Goal: Task Accomplishment & Management: Use online tool/utility

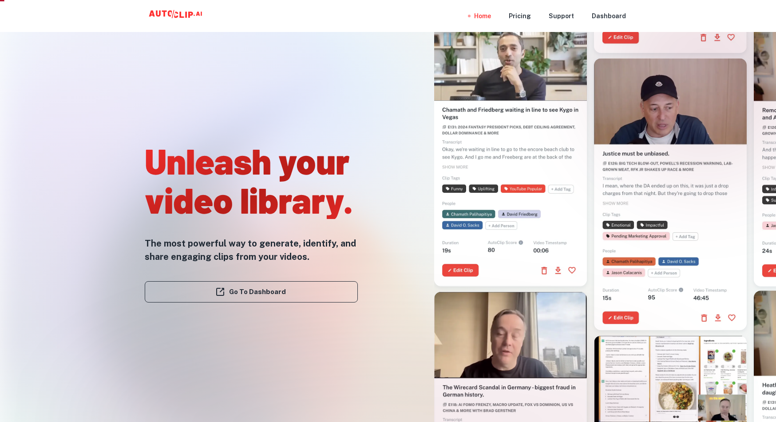
click at [412, 212] on div at bounding box center [506, 175] width 273 height 422
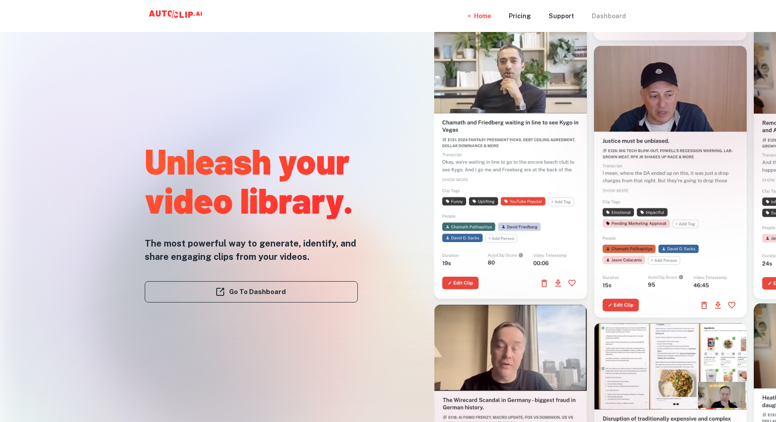
click at [607, 16] on div "Dashboard" at bounding box center [609, 16] width 34 height 32
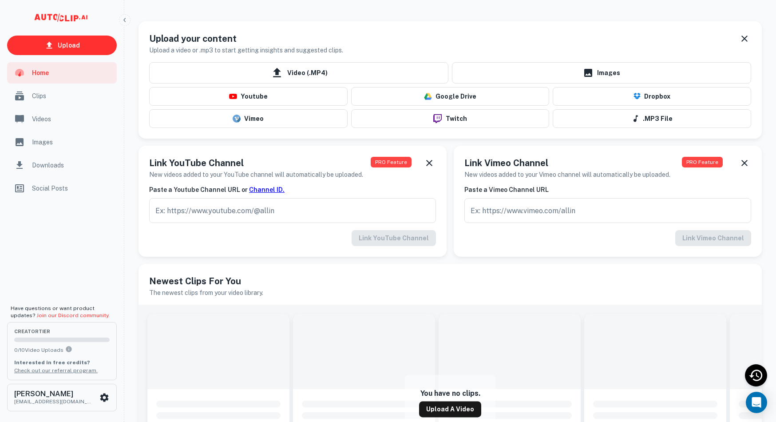
click at [79, 19] on icon "scrollable content" at bounding box center [79, 18] width 1 height 1
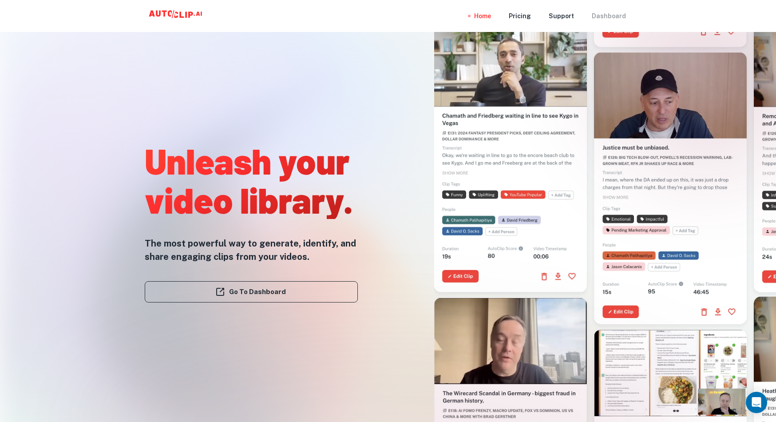
click at [618, 17] on div "Dashboard" at bounding box center [609, 16] width 34 height 32
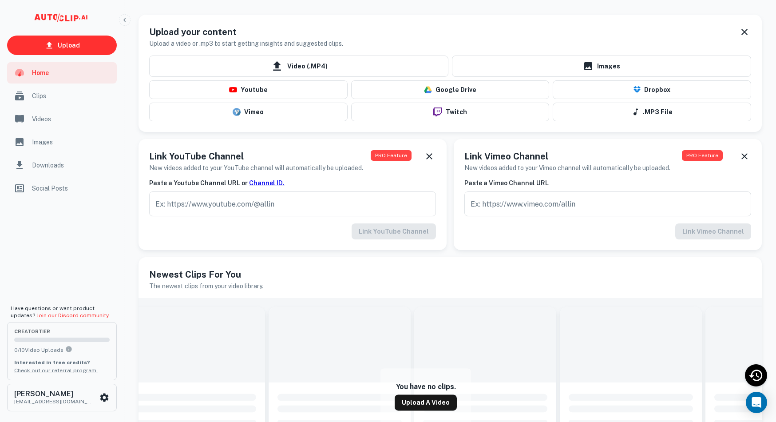
scroll to position [6, 0]
click at [250, 93] on button "Youtube" at bounding box center [248, 90] width 198 height 19
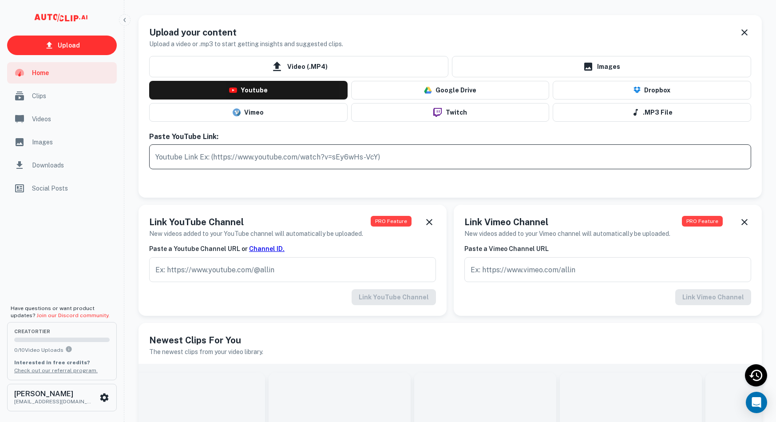
click at [233, 155] on input "text" at bounding box center [450, 156] width 602 height 25
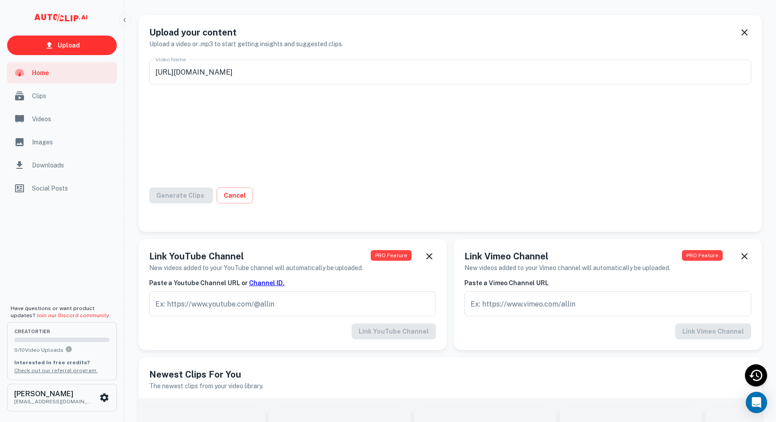
type input "[DATE] Because I Care , I Will Commit: to Know, Guard, and Protect What [DEMOGR…"
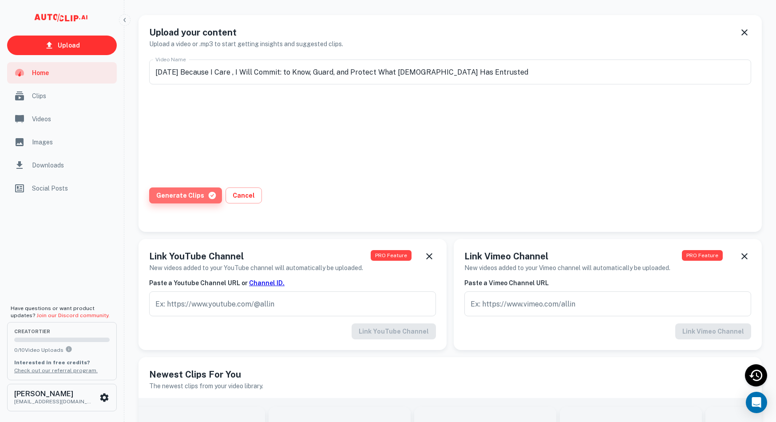
click at [194, 197] on button "Generate Clips" at bounding box center [185, 195] width 73 height 16
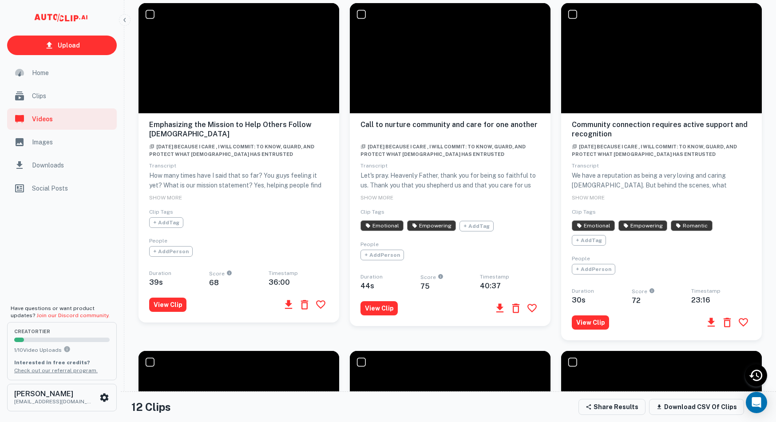
scroll to position [342, 0]
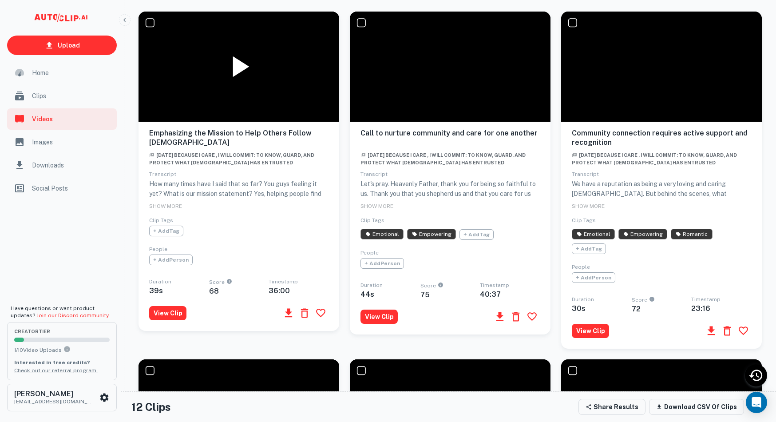
click at [241, 62] on icon at bounding box center [241, 66] width 16 height 21
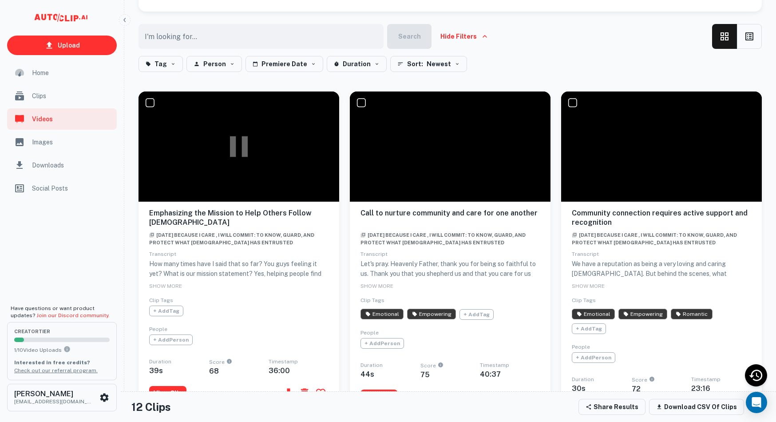
scroll to position [261, 0]
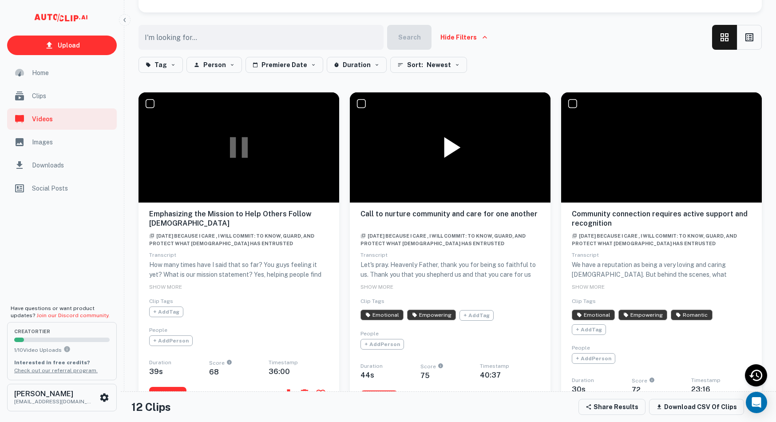
click at [445, 146] on icon at bounding box center [452, 147] width 16 height 21
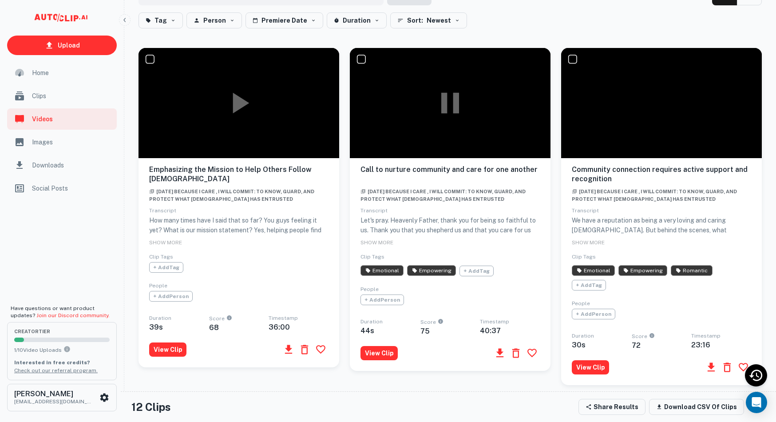
scroll to position [307, 0]
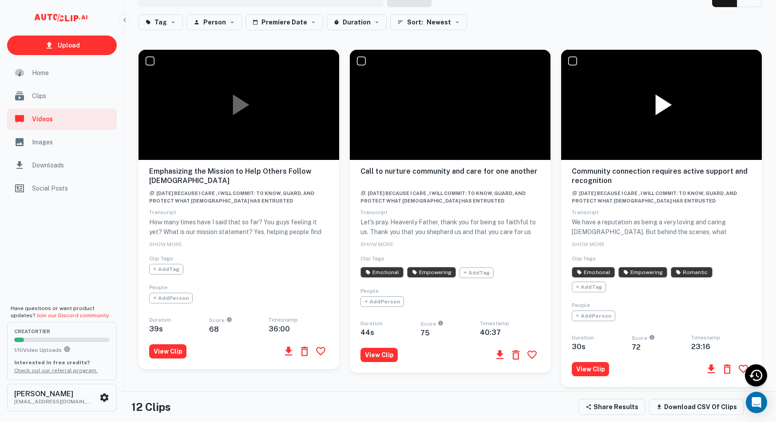
click at [664, 103] on icon at bounding box center [664, 105] width 16 height 21
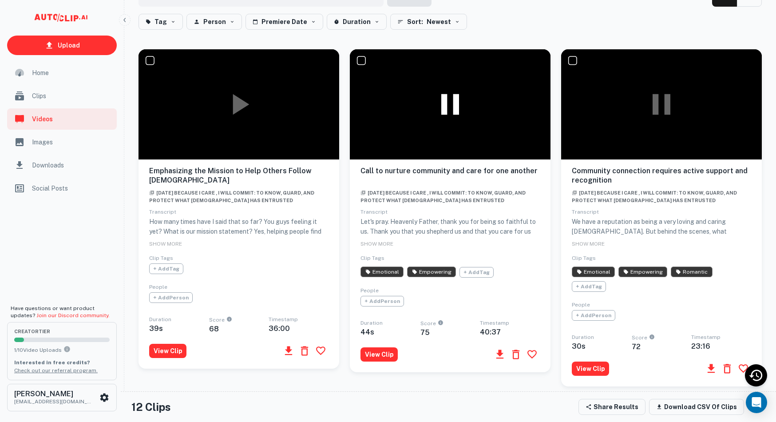
click at [450, 106] on icon at bounding box center [450, 105] width 36 height 36
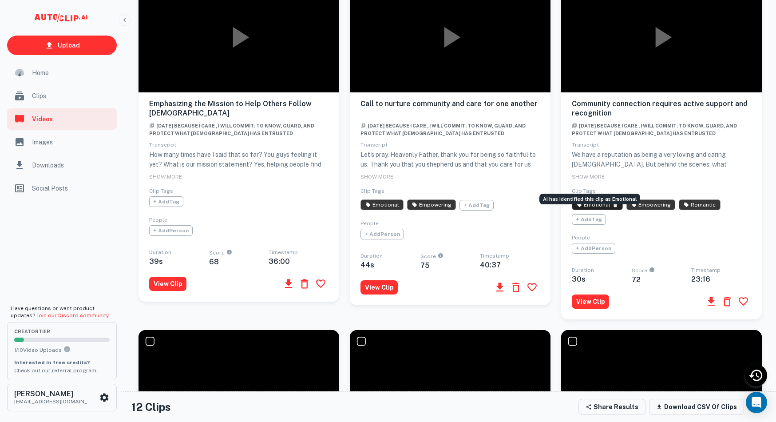
scroll to position [374, 0]
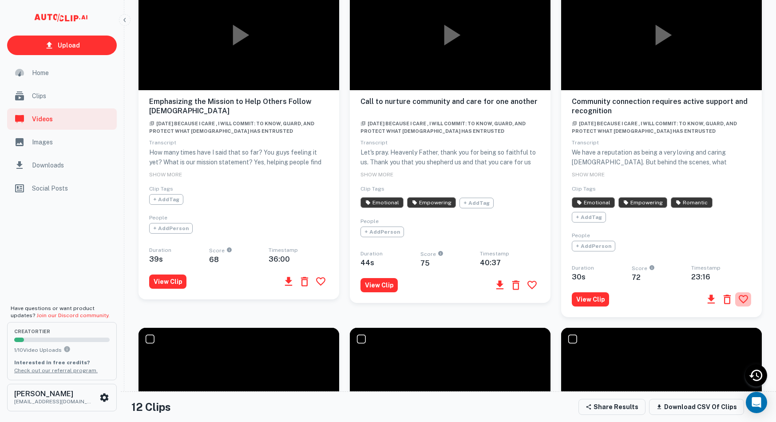
click at [743, 304] on icon "button" at bounding box center [743, 298] width 11 height 11
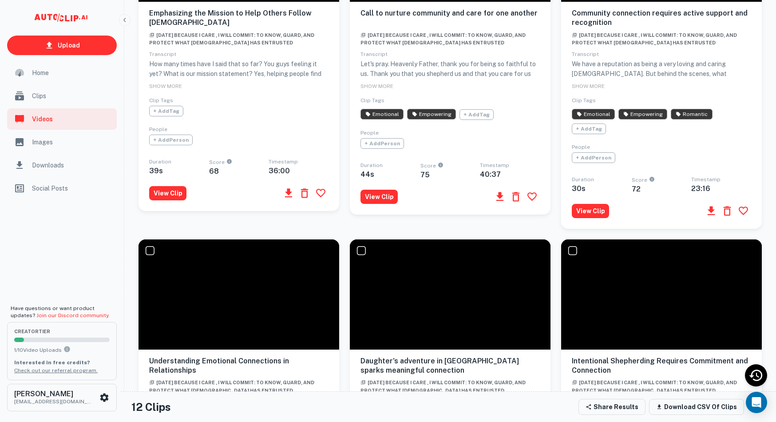
scroll to position [461, 0]
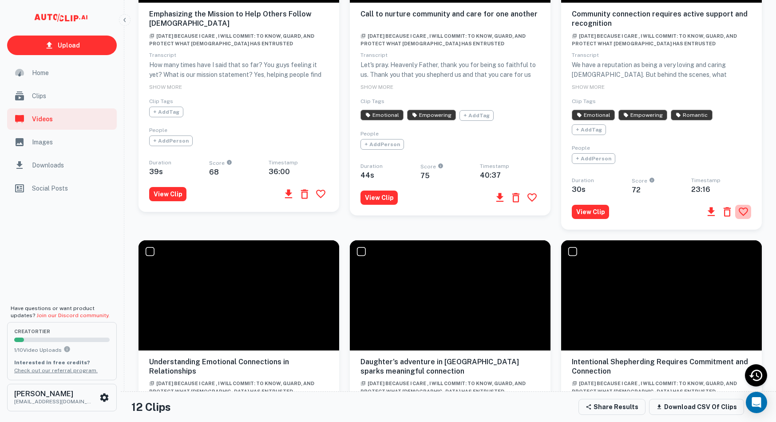
click at [743, 217] on icon "button" at bounding box center [743, 211] width 11 height 11
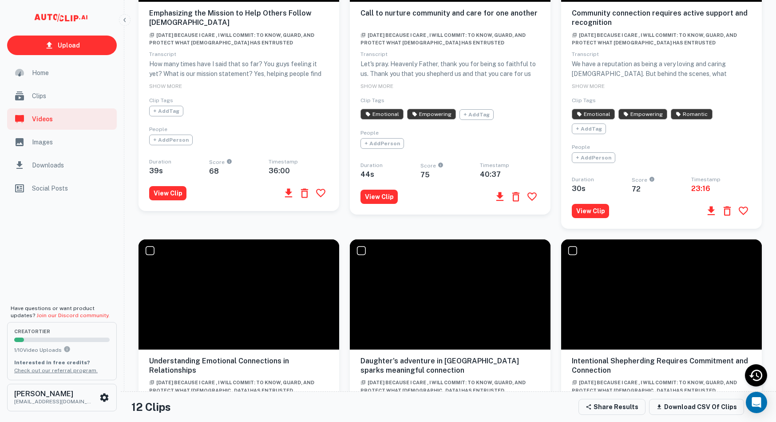
scroll to position [462, 0]
click at [594, 218] on button "View Clip" at bounding box center [590, 211] width 37 height 14
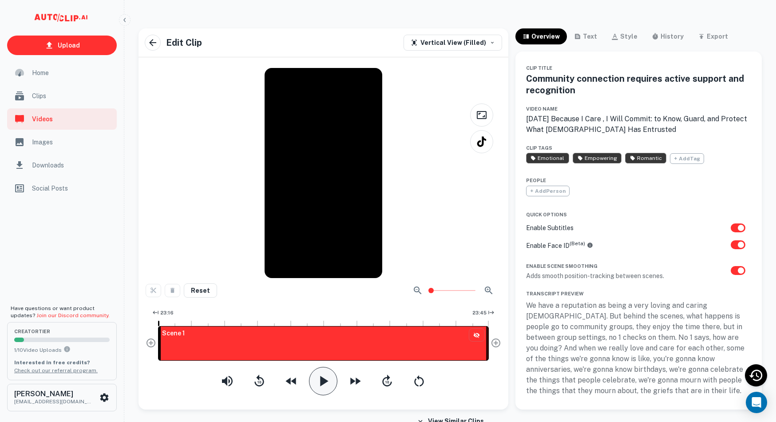
click at [324, 380] on icon "button" at bounding box center [324, 380] width 8 height 10
click at [485, 40] on div "Vertical View (Filled)" at bounding box center [448, 42] width 75 height 11
click at [447, 90] on li "Vertical View (Contained)" at bounding box center [457, 93] width 99 height 15
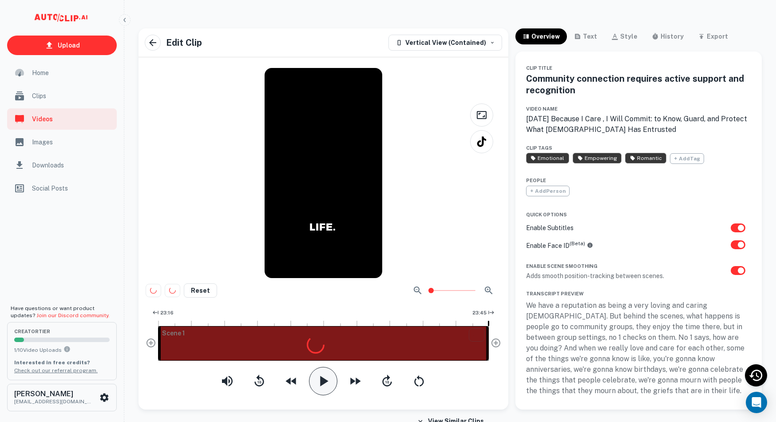
scroll to position [0, 0]
click at [478, 45] on div "Vertical View (Contained)" at bounding box center [440, 42] width 91 height 11
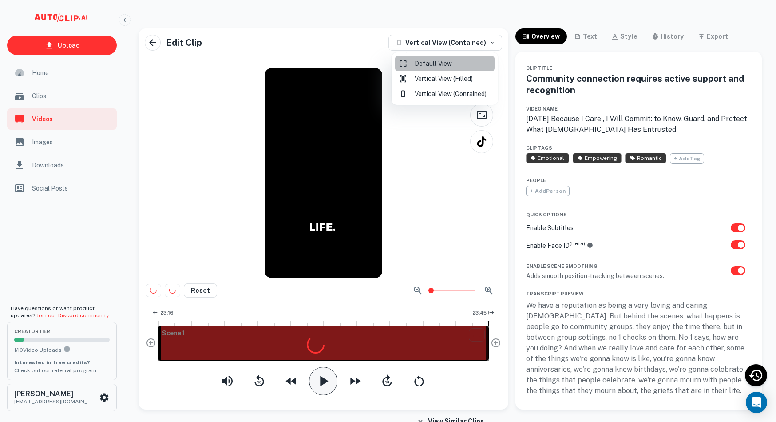
click at [452, 66] on li "Default View" at bounding box center [444, 63] width 99 height 15
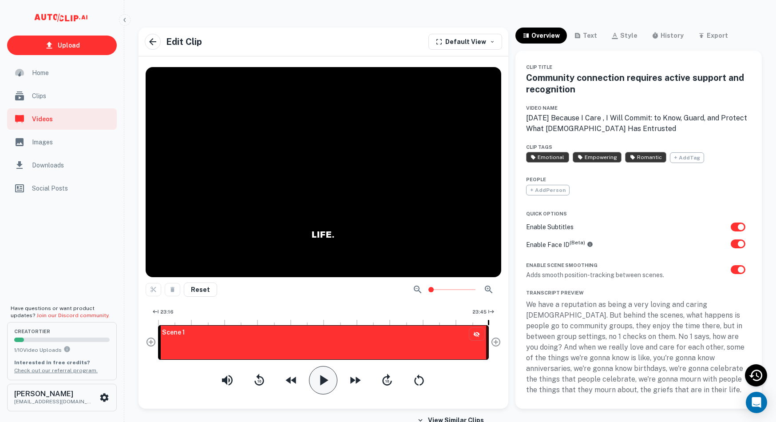
scroll to position [0, 0]
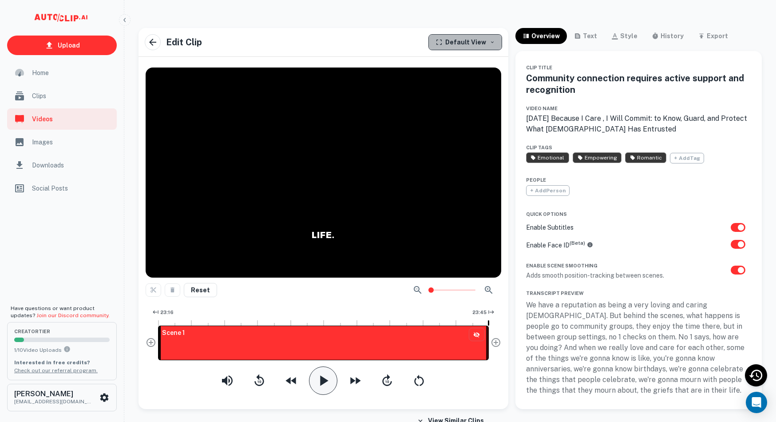
click at [475, 42] on div "Default View" at bounding box center [460, 42] width 51 height 11
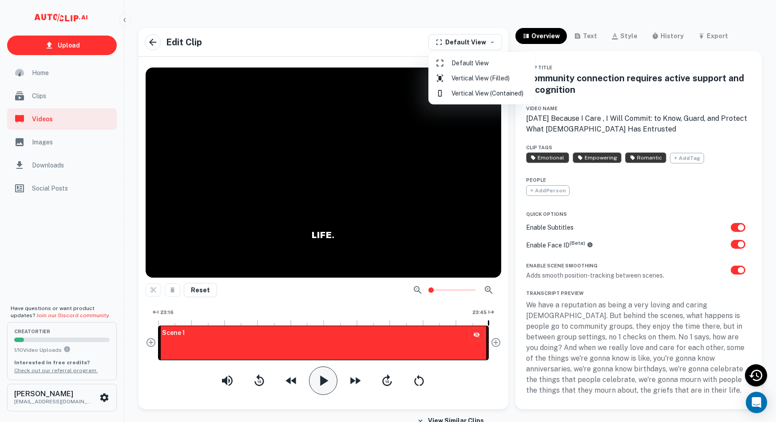
click at [466, 80] on li "Vertical View (Filled)" at bounding box center [481, 78] width 99 height 15
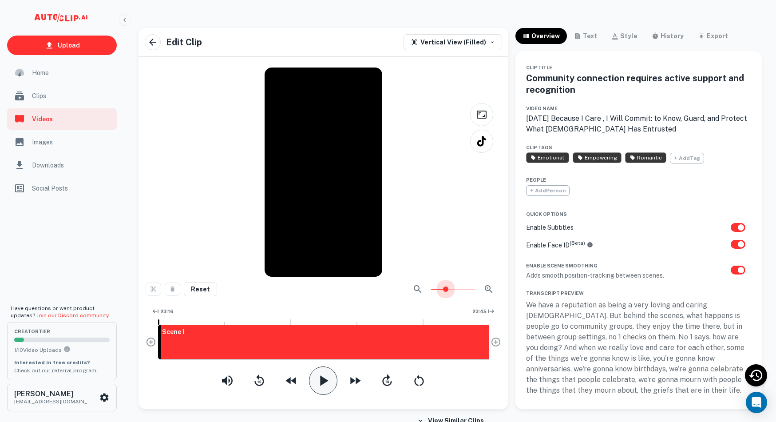
type input "1"
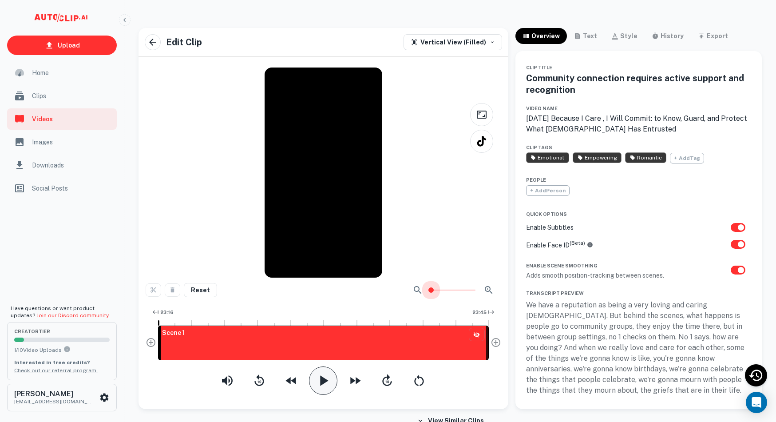
drag, startPoint x: 432, startPoint y: 289, endPoint x: 409, endPoint y: 286, distance: 23.7
click at [419, 288] on div at bounding box center [453, 290] width 89 height 18
click at [189, 323] on div at bounding box center [189, 321] width 1 height 7
click at [319, 373] on icon "button" at bounding box center [323, 380] width 18 height 18
click at [327, 379] on icon "button" at bounding box center [323, 380] width 9 height 10
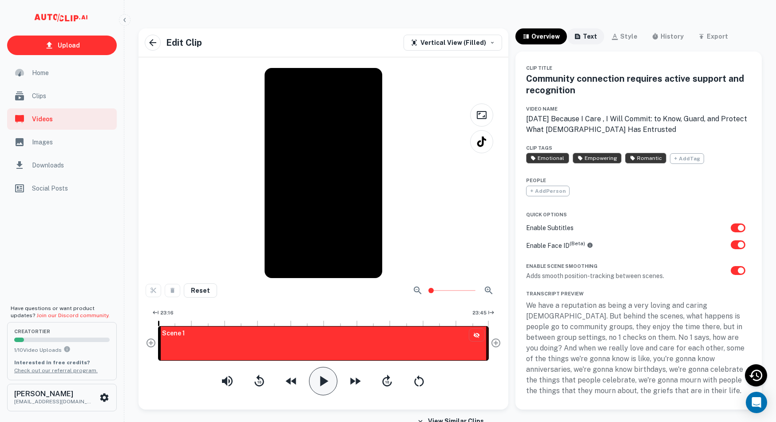
scroll to position [0, 0]
click at [587, 38] on div "text" at bounding box center [590, 36] width 14 height 11
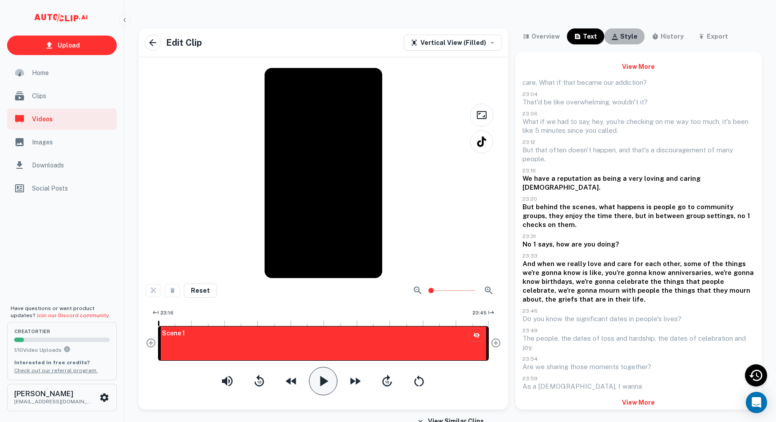
click at [620, 38] on div "style" at bounding box center [628, 36] width 17 height 11
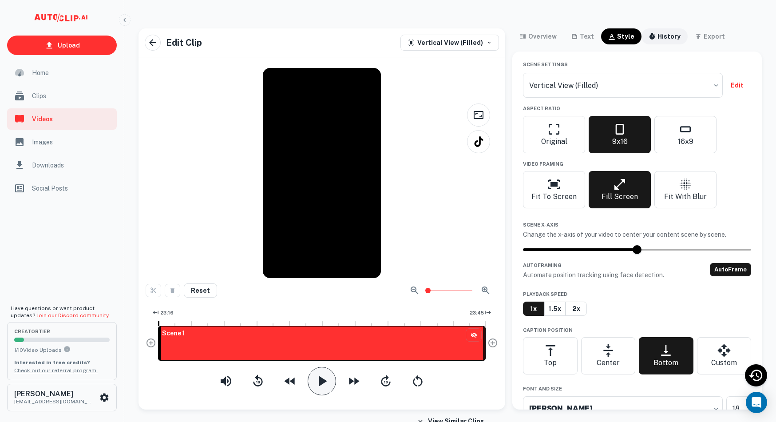
click at [662, 34] on div "history" at bounding box center [668, 36] width 23 height 11
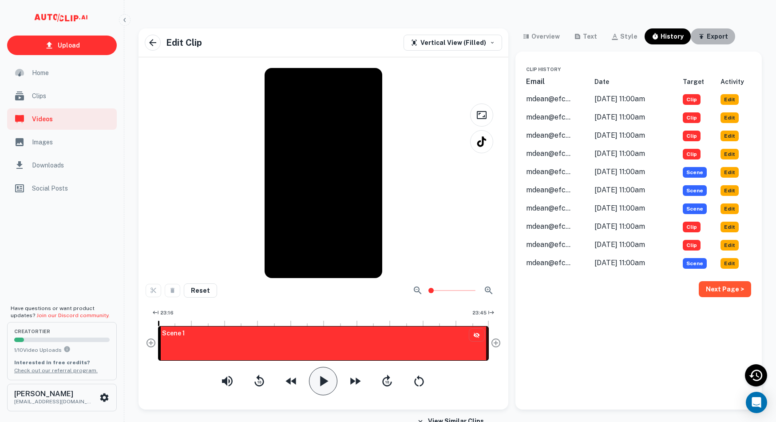
click at [707, 37] on div "export" at bounding box center [717, 36] width 21 height 11
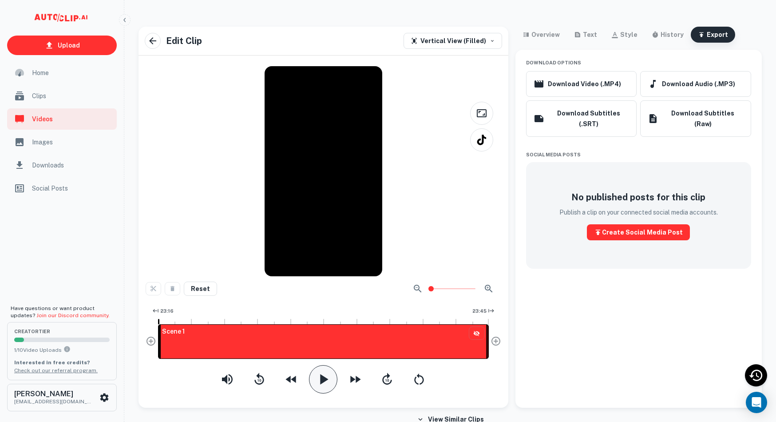
scroll to position [2, 0]
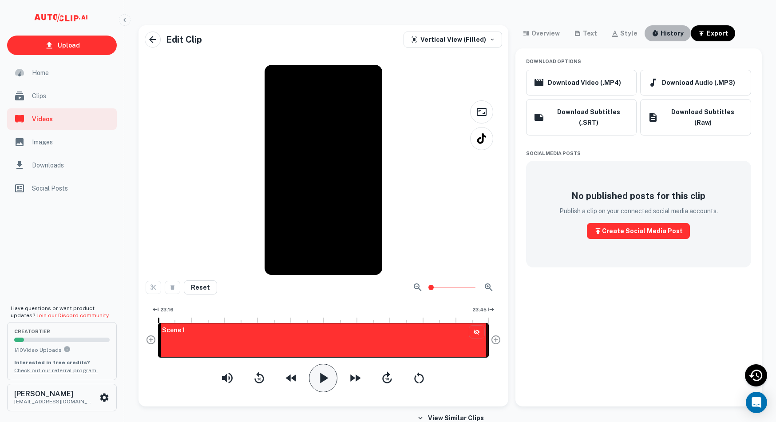
click at [669, 33] on div "history" at bounding box center [671, 33] width 23 height 11
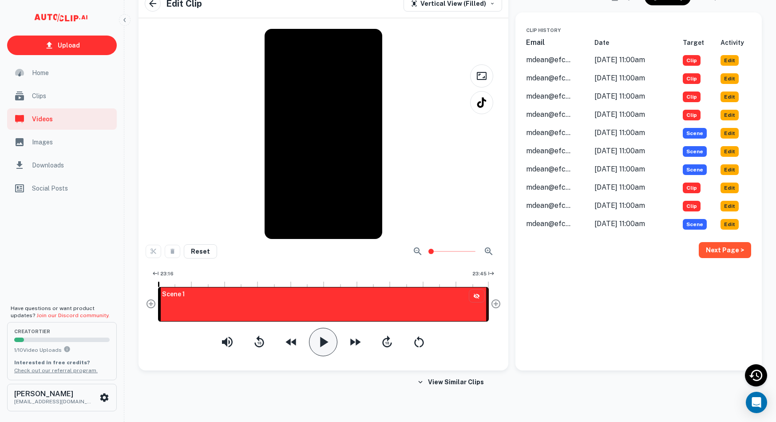
scroll to position [39, 0]
click at [182, 225] on div at bounding box center [324, 134] width 356 height 210
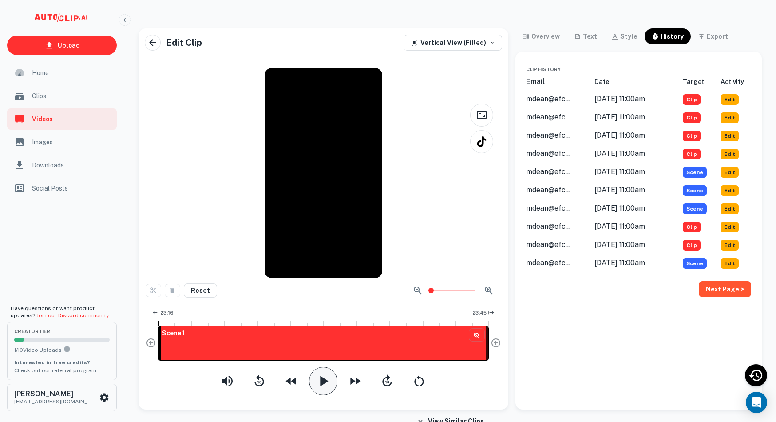
scroll to position [0, 0]
click at [151, 40] on icon "button" at bounding box center [152, 42] width 11 height 11
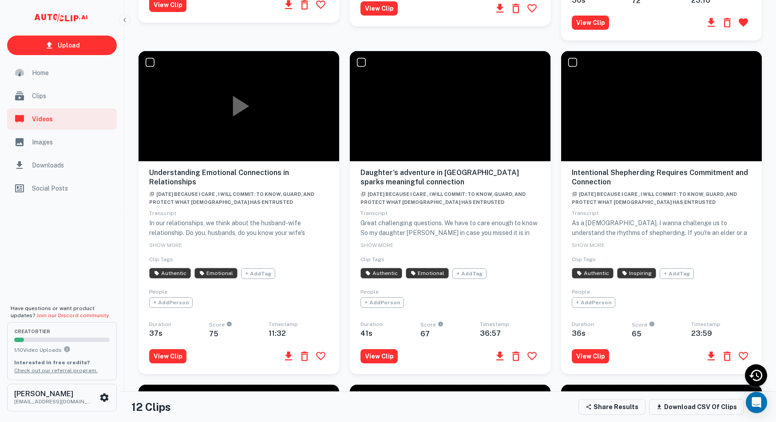
scroll to position [653, 0]
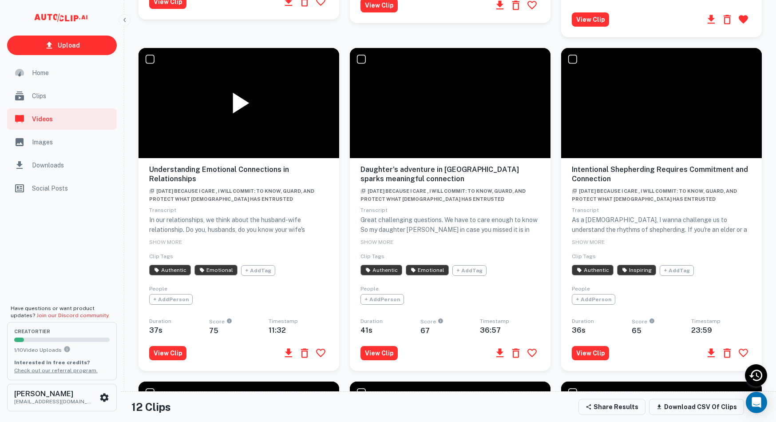
click at [233, 102] on icon at bounding box center [239, 103] width 36 height 36
click at [237, 108] on icon at bounding box center [239, 103] width 36 height 36
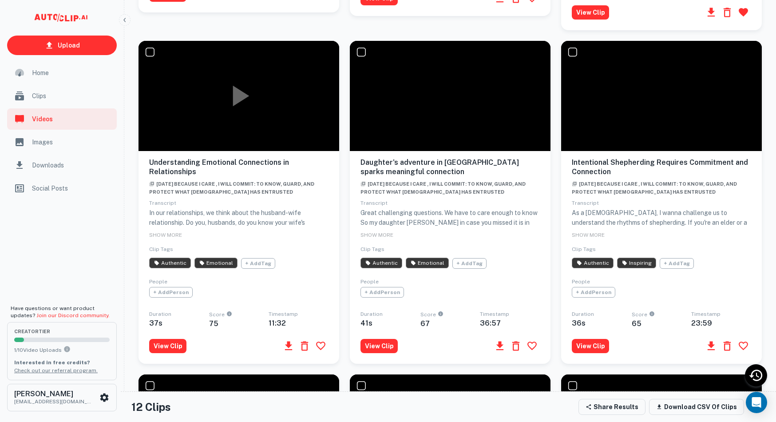
scroll to position [660, 0]
click at [255, 107] on icon at bounding box center [239, 96] width 36 height 36
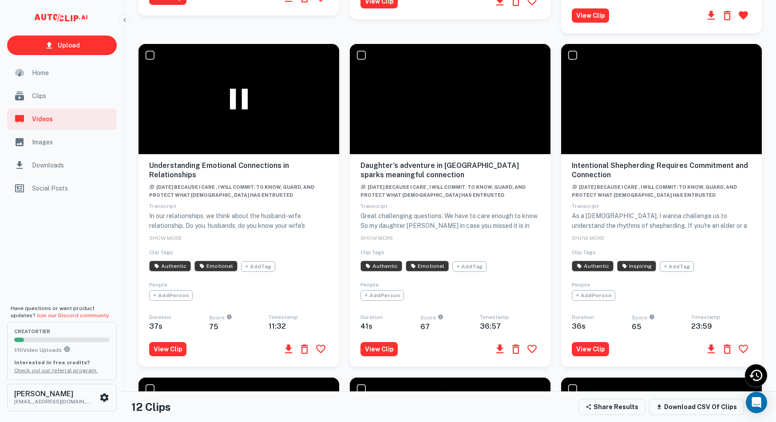
click at [245, 107] on icon at bounding box center [239, 98] width 18 height 21
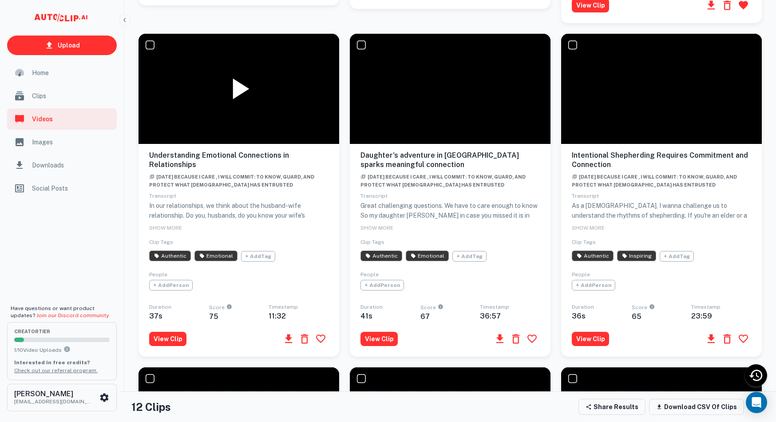
scroll to position [671, 0]
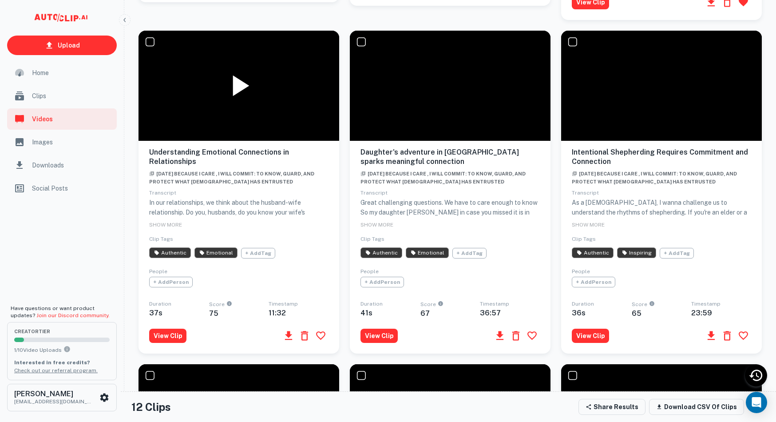
click at [238, 103] on icon at bounding box center [239, 86] width 36 height 36
click at [240, 96] on icon at bounding box center [241, 85] width 16 height 21
click at [181, 228] on span "SHOW MORE" at bounding box center [165, 224] width 33 height 6
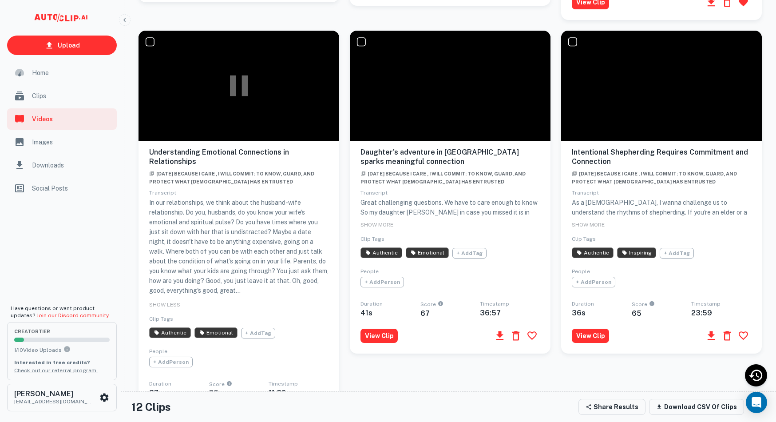
click at [233, 117] on div at bounding box center [238, 86] width 201 height 110
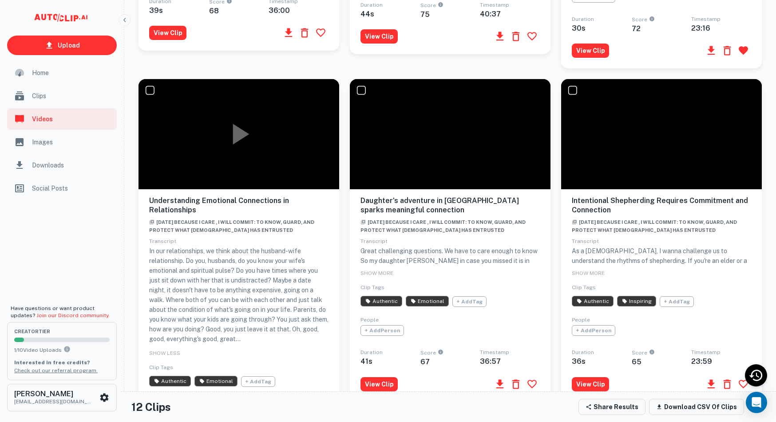
scroll to position [623, 0]
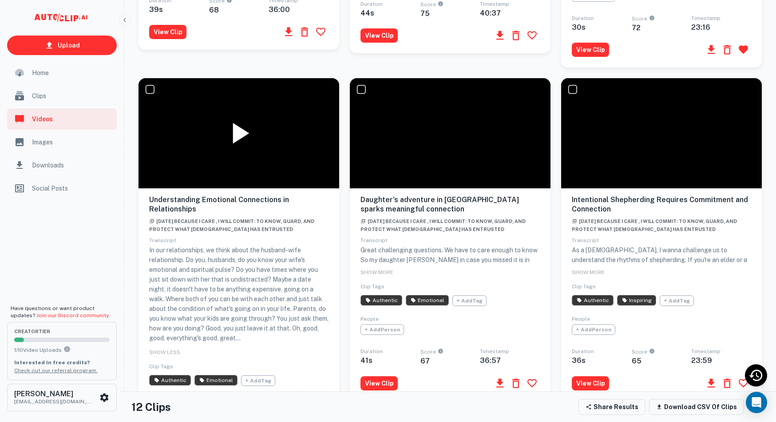
click at [240, 143] on icon at bounding box center [241, 132] width 16 height 21
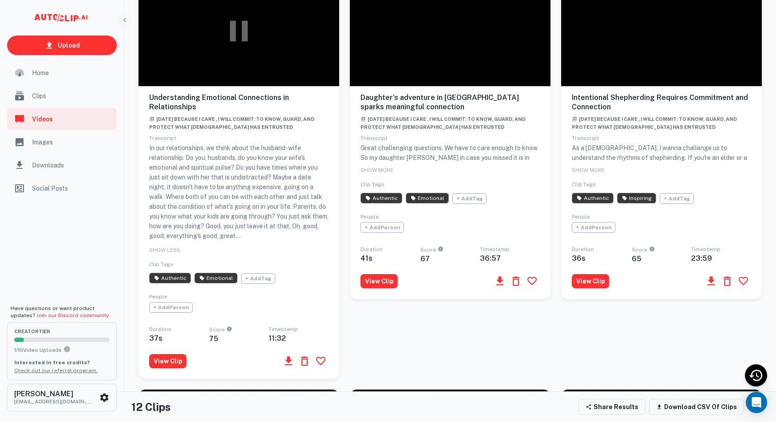
scroll to position [743, 0]
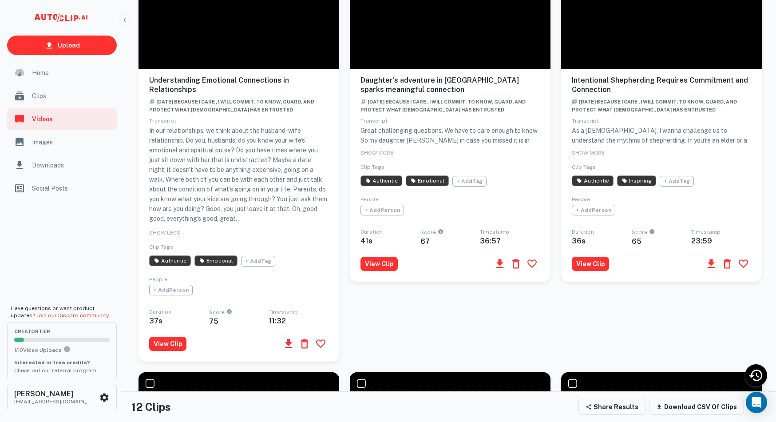
click at [320, 349] on icon "button" at bounding box center [320, 343] width 11 height 11
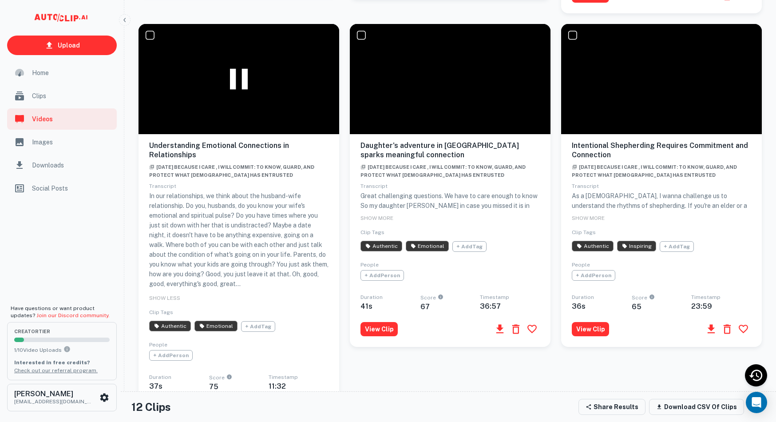
click at [253, 97] on icon at bounding box center [239, 79] width 36 height 36
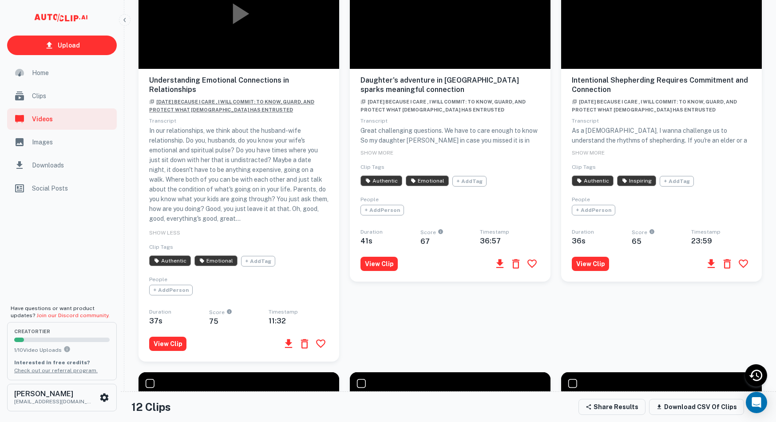
scroll to position [747, 0]
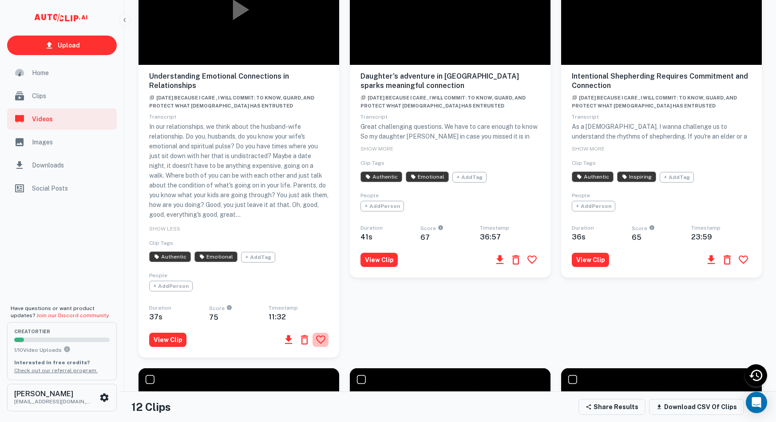
click at [321, 345] on icon "button" at bounding box center [320, 339] width 11 height 11
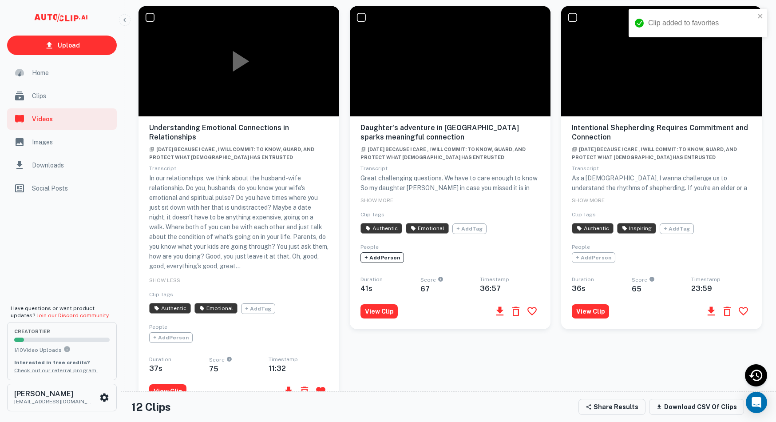
scroll to position [673, 0]
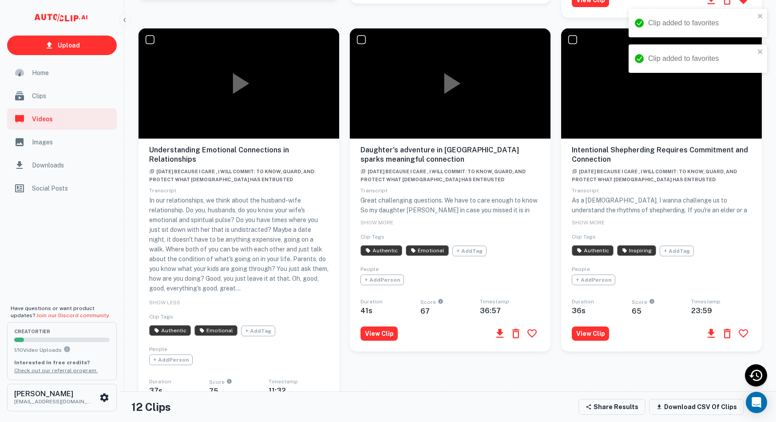
click at [429, 86] on div at bounding box center [450, 83] width 201 height 110
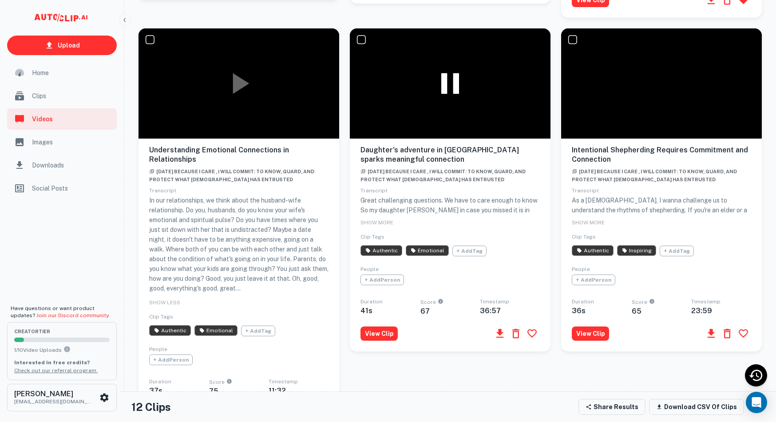
scroll to position [673, 0]
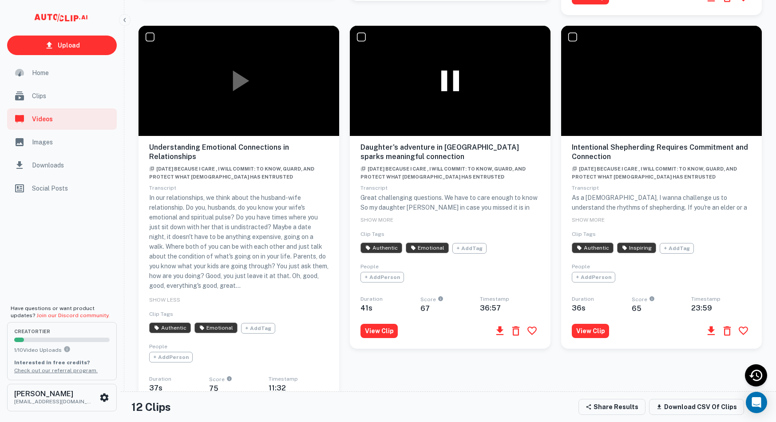
click at [447, 92] on icon at bounding box center [450, 81] width 36 height 36
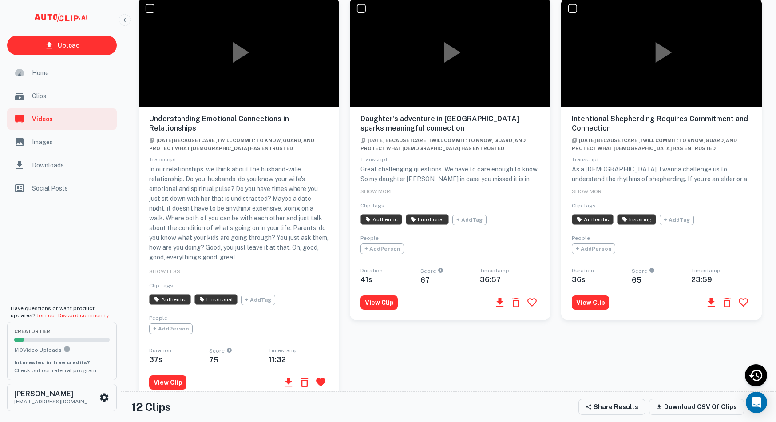
scroll to position [704, 0]
click at [675, 68] on icon at bounding box center [662, 52] width 36 height 36
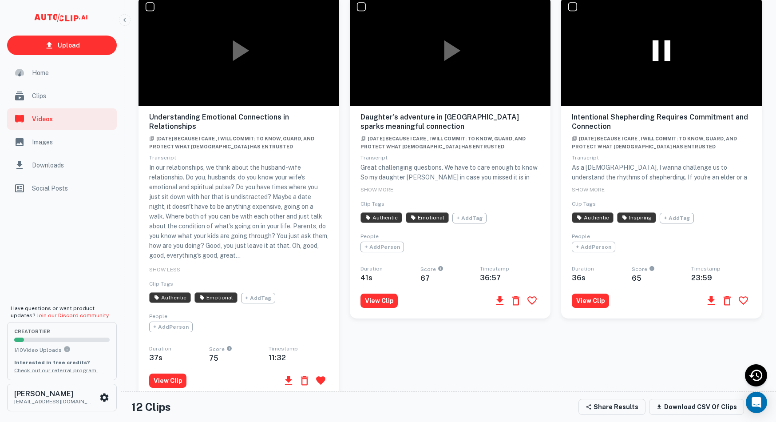
scroll to position [706, 0]
click at [659, 62] on icon at bounding box center [662, 51] width 36 height 36
click at [659, 61] on icon at bounding box center [664, 50] width 16 height 21
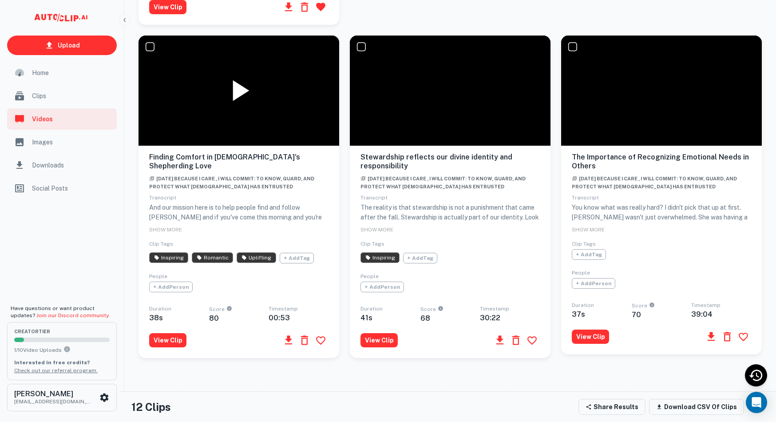
click at [228, 108] on icon at bounding box center [239, 91] width 36 height 36
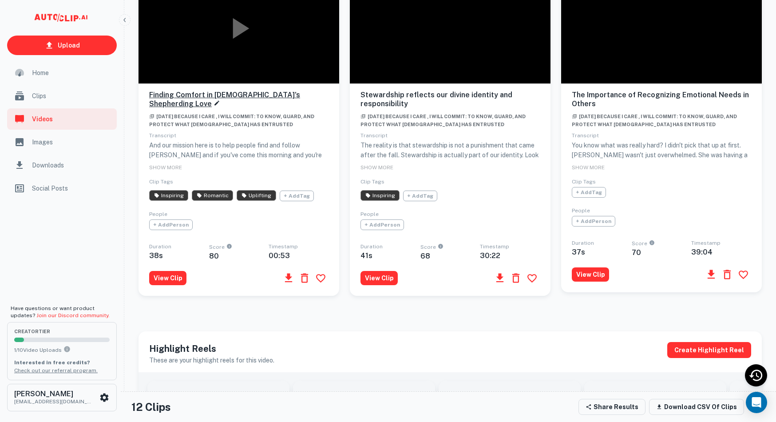
scroll to position [1144, 0]
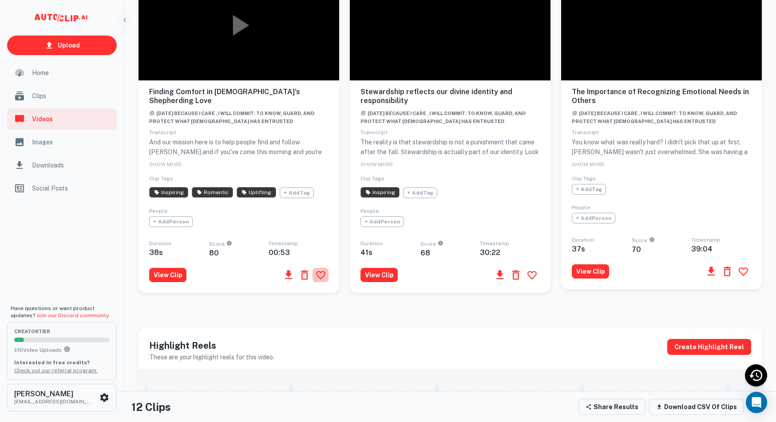
click at [321, 281] on icon "button" at bounding box center [320, 274] width 11 height 11
click at [324, 279] on icon "button" at bounding box center [320, 275] width 9 height 8
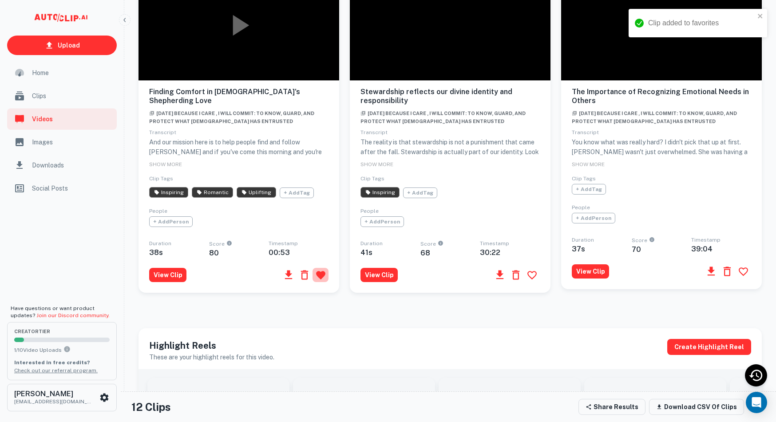
scroll to position [1146, 0]
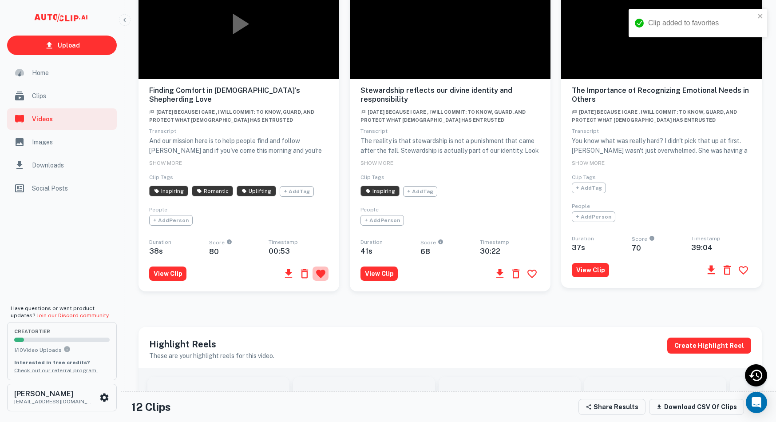
click at [324, 278] on icon "button" at bounding box center [320, 273] width 9 height 8
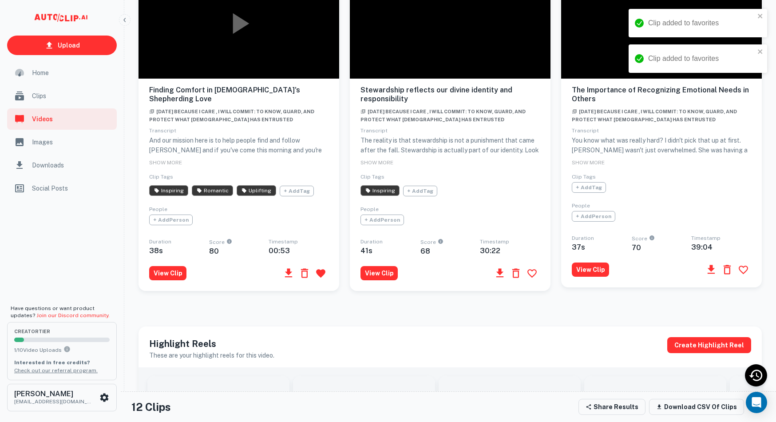
scroll to position [1144, 0]
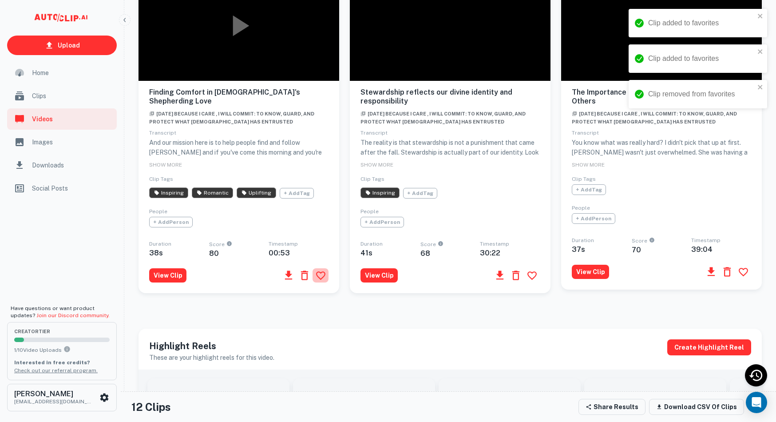
click at [326, 282] on button "button" at bounding box center [320, 275] width 16 height 14
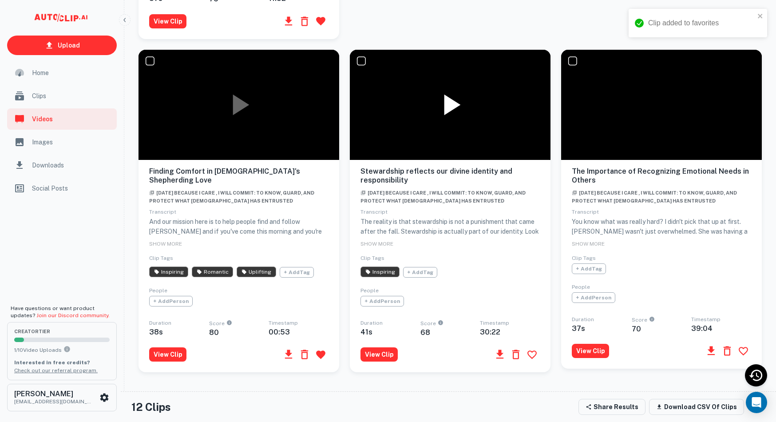
scroll to position [1067, 0]
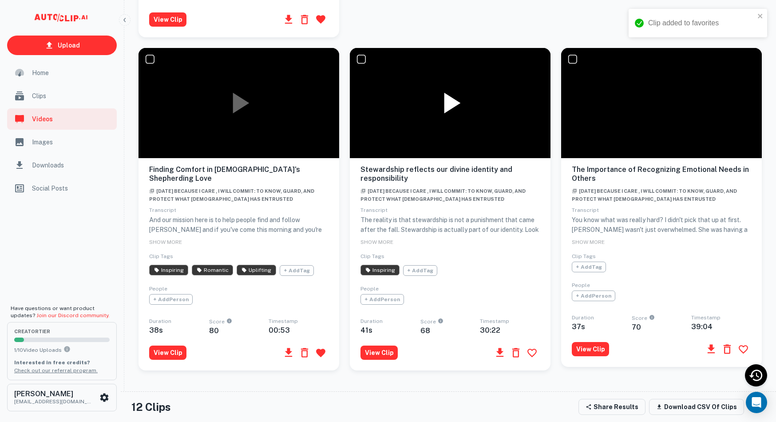
click at [458, 121] on icon at bounding box center [450, 103] width 36 height 36
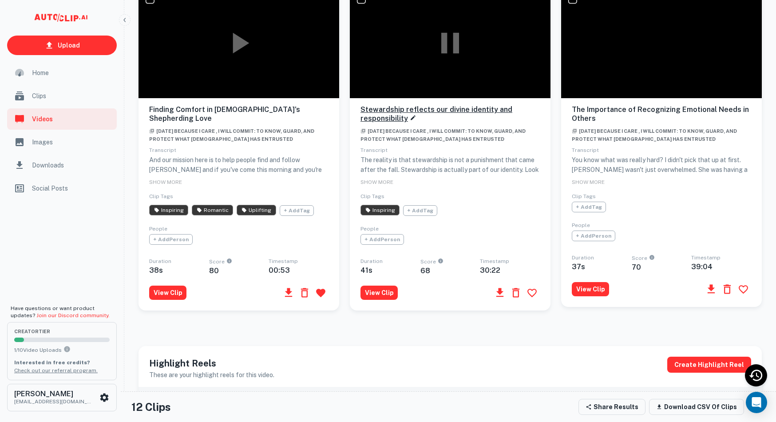
scroll to position [1128, 0]
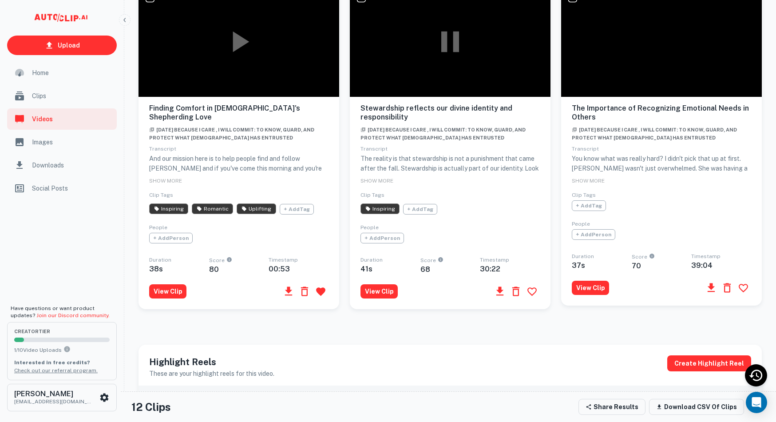
click at [530, 297] on icon "button" at bounding box center [531, 291] width 11 height 11
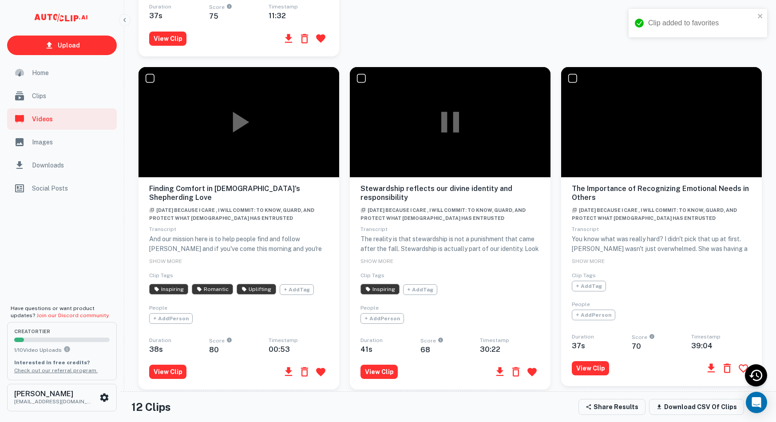
scroll to position [1046, 0]
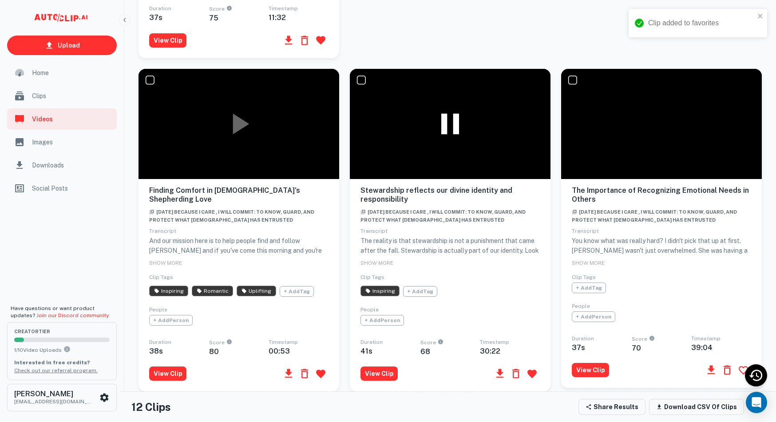
click at [447, 142] on icon at bounding box center [450, 124] width 36 height 36
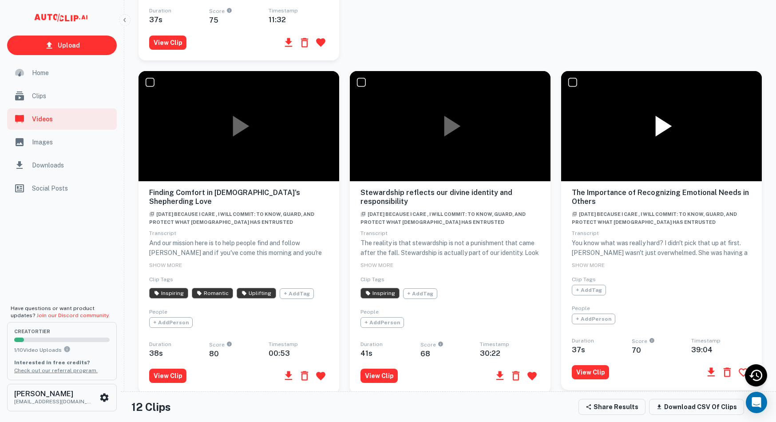
click at [650, 144] on icon at bounding box center [662, 126] width 36 height 36
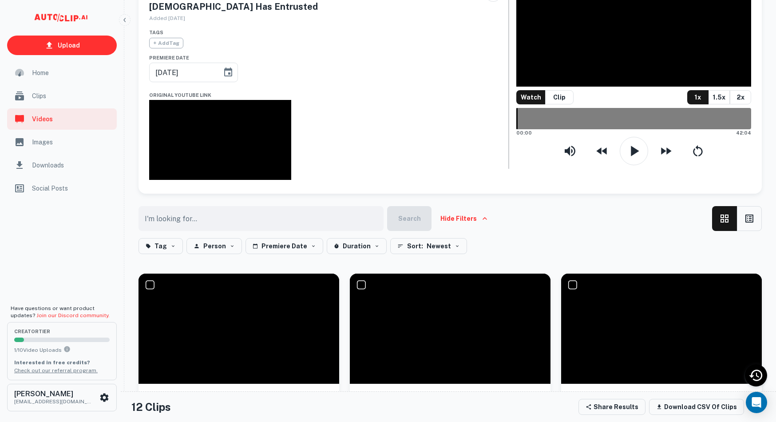
scroll to position [80, 0]
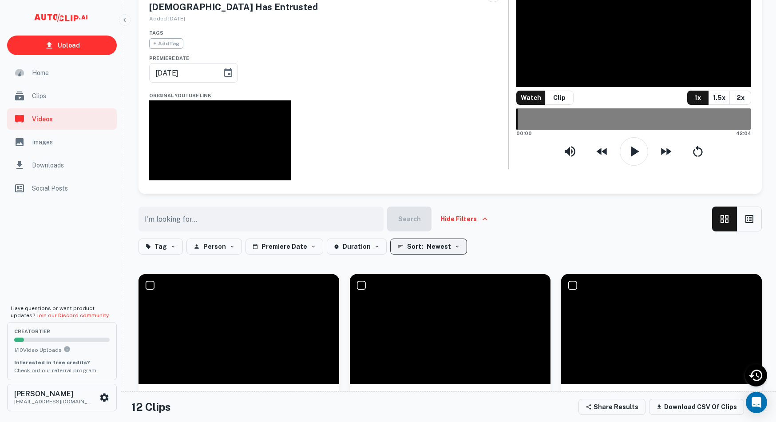
click at [437, 242] on span "Newest" at bounding box center [439, 246] width 24 height 11
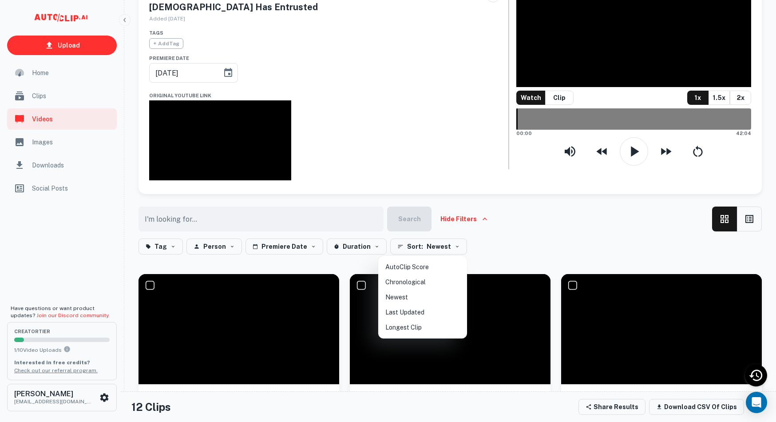
click at [324, 214] on div at bounding box center [388, 211] width 776 height 422
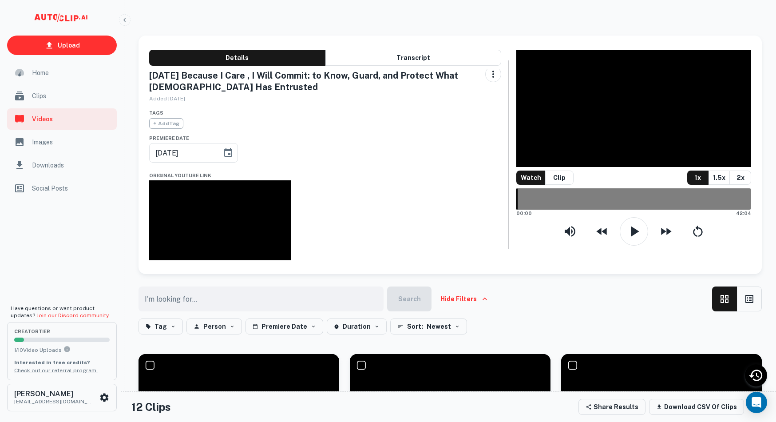
scroll to position [0, 0]
click at [743, 300] on button "button" at bounding box center [749, 298] width 25 height 25
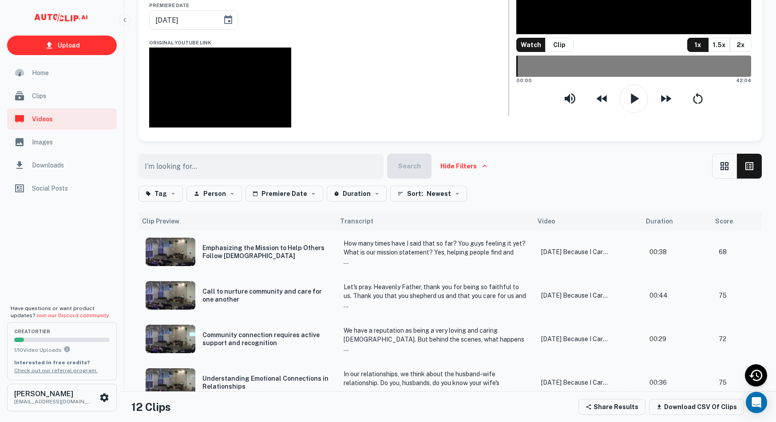
scroll to position [133, 0]
click at [171, 190] on button "Tag" at bounding box center [160, 193] width 44 height 16
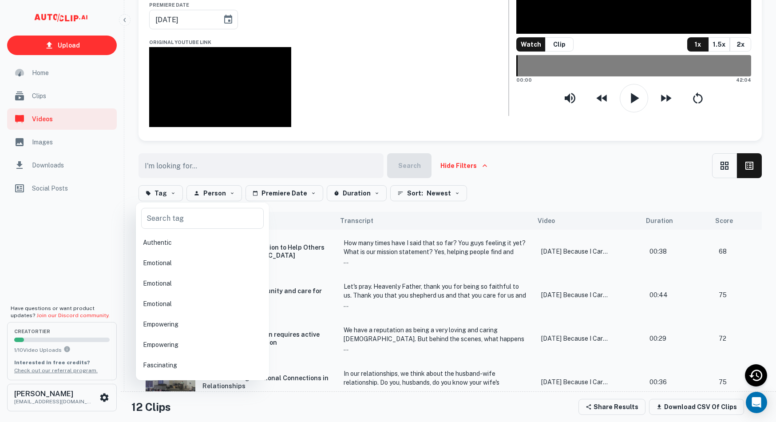
click at [221, 173] on div at bounding box center [388, 211] width 776 height 422
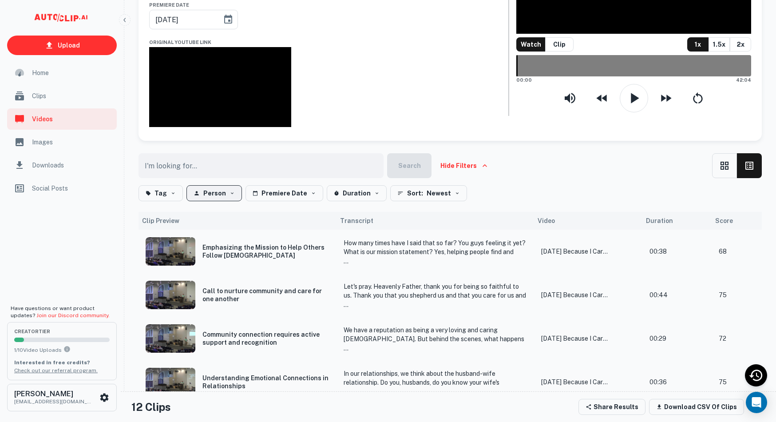
click at [232, 196] on button "Person" at bounding box center [213, 193] width 55 height 16
click at [295, 191] on div at bounding box center [388, 211] width 776 height 422
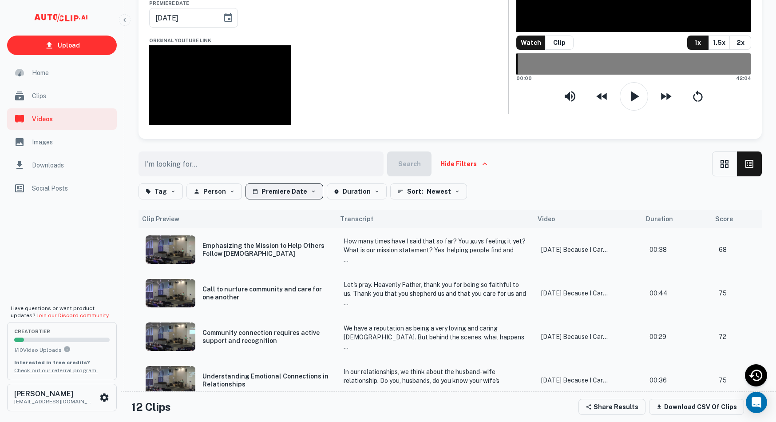
click at [308, 189] on button "Premiere Date" at bounding box center [284, 191] width 78 height 16
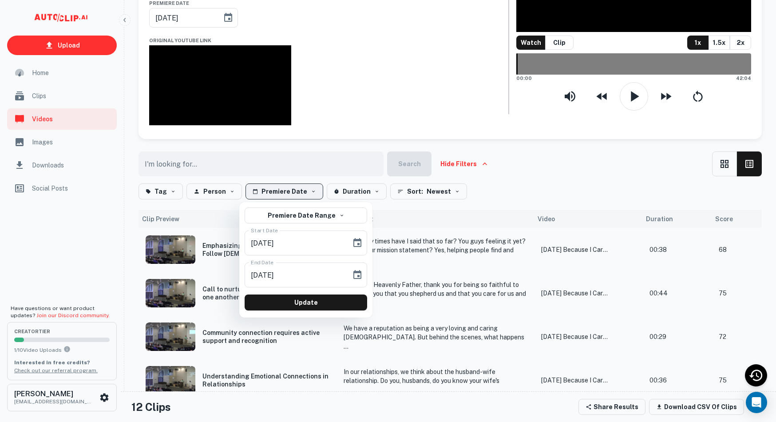
scroll to position [134, 0]
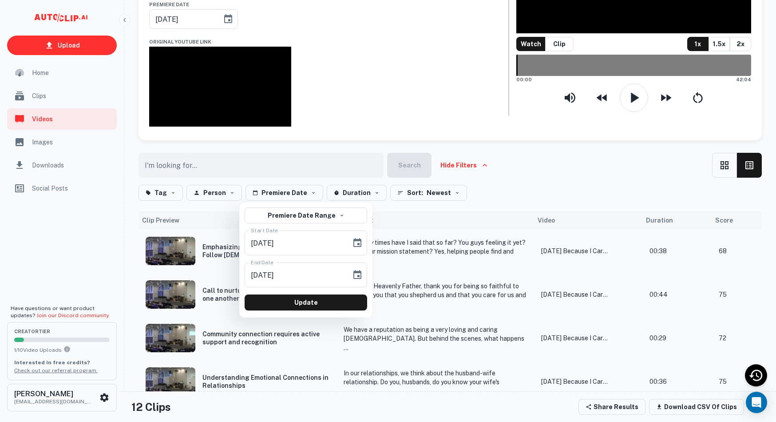
click at [361, 190] on div at bounding box center [388, 211] width 776 height 422
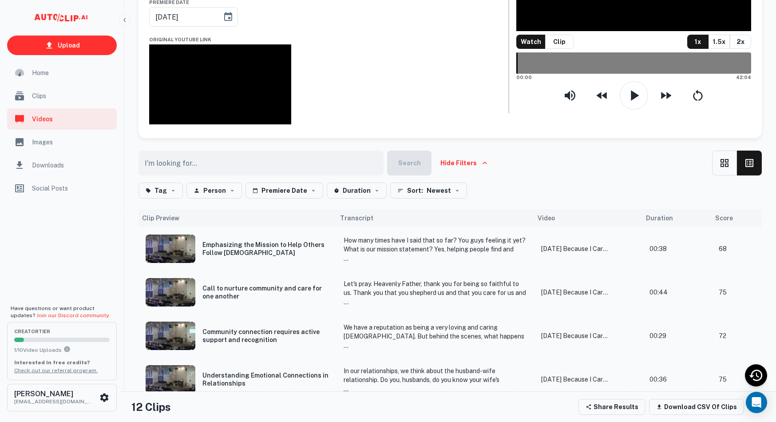
scroll to position [136, 0]
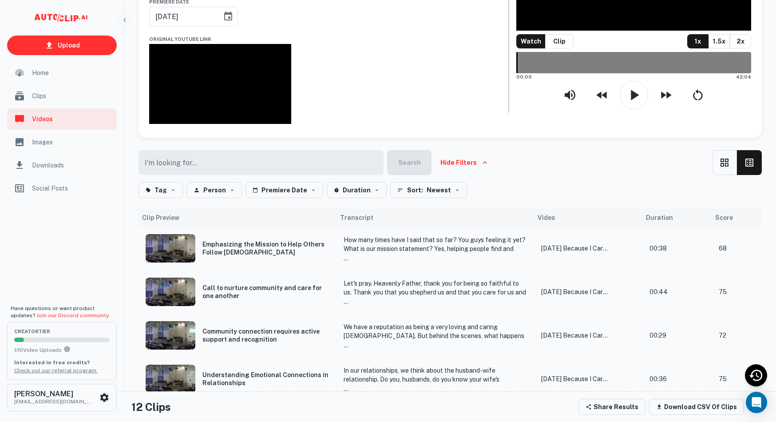
click at [371, 166] on input "text" at bounding box center [258, 162] width 240 height 25
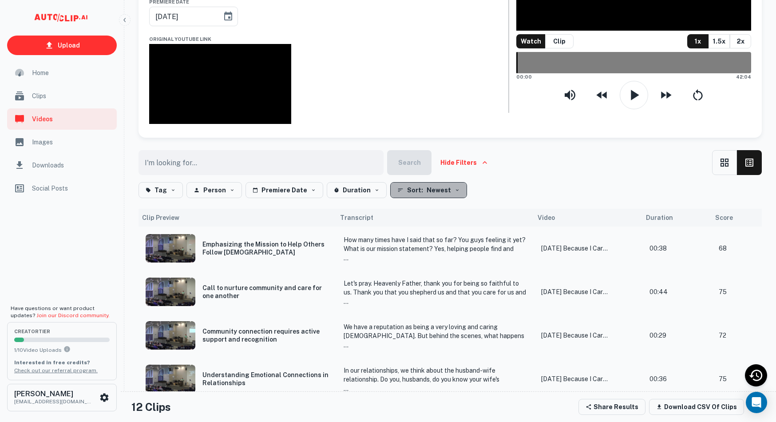
click at [454, 190] on icon "button" at bounding box center [456, 189] width 5 height 5
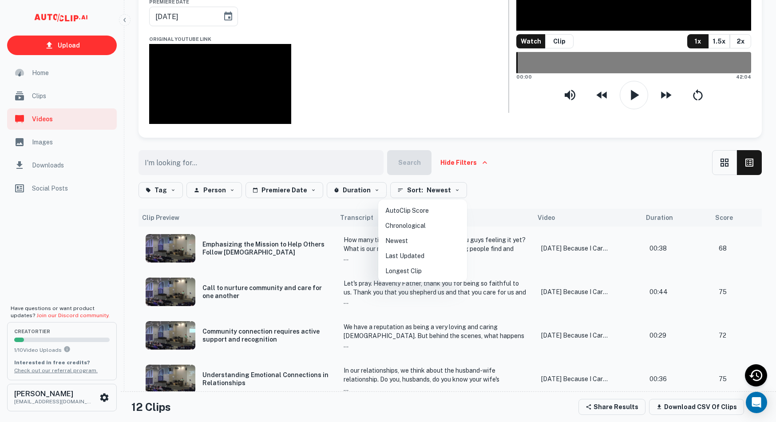
click at [494, 187] on div at bounding box center [388, 211] width 776 height 422
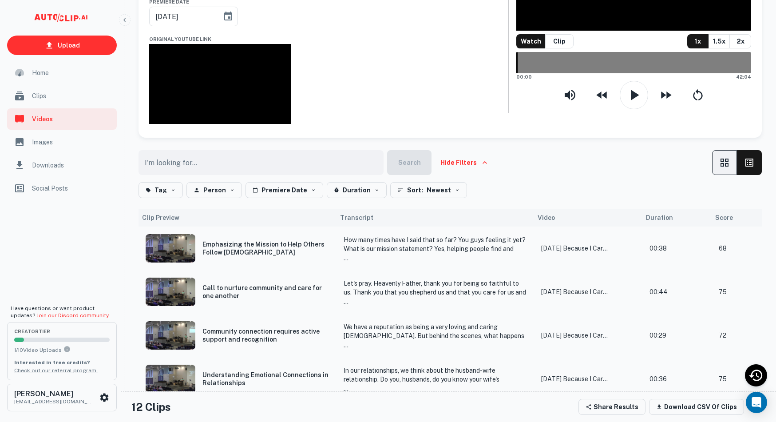
click at [729, 163] on icon "button" at bounding box center [724, 162] width 11 height 11
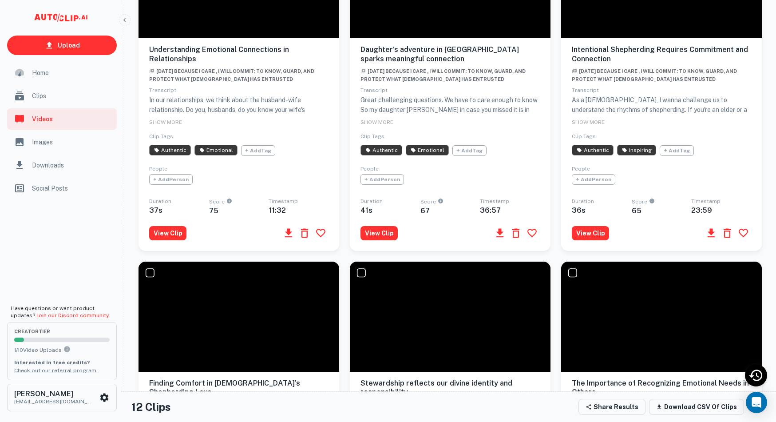
scroll to position [774, 0]
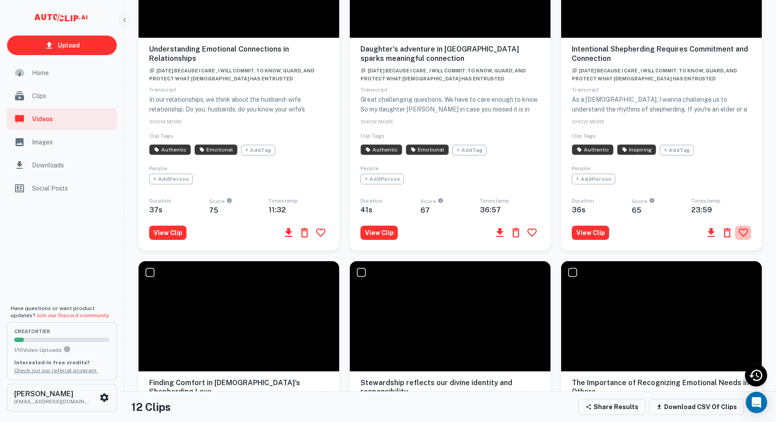
click at [745, 238] on icon "button" at bounding box center [743, 232] width 11 height 11
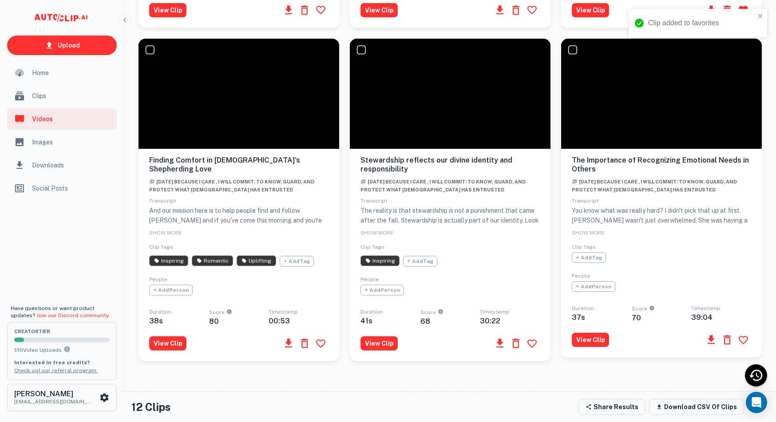
scroll to position [998, 0]
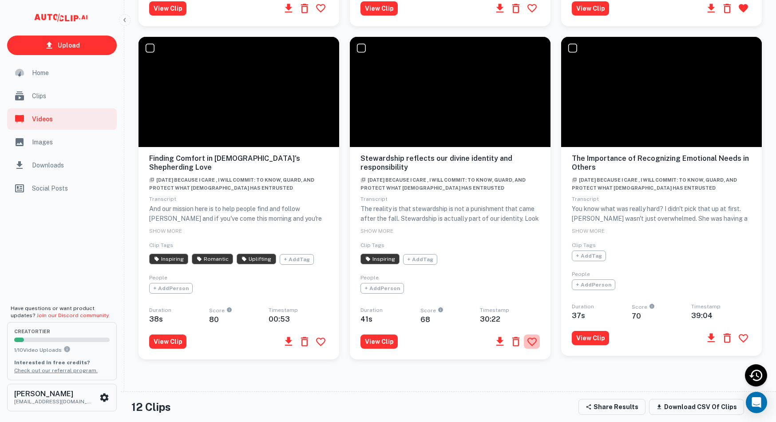
click at [533, 347] on icon "button" at bounding box center [531, 341] width 11 height 11
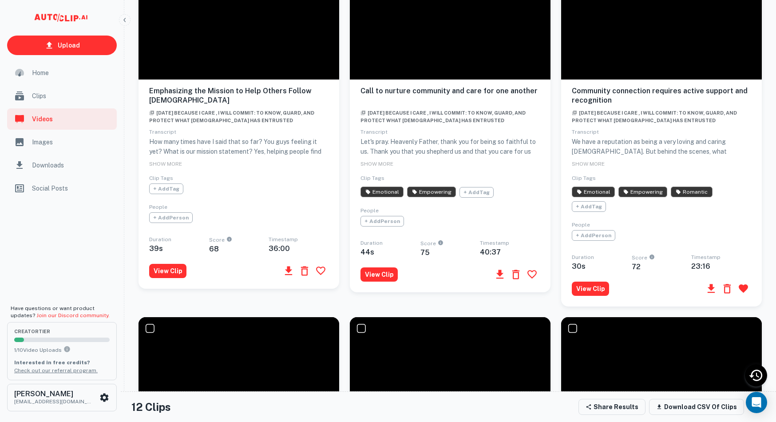
scroll to position [381, 0]
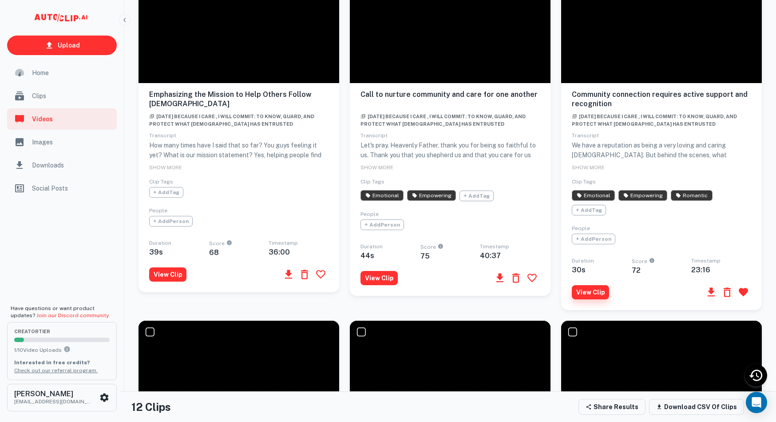
click at [598, 299] on button "View Clip" at bounding box center [590, 292] width 37 height 14
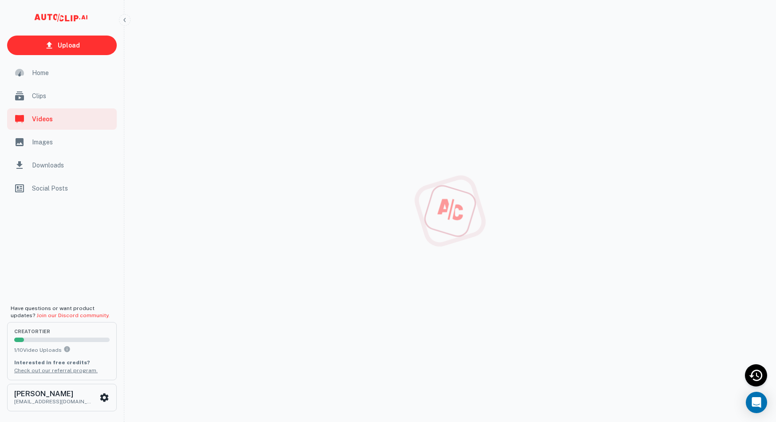
scroll to position [39, 0]
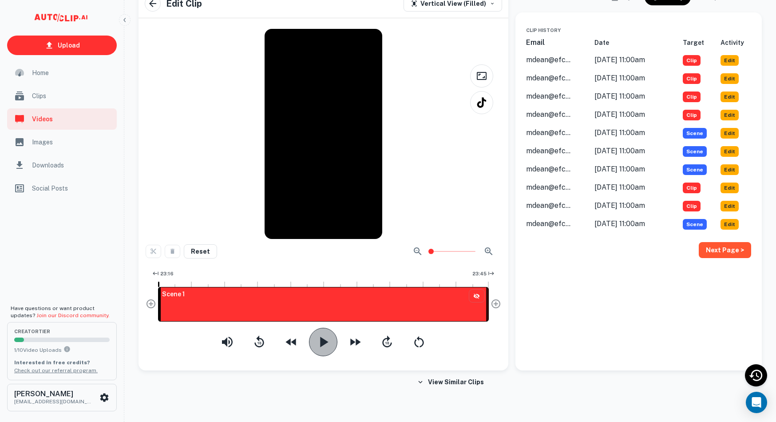
click at [318, 338] on icon "button" at bounding box center [323, 342] width 18 height 18
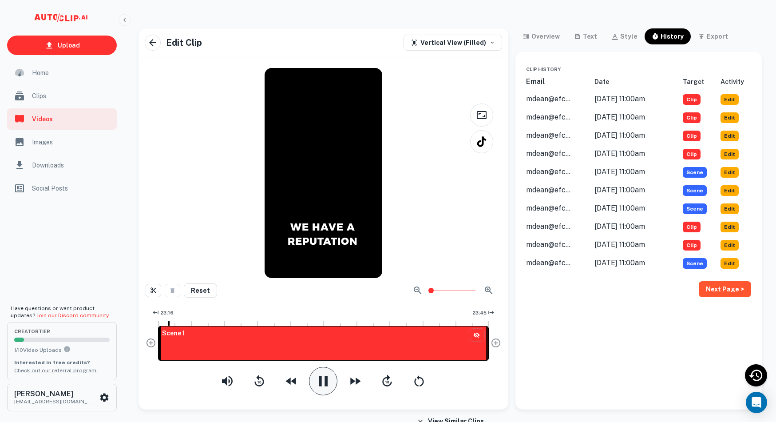
scroll to position [0, 0]
click at [460, 47] on div "Vertical View (Filled)" at bounding box center [448, 42] width 75 height 11
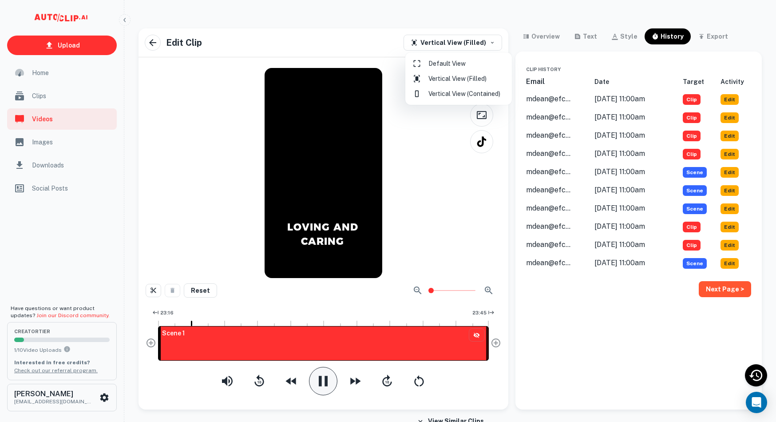
click at [450, 63] on li "Default View" at bounding box center [458, 63] width 99 height 15
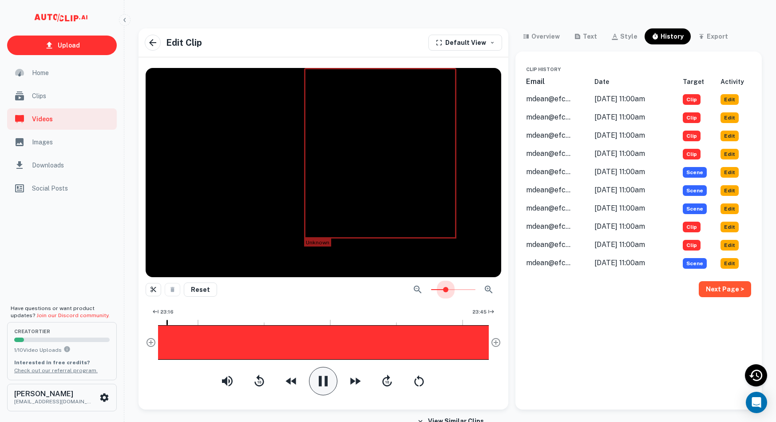
drag, startPoint x: 434, startPoint y: 287, endPoint x: 444, endPoint y: 288, distance: 10.2
click at [444, 288] on span at bounding box center [445, 289] width 5 height 5
drag, startPoint x: 394, startPoint y: 182, endPoint x: 418, endPoint y: 192, distance: 26.1
click at [422, 201] on div at bounding box center [378, 154] width 153 height 172
drag, startPoint x: 414, startPoint y: 182, endPoint x: 462, endPoint y: 234, distance: 71.3
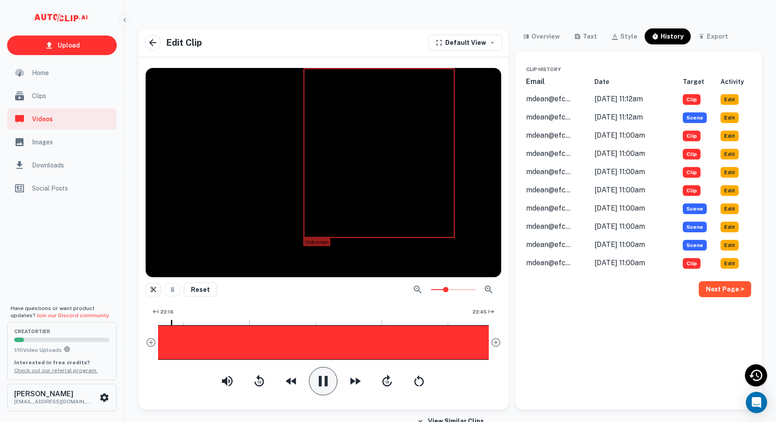
click at [462, 234] on div "Unknown" at bounding box center [324, 172] width 356 height 209
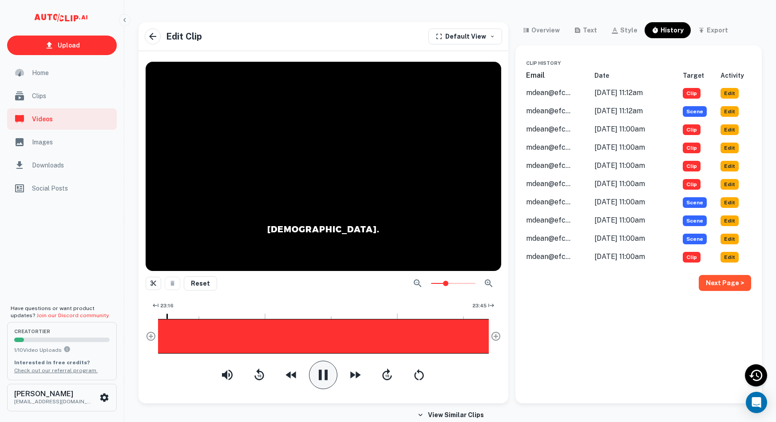
scroll to position [6, 0]
drag, startPoint x: 468, startPoint y: 161, endPoint x: 423, endPoint y: 222, distance: 75.9
click at [423, 222] on div at bounding box center [324, 166] width 356 height 209
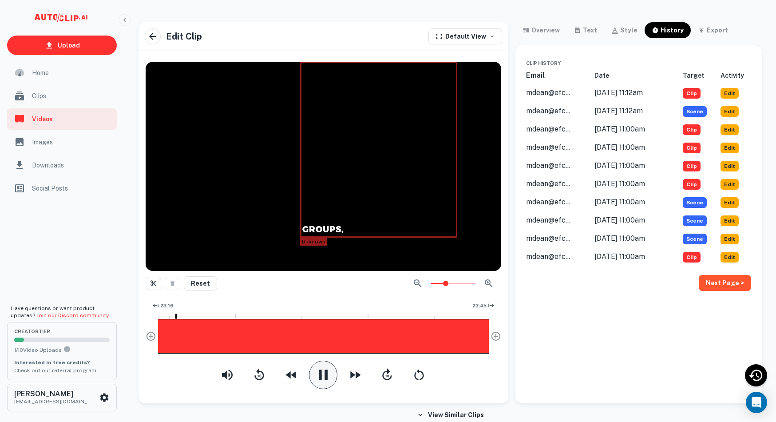
scroll to position [0, 220]
click at [435, 281] on span at bounding box center [453, 283] width 44 height 12
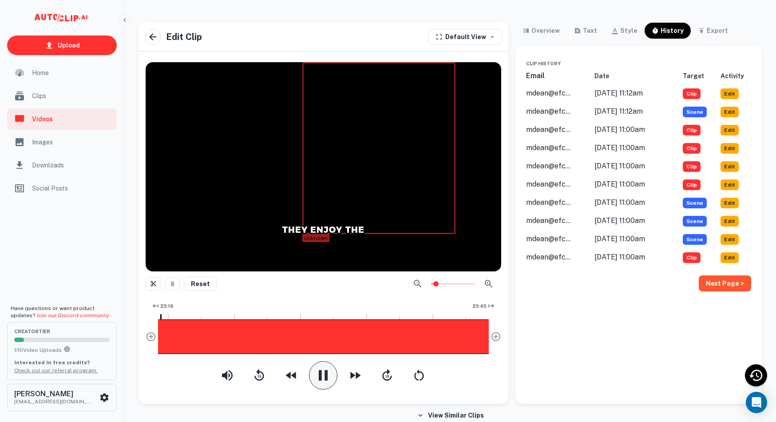
click at [462, 281] on span at bounding box center [453, 283] width 44 height 12
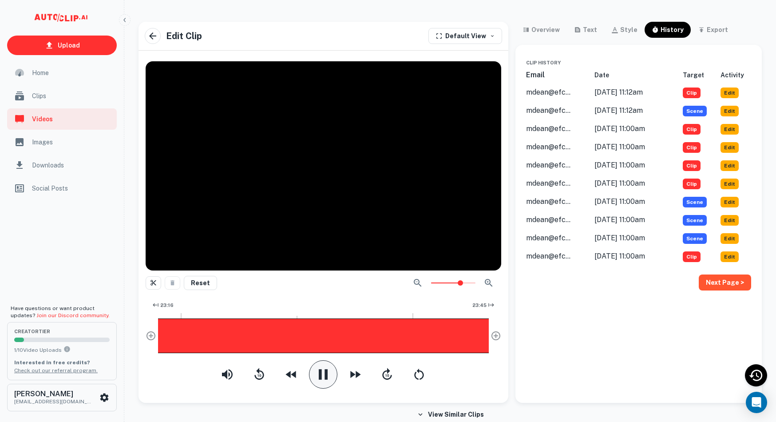
click at [470, 280] on span at bounding box center [453, 283] width 44 height 12
click at [454, 279] on span at bounding box center [453, 283] width 44 height 12
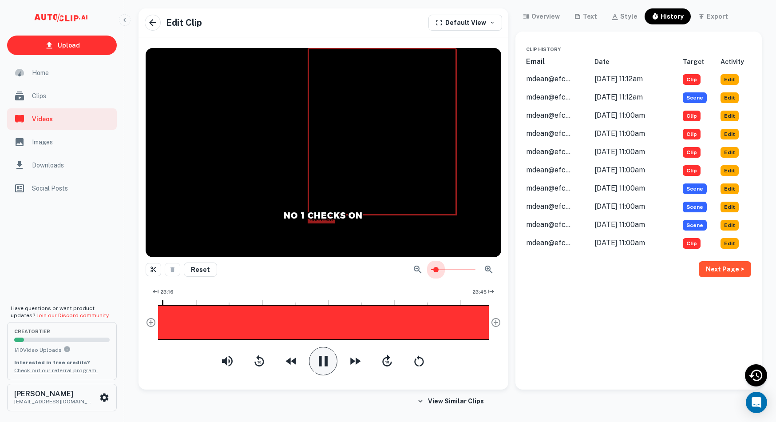
scroll to position [0, 0]
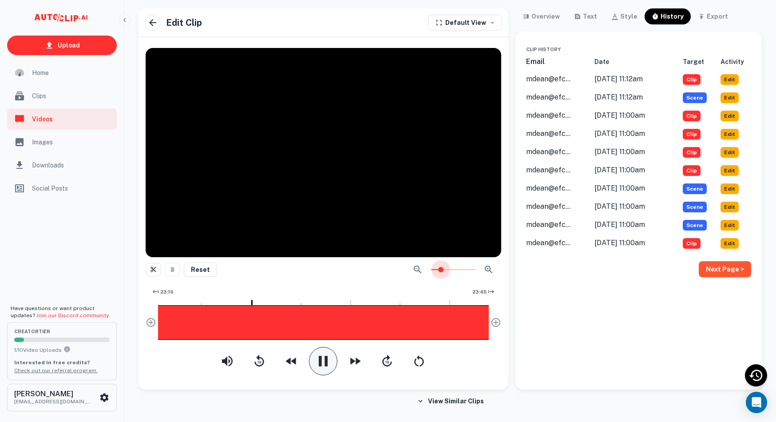
type input "4"
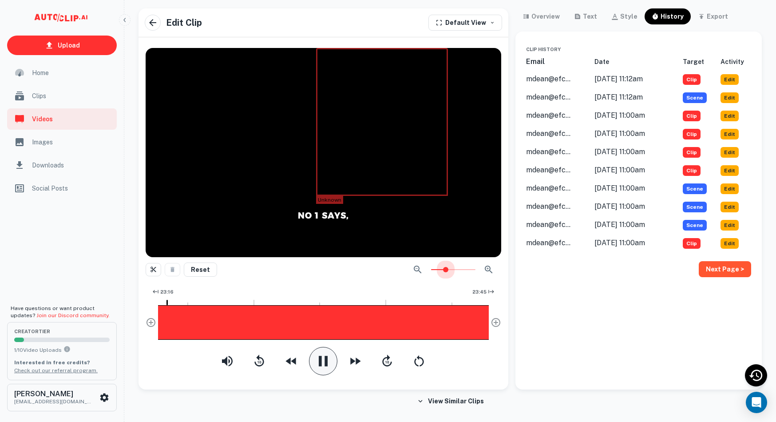
scroll to position [18, 0]
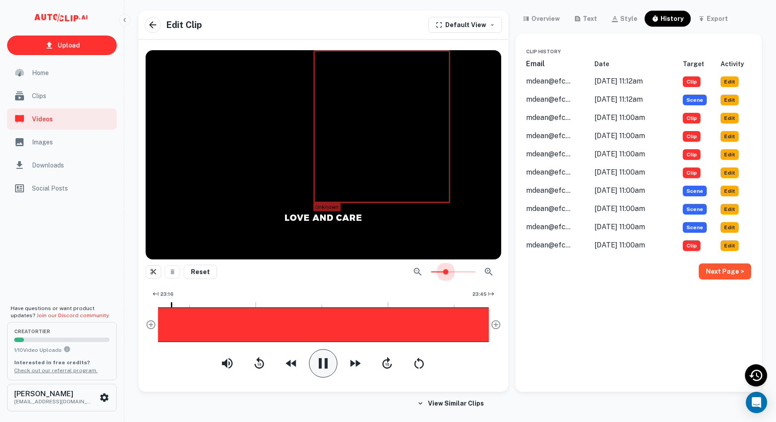
drag, startPoint x: 454, startPoint y: 279, endPoint x: 322, endPoint y: 277, distance: 131.8
click at [446, 274] on span at bounding box center [445, 271] width 5 height 5
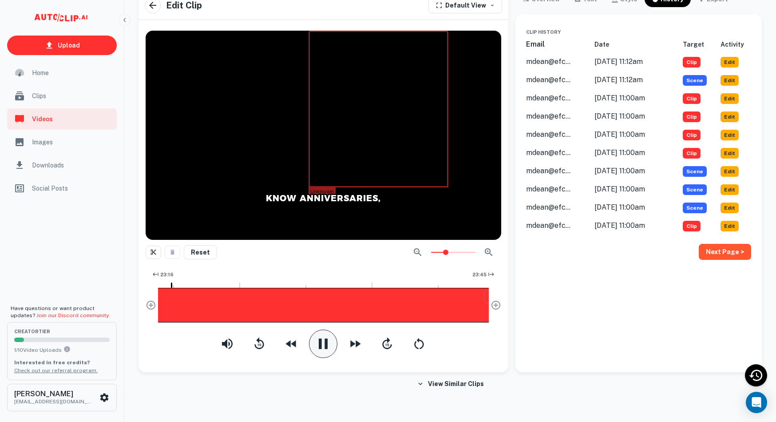
scroll to position [0, 0]
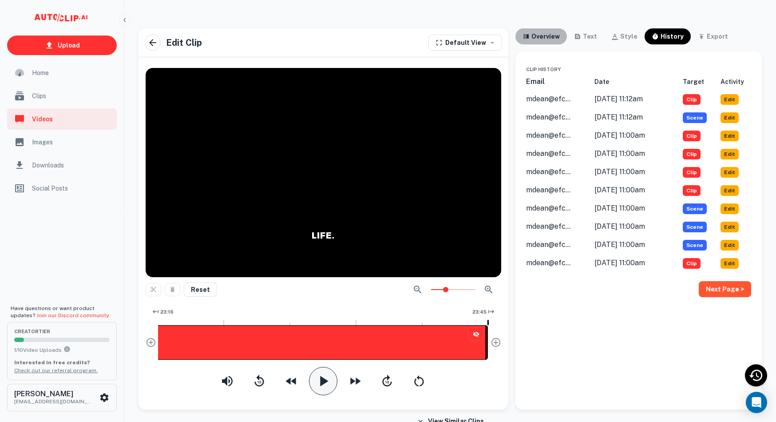
click at [557, 36] on div "overview" at bounding box center [545, 36] width 28 height 11
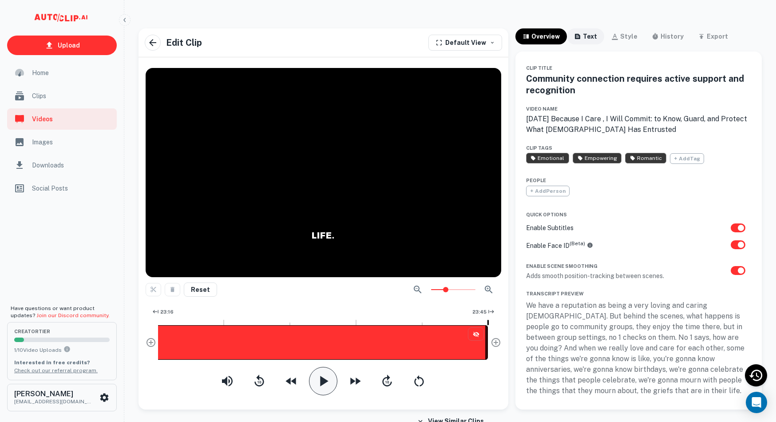
click at [592, 40] on div "text" at bounding box center [590, 36] width 14 height 11
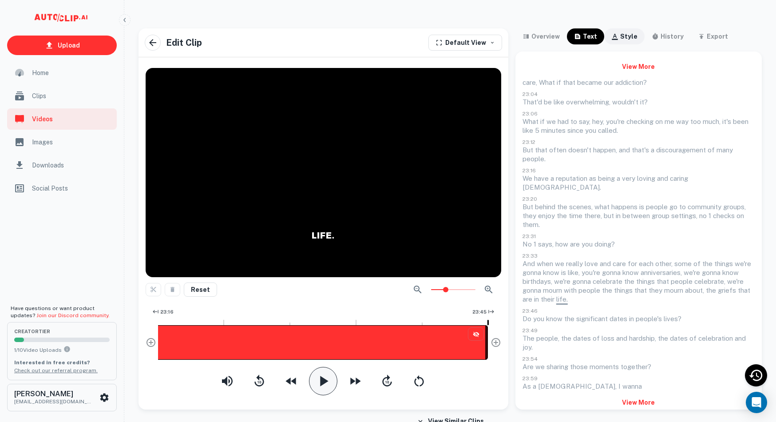
click at [620, 38] on div "style" at bounding box center [628, 36] width 17 height 11
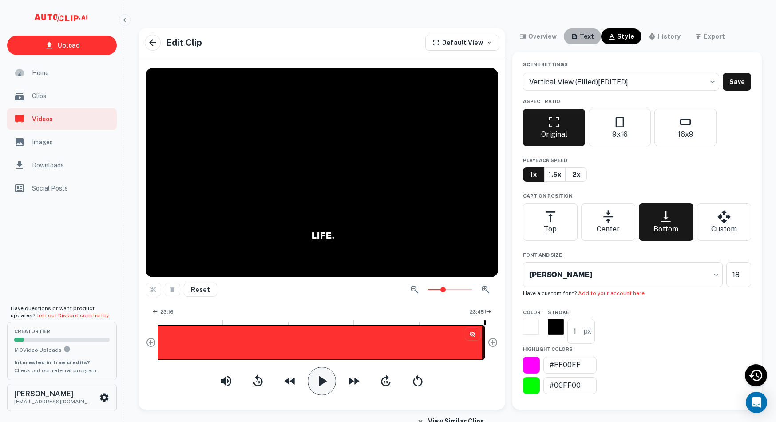
click at [592, 36] on div "text" at bounding box center [587, 36] width 14 height 11
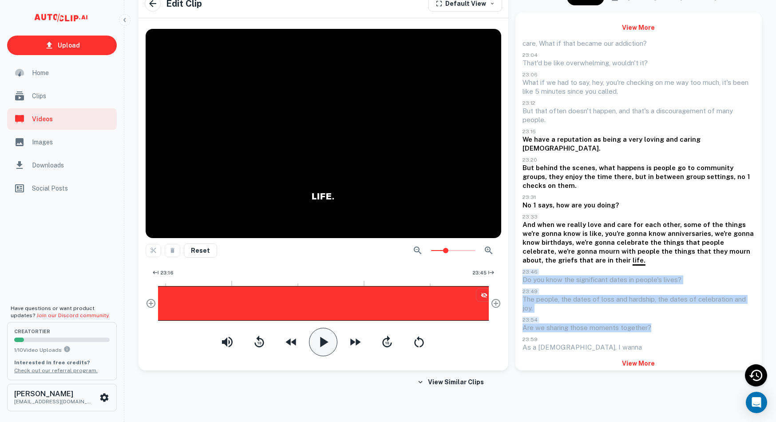
drag, startPoint x: 522, startPoint y: 259, endPoint x: 679, endPoint y: 317, distance: 167.1
click at [679, 317] on div "care, What if that became our addiction? 23:04 That'd be like overwhelming, wou…" at bounding box center [638, 195] width 232 height 312
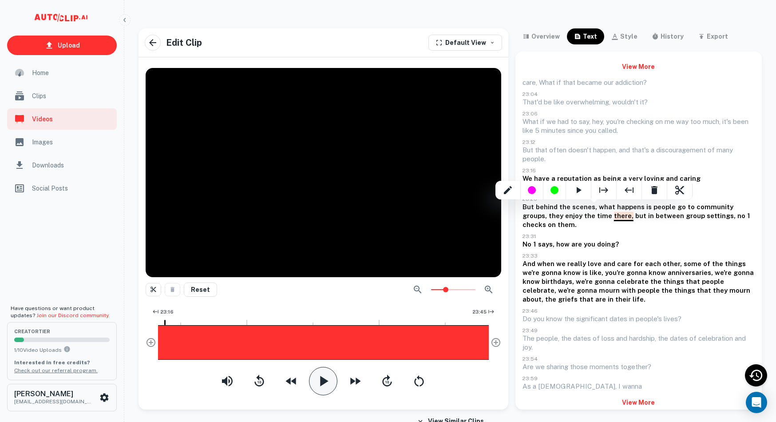
scroll to position [0, 435]
click at [522, 148] on div at bounding box center [388, 211] width 776 height 422
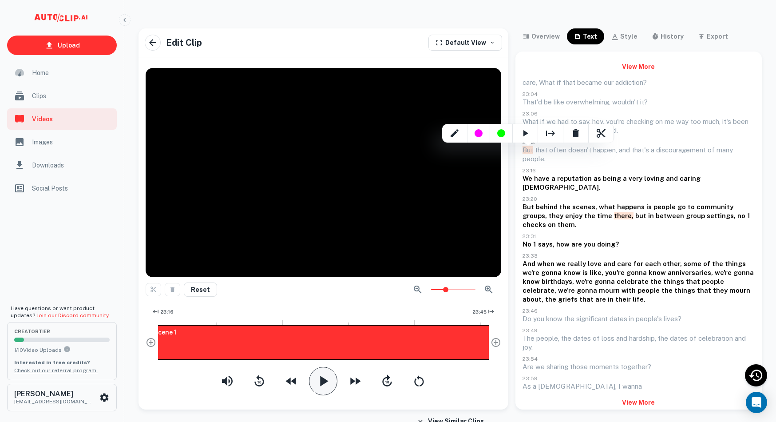
scroll to position [0, 0]
click at [546, 133] on icon "Start Clip Here" at bounding box center [550, 132] width 9 height 5
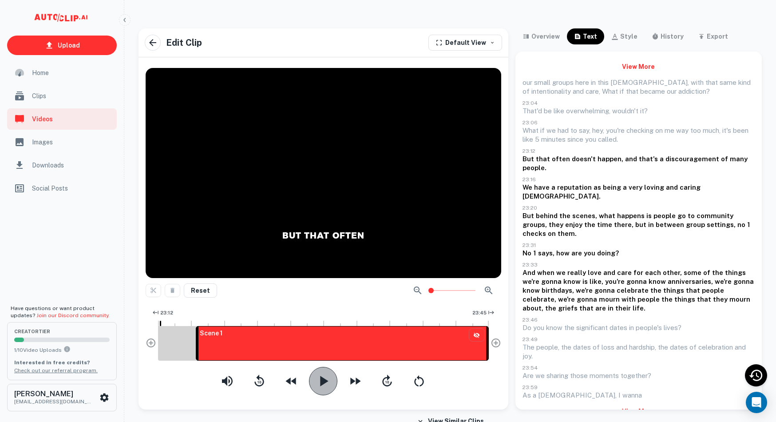
click at [326, 382] on icon "button" at bounding box center [324, 380] width 8 height 10
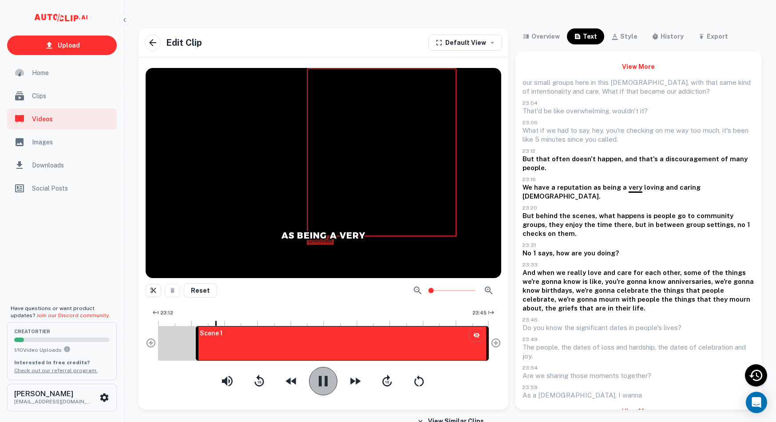
click at [326, 382] on icon "button" at bounding box center [323, 380] width 9 height 10
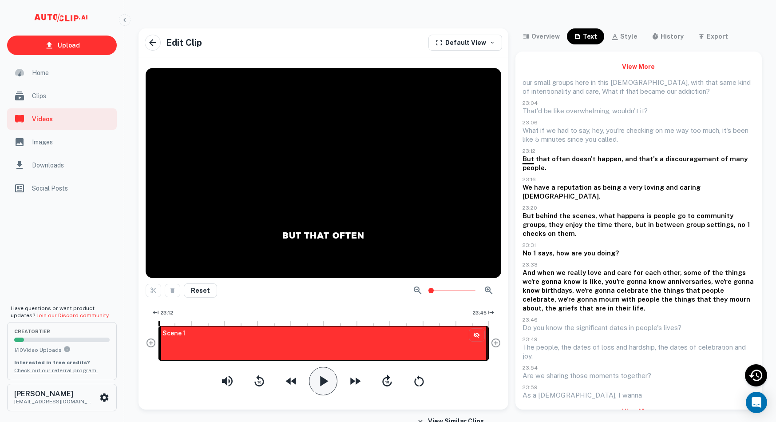
drag, startPoint x: 197, startPoint y: 345, endPoint x: 158, endPoint y: 345, distance: 39.1
click at [143, 343] on div "BUT THAT OFTEN Reset 23:12 23:45 Scene 1" at bounding box center [323, 235] width 370 height 348
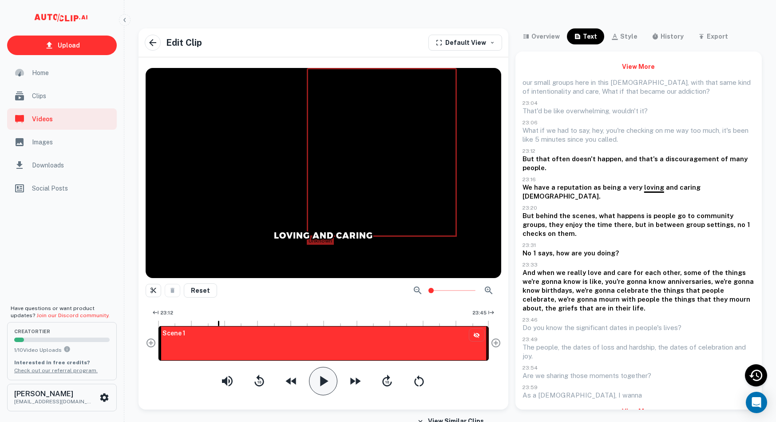
click at [316, 378] on icon "button" at bounding box center [323, 381] width 18 height 18
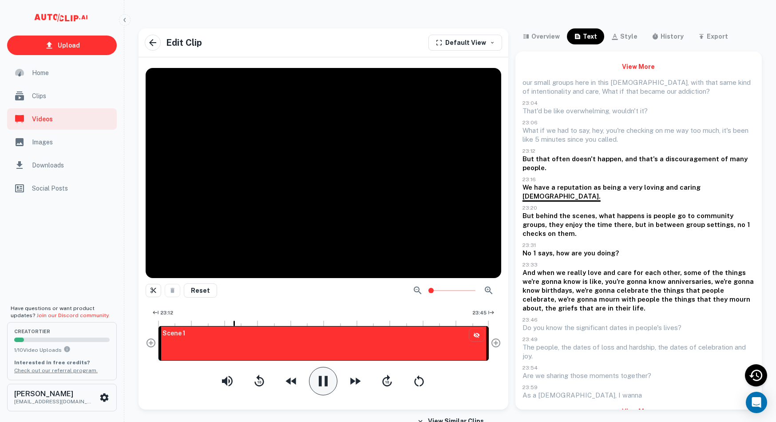
click at [328, 382] on icon "button" at bounding box center [323, 381] width 18 height 18
click at [285, 379] on icon "button" at bounding box center [291, 381] width 14 height 14
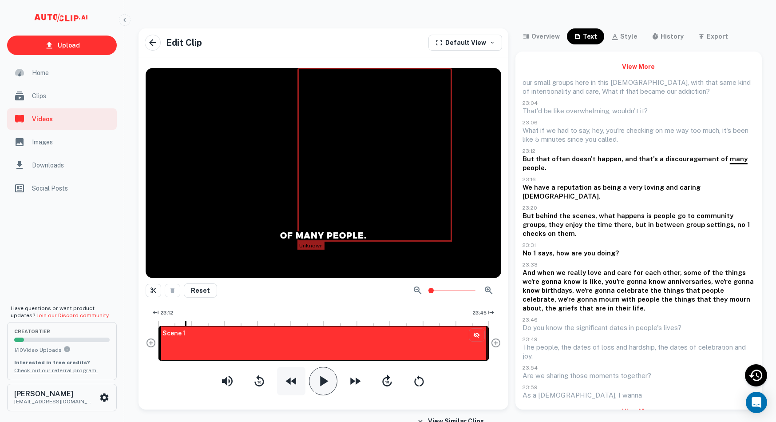
click at [290, 379] on icon "button" at bounding box center [291, 380] width 10 height 7
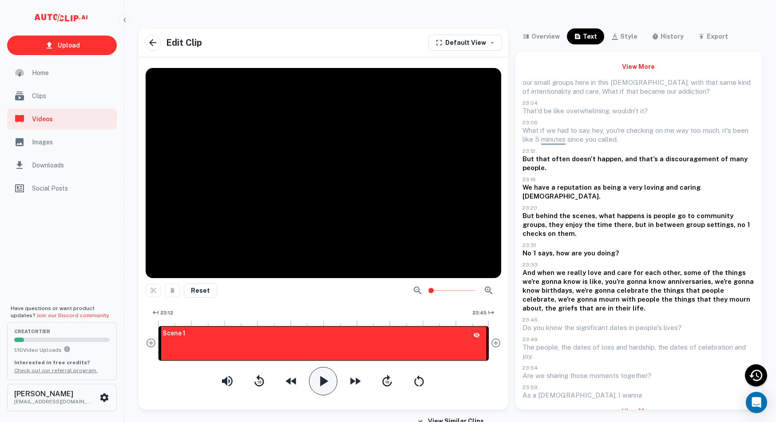
click at [327, 379] on icon "button" at bounding box center [323, 381] width 18 height 18
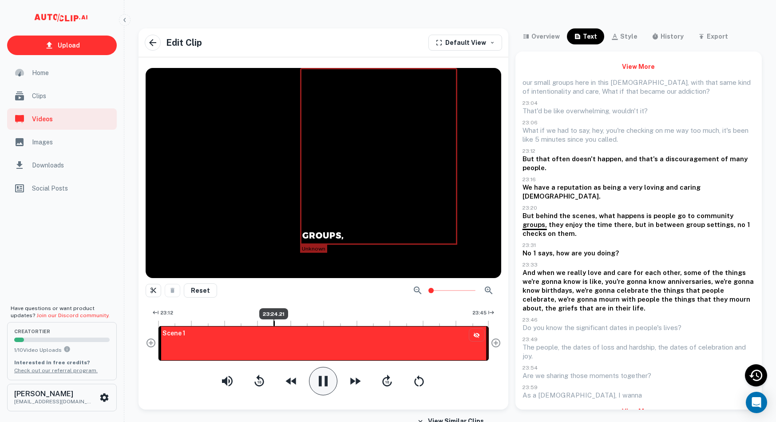
click at [273, 322] on div at bounding box center [273, 322] width 1 height 7
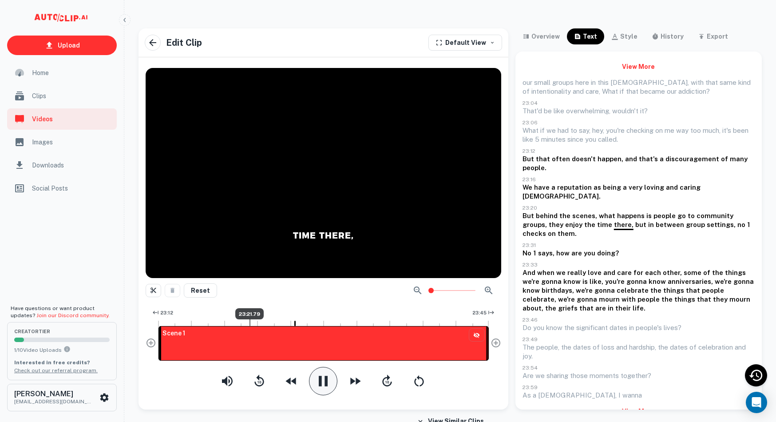
click at [249, 323] on div at bounding box center [249, 322] width 1 height 7
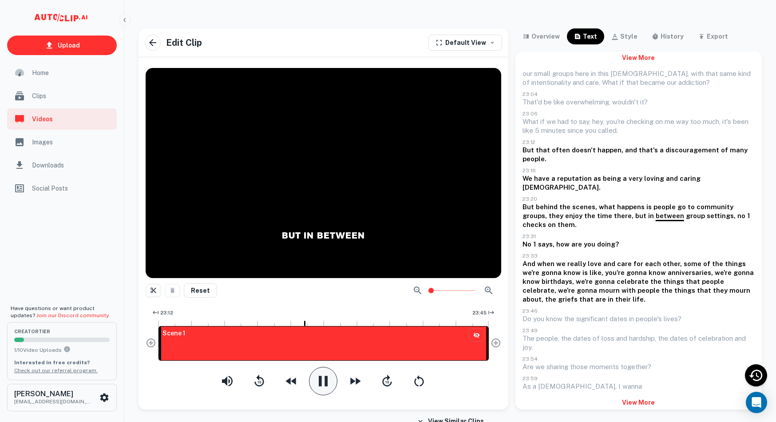
scroll to position [8, 0]
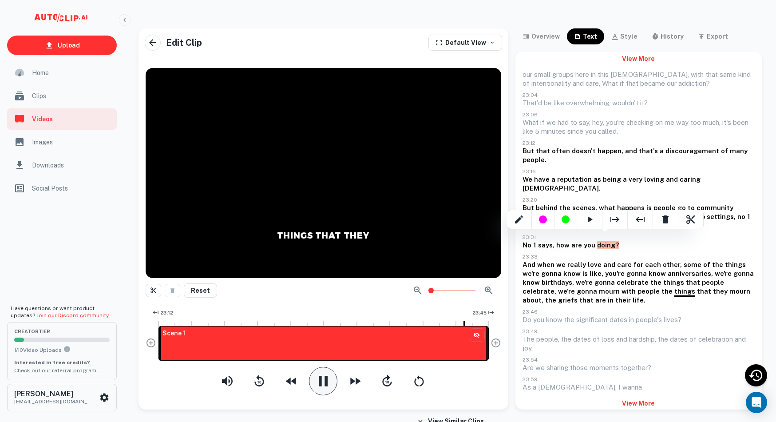
click at [323, 386] on div at bounding box center [388, 211] width 776 height 422
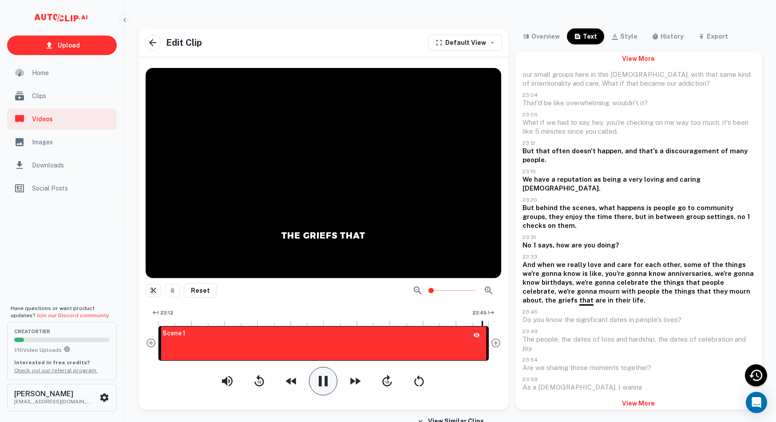
scroll to position [0, 0]
click at [324, 384] on icon "button" at bounding box center [323, 381] width 18 height 18
drag, startPoint x: 625, startPoint y: 150, endPoint x: 628, endPoint y: 158, distance: 7.9
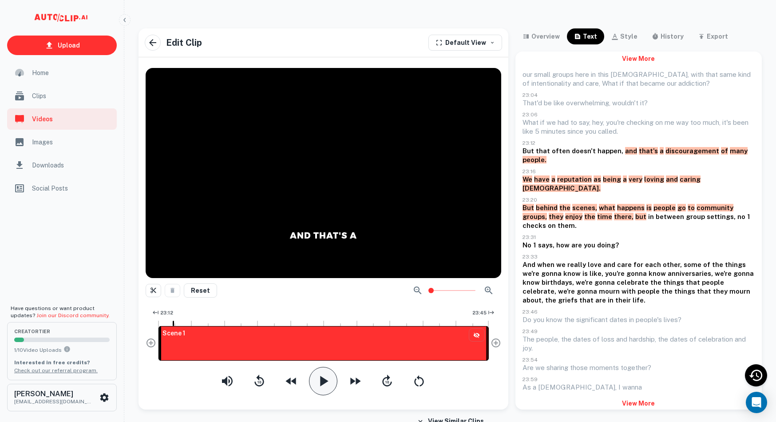
click at [634, 221] on div "our small groups here in this [DEMOGRAPHIC_DATA], with that same kind of intent…" at bounding box center [638, 230] width 232 height 321
click at [681, 238] on div "our small groups here in this [DEMOGRAPHIC_DATA], with that same kind of intent…" at bounding box center [638, 230] width 232 height 321
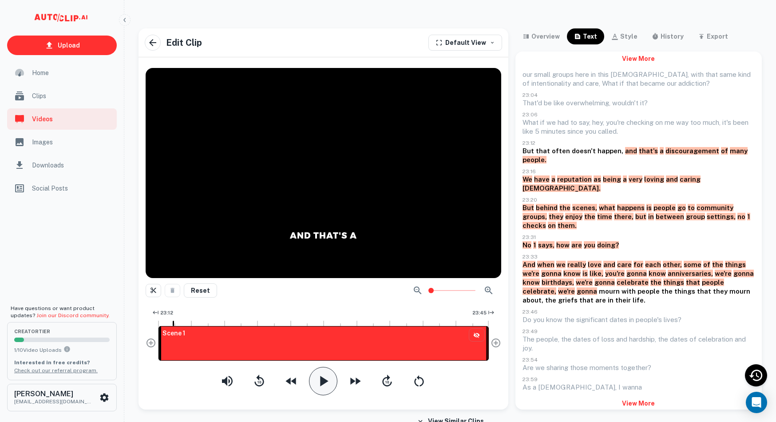
click at [329, 383] on icon "button" at bounding box center [323, 381] width 18 height 18
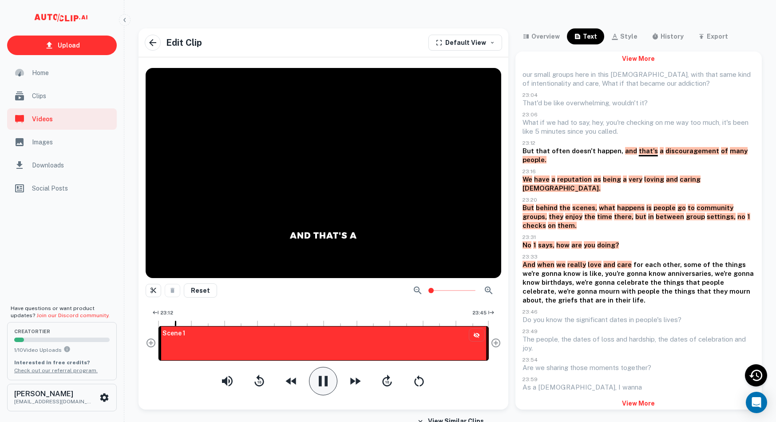
click at [640, 233] on p "23:31" at bounding box center [638, 236] width 232 height 7
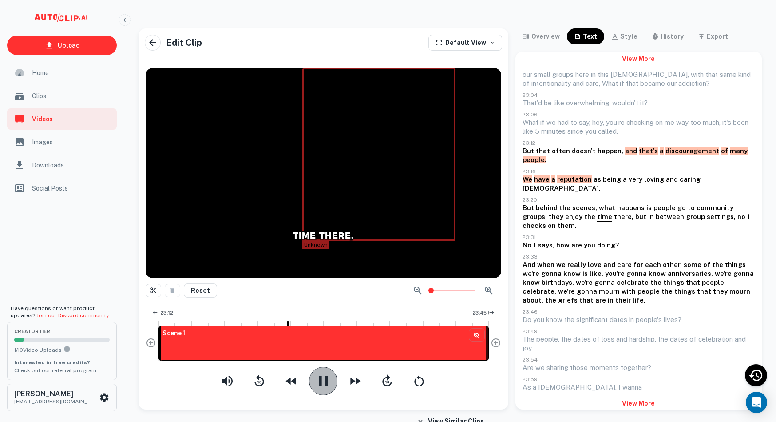
click at [324, 386] on icon "button" at bounding box center [323, 381] width 18 height 18
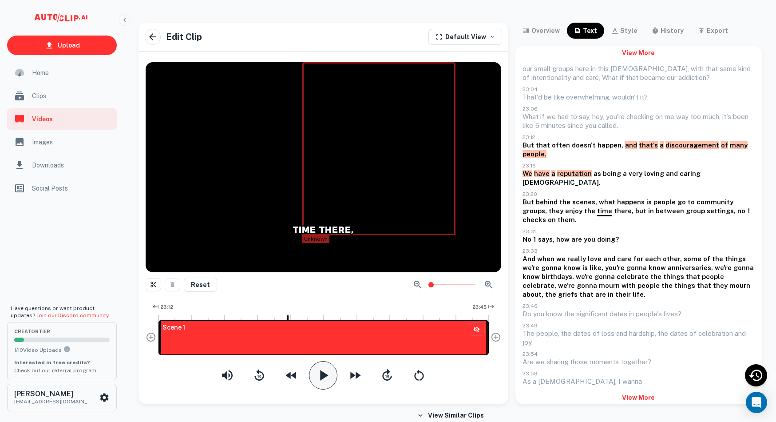
scroll to position [8, 0]
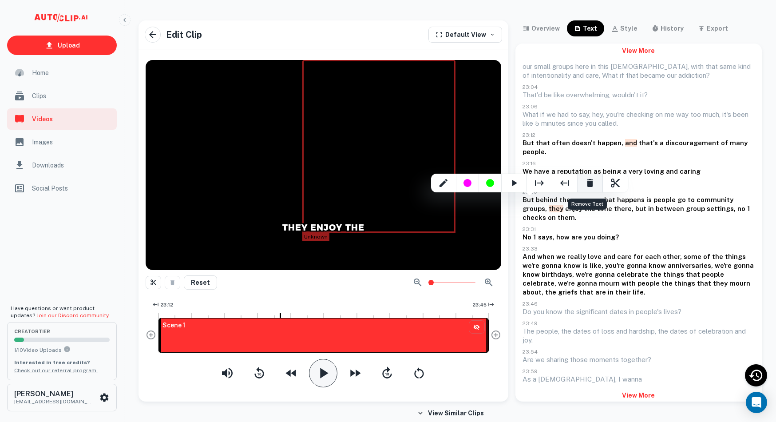
click at [593, 180] on icon "Remove Text" at bounding box center [590, 183] width 11 height 11
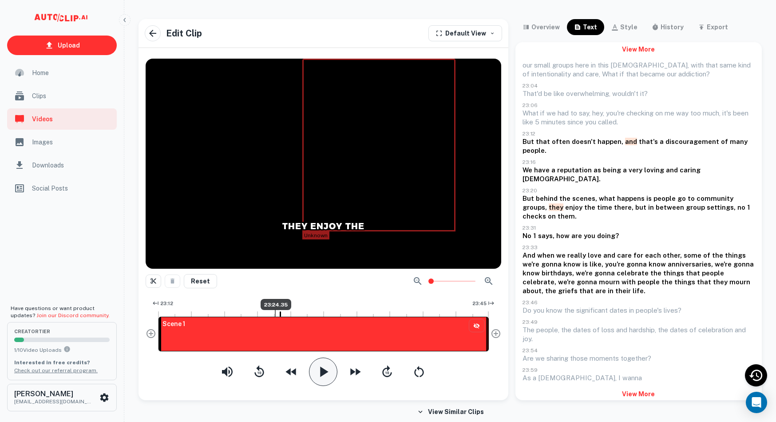
click at [275, 314] on div at bounding box center [275, 312] width 1 height 7
click at [324, 371] on icon "button" at bounding box center [324, 371] width 8 height 10
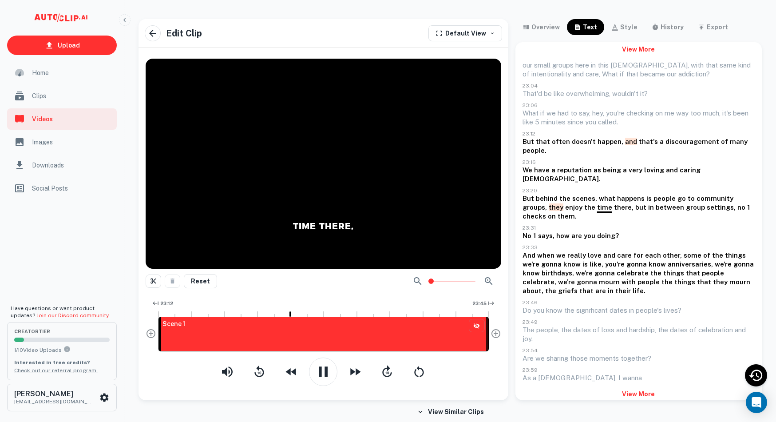
drag, startPoint x: 320, startPoint y: 372, endPoint x: 300, endPoint y: 348, distance: 31.2
click at [320, 371] on icon "button" at bounding box center [323, 371] width 9 height 10
click at [268, 314] on div at bounding box center [268, 312] width 1 height 7
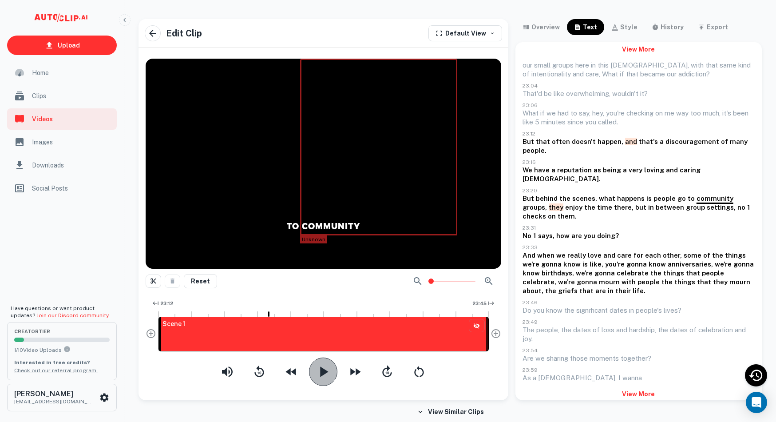
click at [321, 364] on icon "button" at bounding box center [323, 372] width 18 height 18
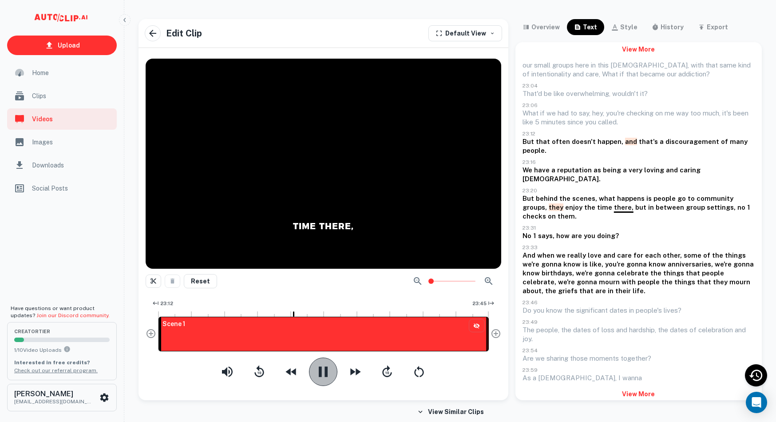
click at [321, 364] on icon "button" at bounding box center [323, 372] width 18 height 18
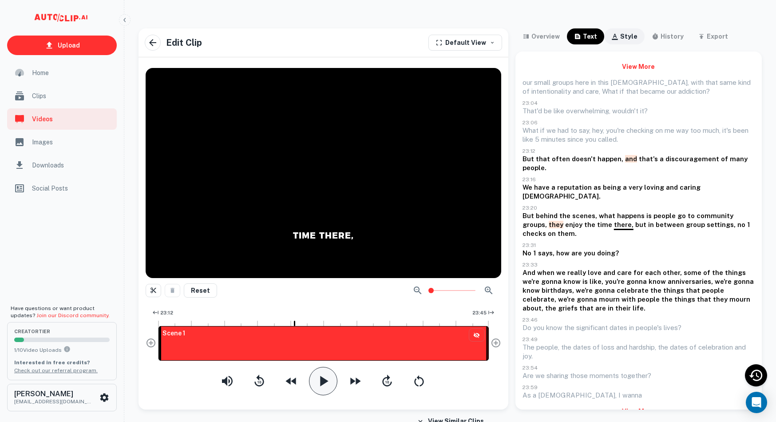
scroll to position [0, 0]
click at [624, 40] on div "style" at bounding box center [628, 36] width 17 height 11
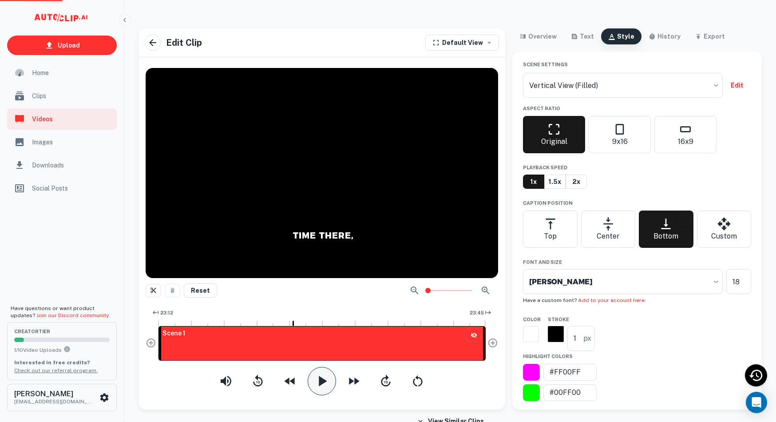
type input "vertical-fillededited"
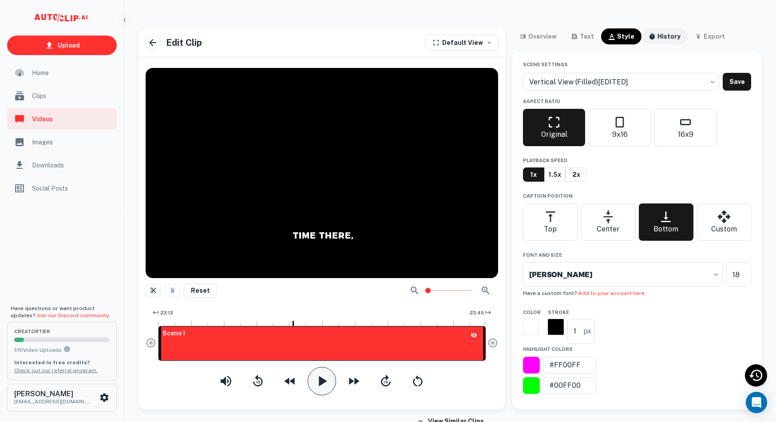
click at [668, 38] on div "history" at bounding box center [668, 36] width 23 height 11
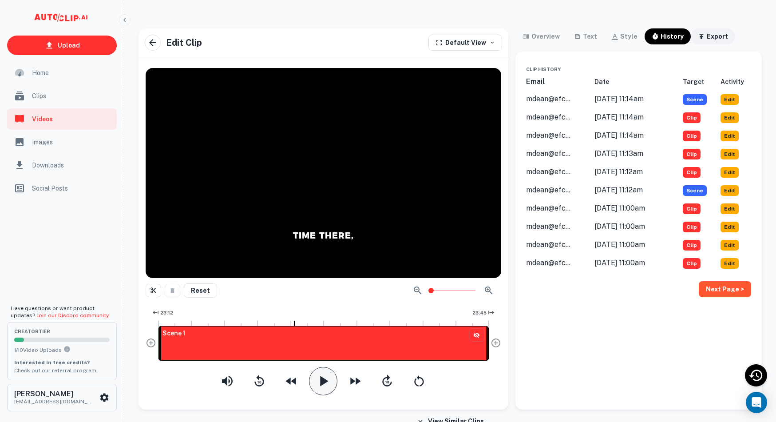
click at [714, 36] on div "export" at bounding box center [717, 36] width 21 height 11
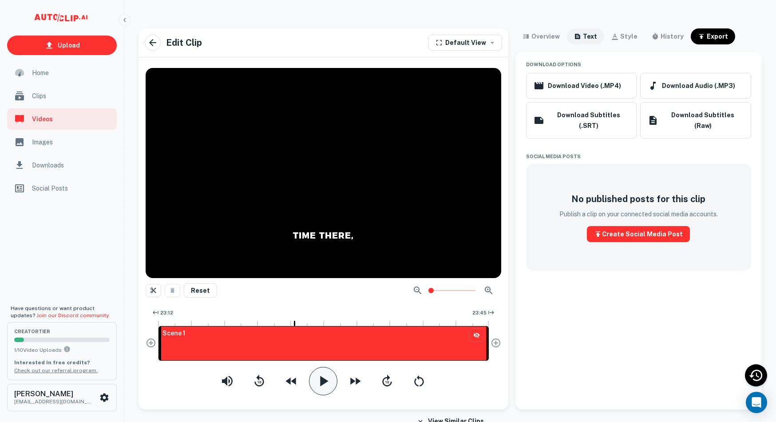
click at [583, 40] on div "text" at bounding box center [590, 36] width 14 height 11
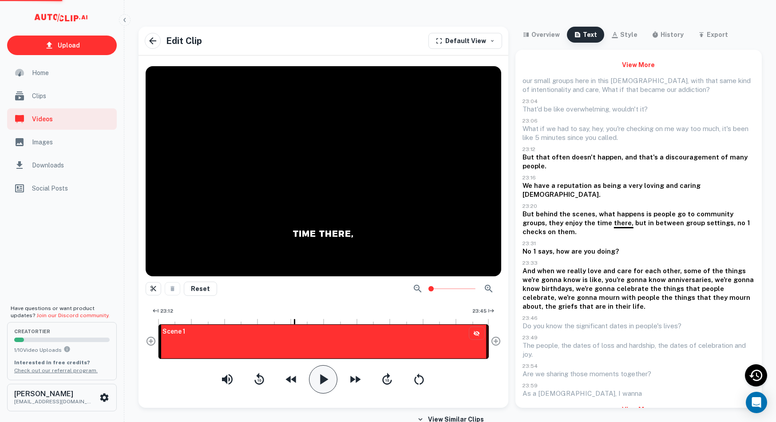
scroll to position [3, 0]
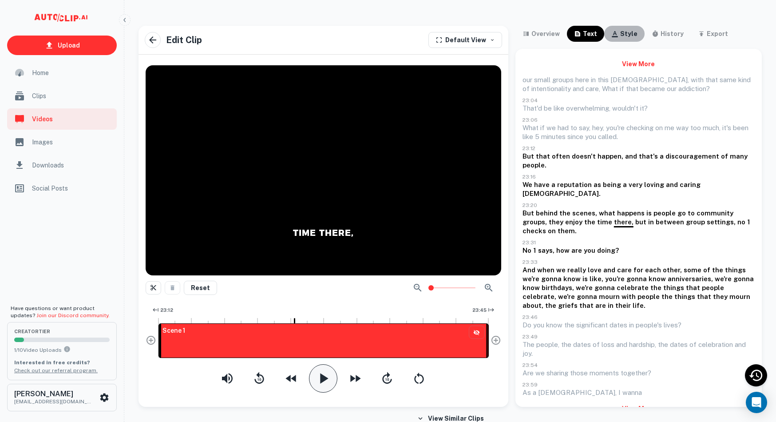
click at [622, 35] on div "style" at bounding box center [628, 33] width 17 height 11
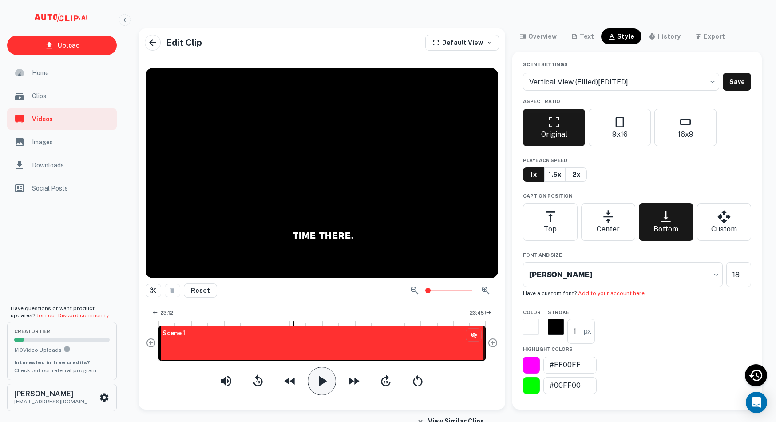
scroll to position [0, 0]
click at [745, 282] on input "18" at bounding box center [738, 274] width 25 height 25
drag, startPoint x: 743, startPoint y: 282, endPoint x: 715, endPoint y: 283, distance: 27.1
click at [715, 283] on div "Montserrat ExtraBold Montserrat ExtraBold ​ 18 ​" at bounding box center [637, 274] width 228 height 25
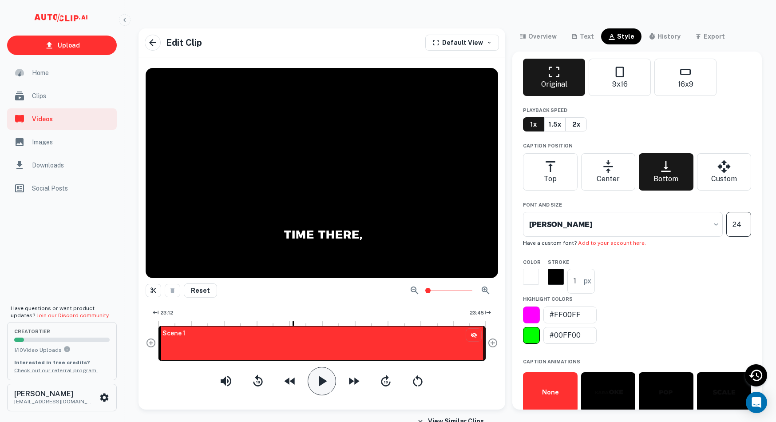
type input "24"
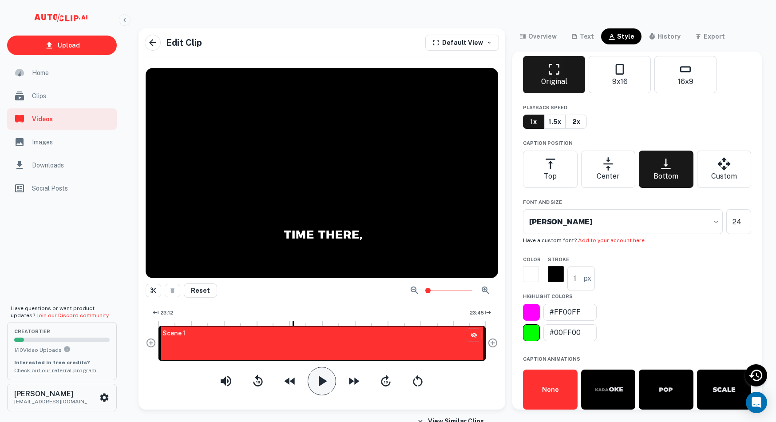
click at [528, 341] on div at bounding box center [531, 332] width 17 height 17
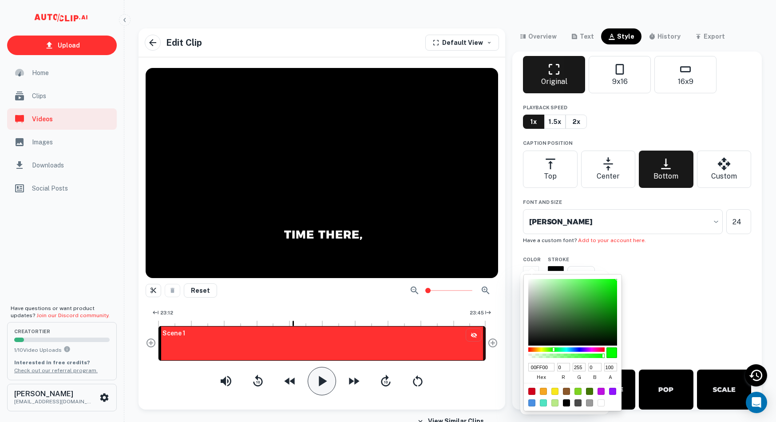
click at [641, 276] on div at bounding box center [388, 211] width 776 height 422
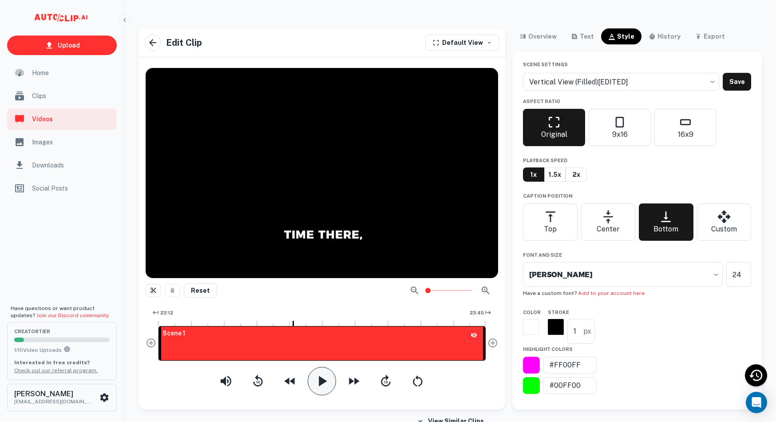
scroll to position [0, 0]
click at [317, 375] on icon "button" at bounding box center [322, 381] width 18 height 18
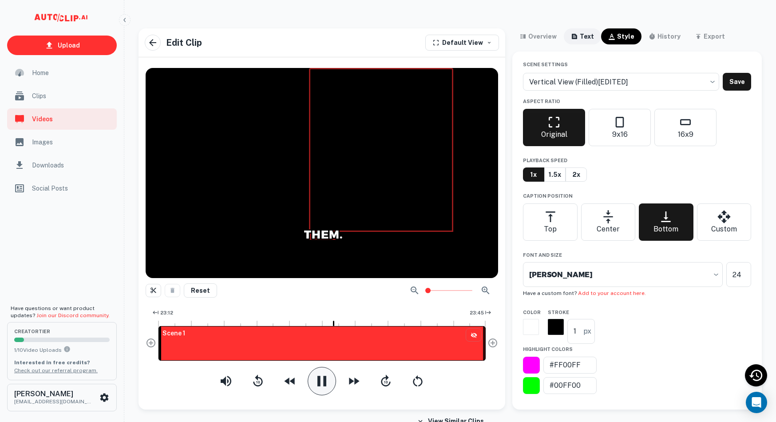
click at [573, 34] on icon "button" at bounding box center [574, 36] width 5 height 5
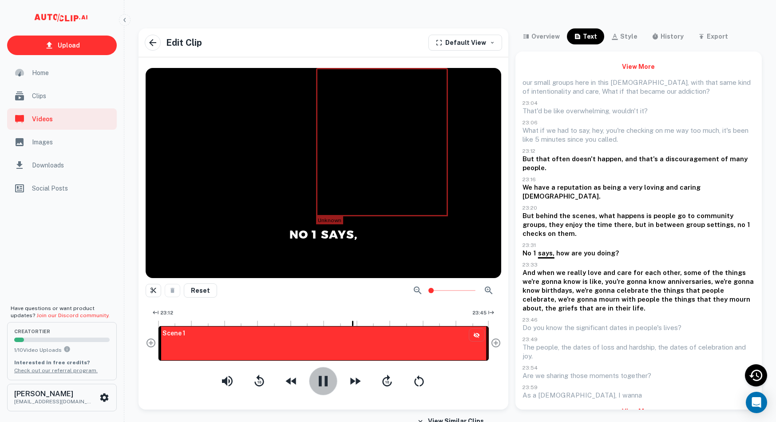
drag, startPoint x: 319, startPoint y: 371, endPoint x: 328, endPoint y: 367, distance: 10.5
click at [319, 371] on button "button" at bounding box center [323, 381] width 28 height 28
drag, startPoint x: 560, startPoint y: 244, endPoint x: 595, endPoint y: 245, distance: 34.6
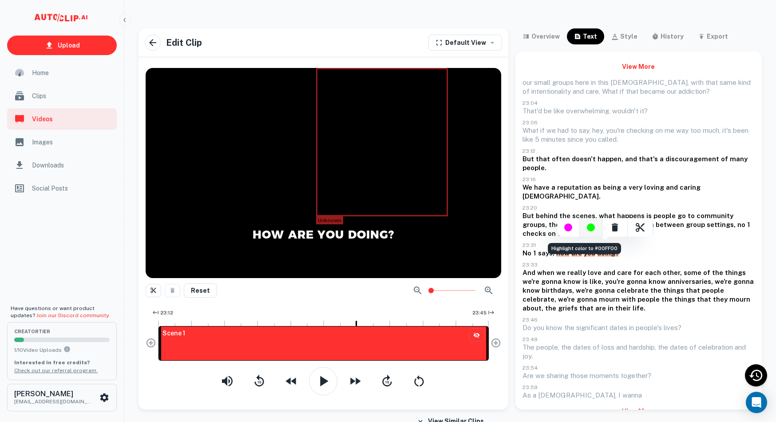
click at [594, 230] on div "Highlight color to #00FF00" at bounding box center [591, 227] width 23 height 19
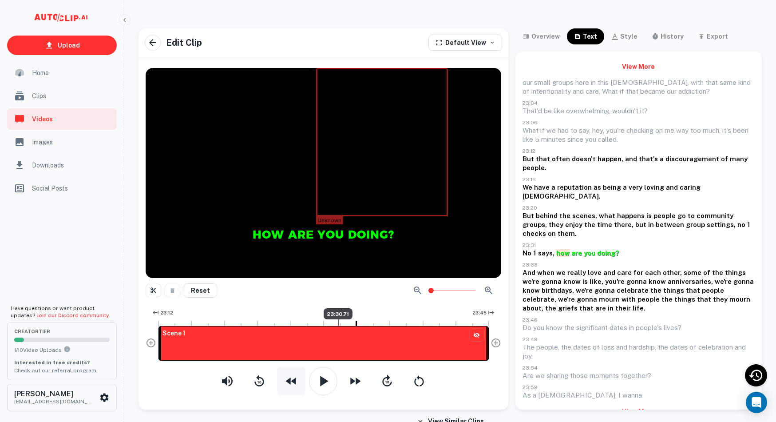
drag, startPoint x: 338, startPoint y: 322, endPoint x: 302, endPoint y: 394, distance: 80.4
click at [338, 324] on div at bounding box center [338, 322] width 1 height 7
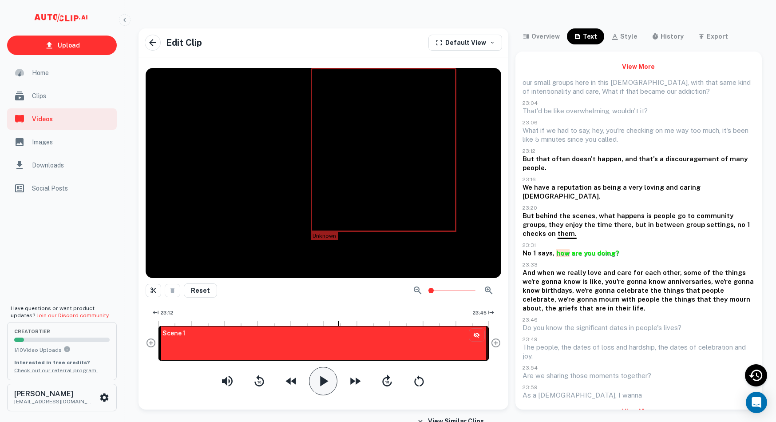
click at [319, 380] on icon "button" at bounding box center [323, 381] width 18 height 18
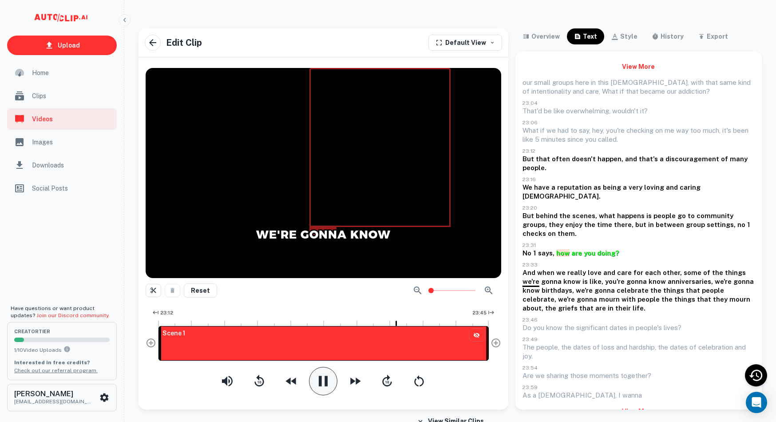
click at [319, 378] on icon "button" at bounding box center [323, 380] width 9 height 10
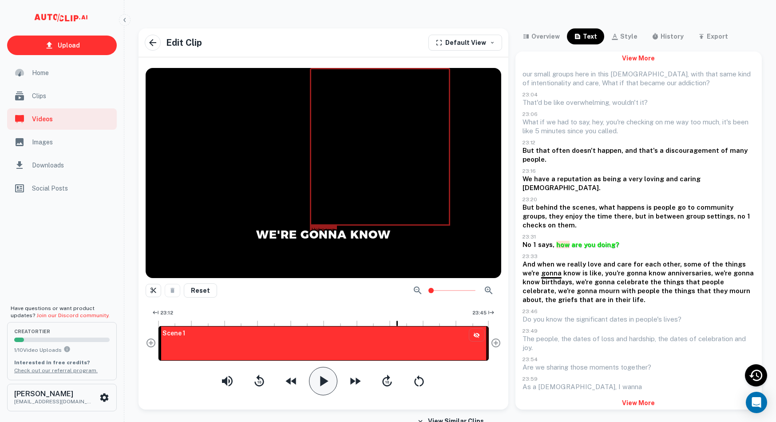
scroll to position [8, 0]
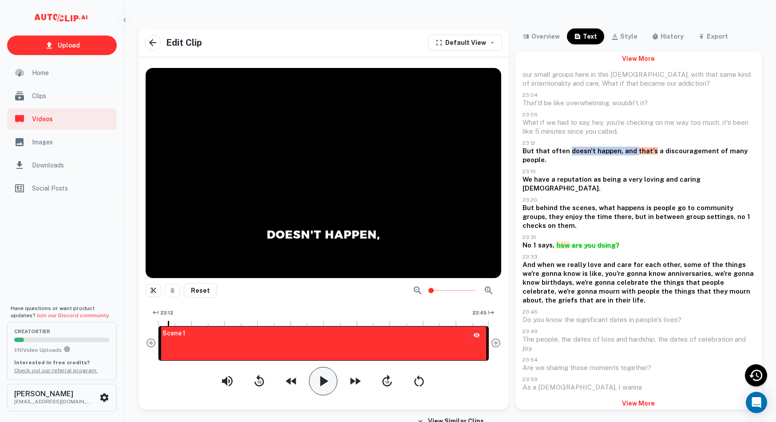
drag, startPoint x: 581, startPoint y: 149, endPoint x: 650, endPoint y: 147, distance: 69.3
drag, startPoint x: 569, startPoint y: 149, endPoint x: 631, endPoint y: 154, distance: 62.8
click at [631, 154] on div at bounding box center [388, 211] width 776 height 422
click at [619, 164] on div "our small groups here in this [DEMOGRAPHIC_DATA], with that same kind of intent…" at bounding box center [638, 230] width 232 height 321
drag, startPoint x: 584, startPoint y: 151, endPoint x: 642, endPoint y: 151, distance: 57.7
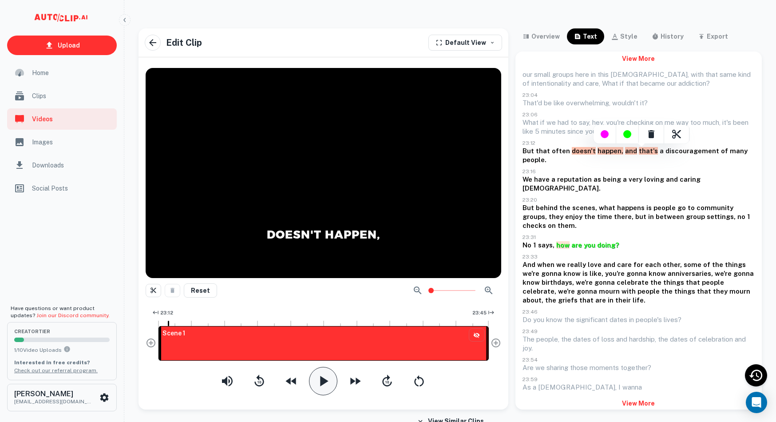
click at [661, 109] on div at bounding box center [388, 211] width 776 height 422
click at [626, 39] on div "style" at bounding box center [628, 36] width 17 height 11
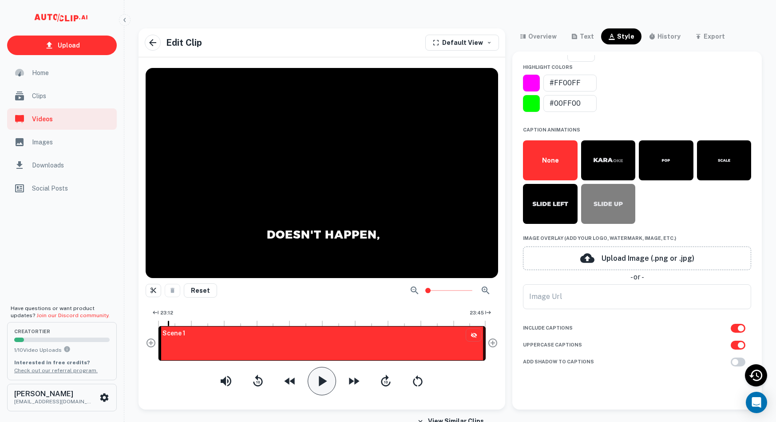
scroll to position [298, 0]
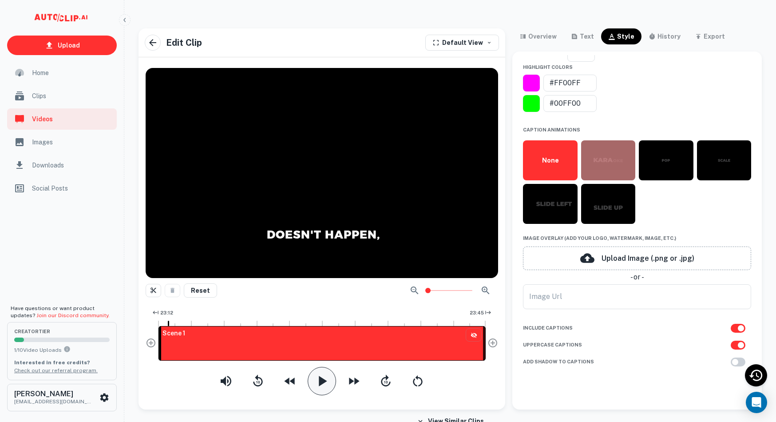
click at [616, 161] on img "button" at bounding box center [608, 160] width 44 height 44
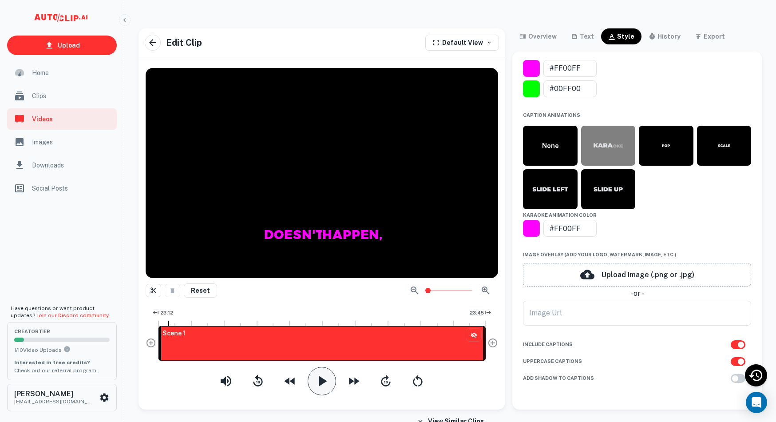
scroll to position [0, 0]
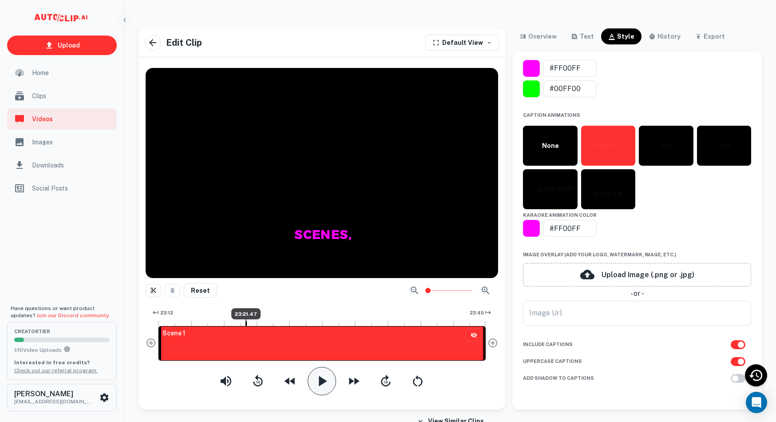
drag, startPoint x: 245, startPoint y: 326, endPoint x: 253, endPoint y: 332, distance: 9.8
click at [245, 326] on div "Scene 1" at bounding box center [321, 343] width 327 height 35
click at [318, 377] on icon "button" at bounding box center [322, 381] width 18 height 18
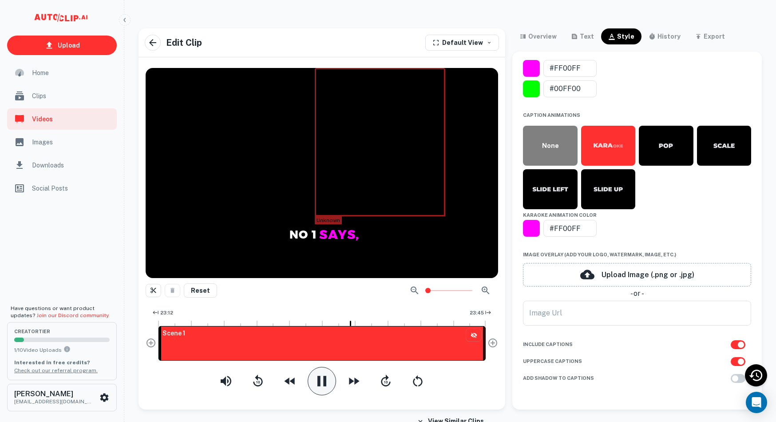
click at [542, 156] on button "None" at bounding box center [550, 146] width 54 height 40
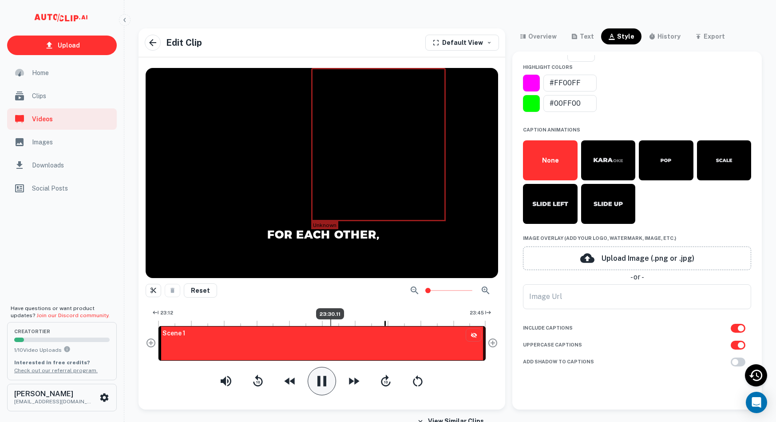
click at [331, 323] on div at bounding box center [330, 322] width 1 height 7
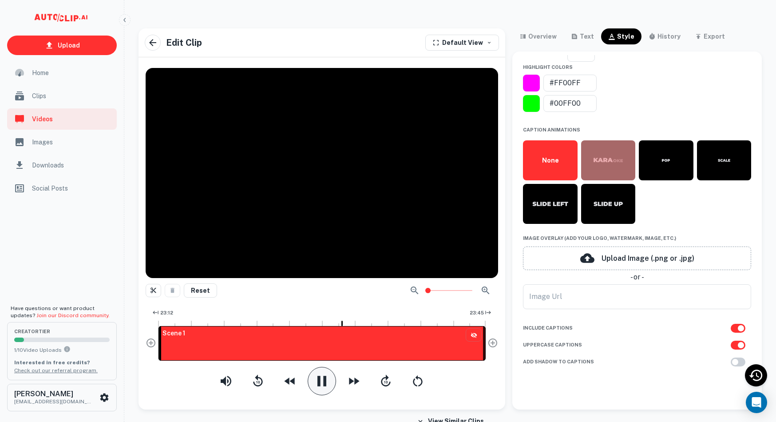
click at [609, 158] on img "button" at bounding box center [608, 160] width 44 height 44
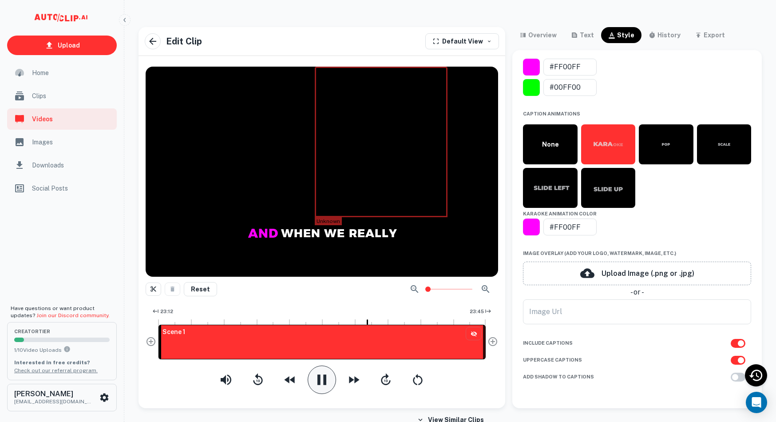
scroll to position [1, 0]
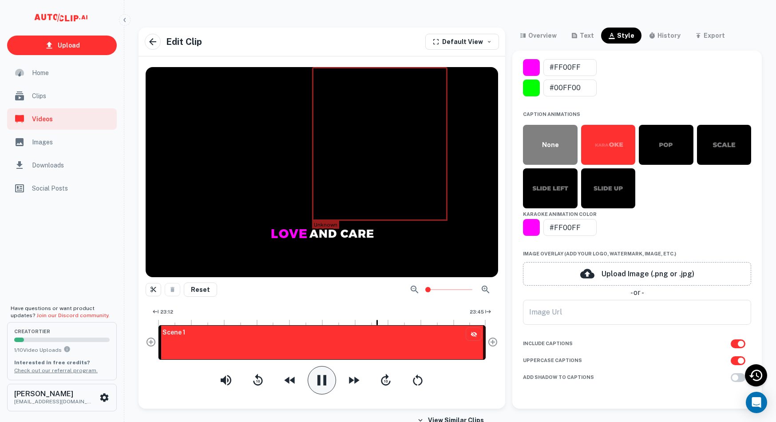
click at [545, 162] on button "None" at bounding box center [550, 145] width 54 height 40
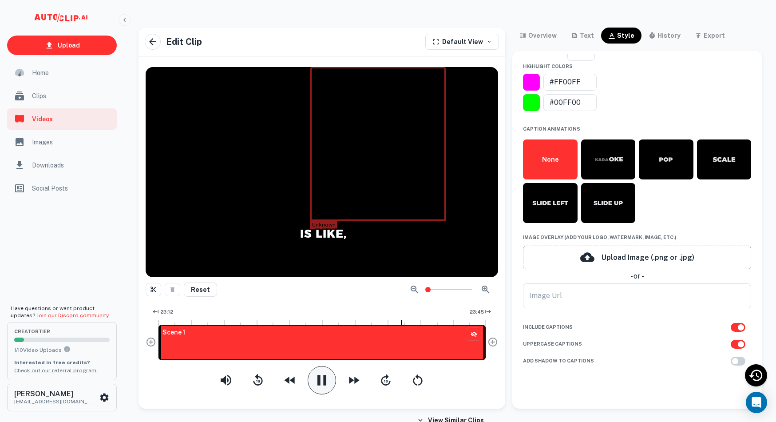
click at [319, 385] on icon "button" at bounding box center [322, 380] width 18 height 18
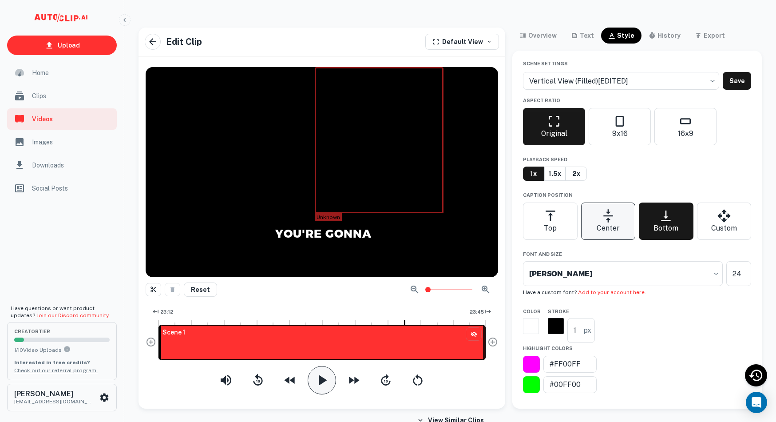
scroll to position [0, 0]
click at [620, 83] on body "Upload Home Clips Videos Images Downloads Social Posts Have questions or want p…" at bounding box center [388, 217] width 776 height 422
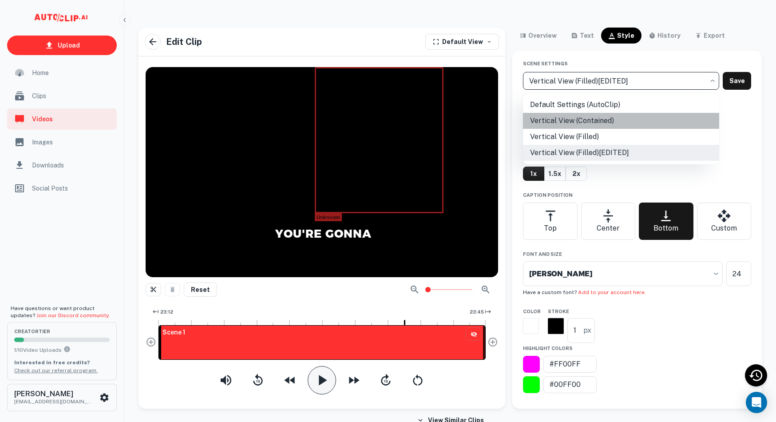
click at [588, 124] on li "Vertical View (Contained)" at bounding box center [621, 121] width 196 height 16
type input "vertical-containededited"
type input "18"
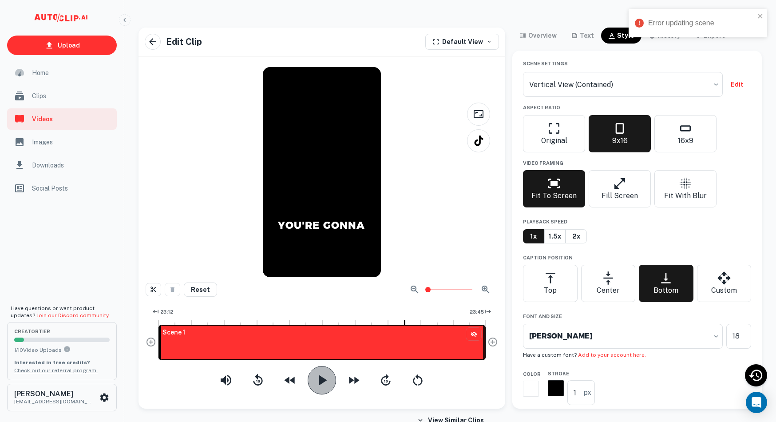
click at [326, 378] on icon "button" at bounding box center [322, 380] width 18 height 18
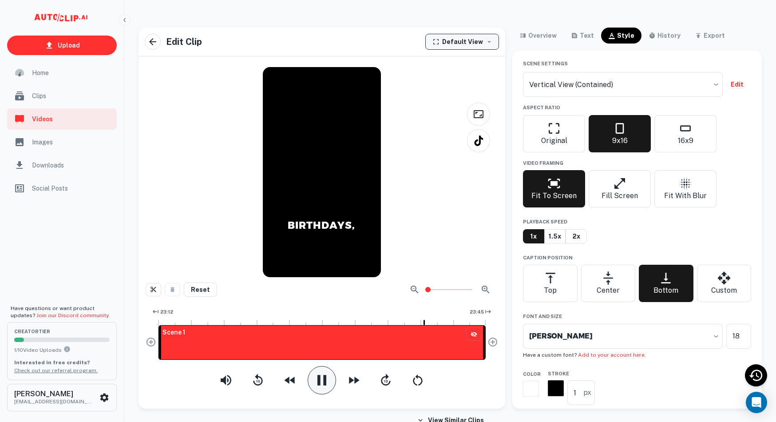
click at [489, 43] on icon "Choose the default mode in which all your clips are displayed and formatted" at bounding box center [488, 41] width 5 height 5
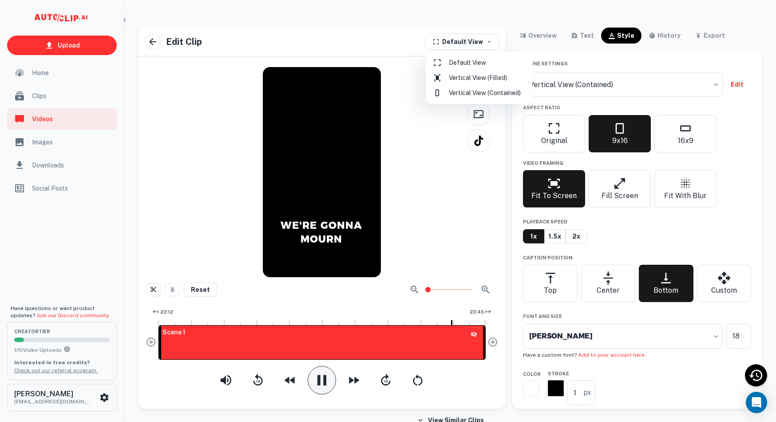
click at [475, 79] on li "Vertical View (Filled)" at bounding box center [478, 77] width 99 height 15
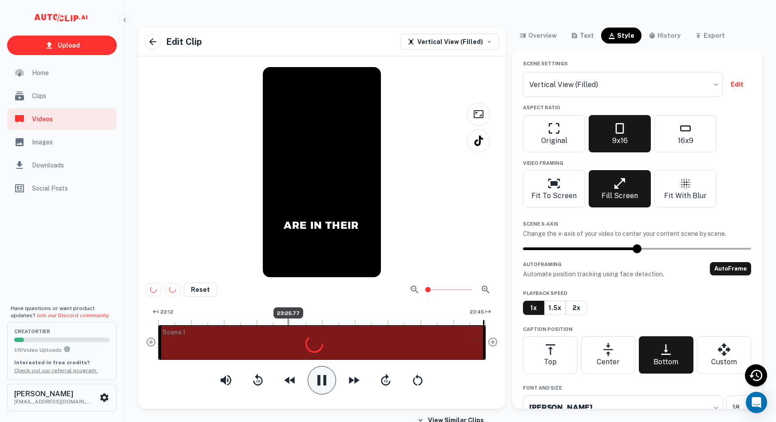
scroll to position [0, 0]
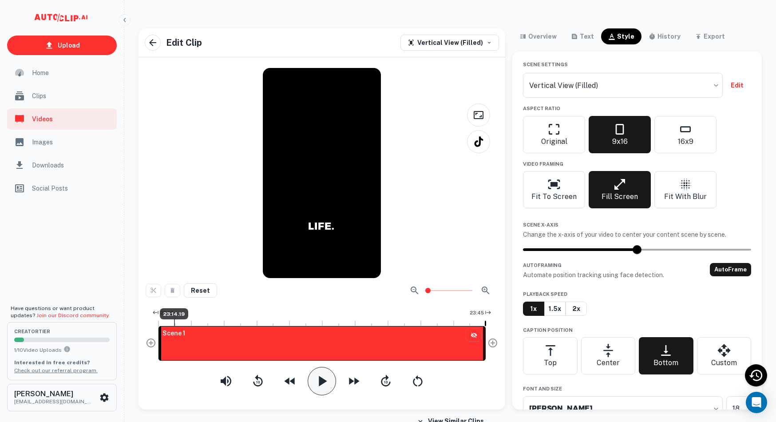
click at [174, 324] on div at bounding box center [174, 322] width 1 height 7
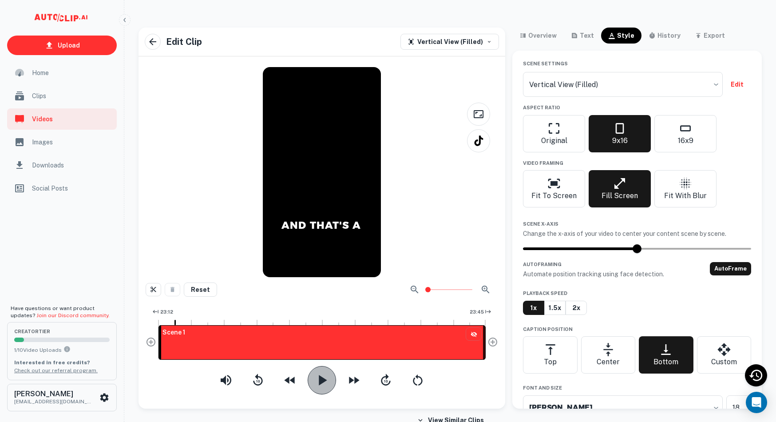
click at [322, 378] on icon "button" at bounding box center [323, 380] width 8 height 10
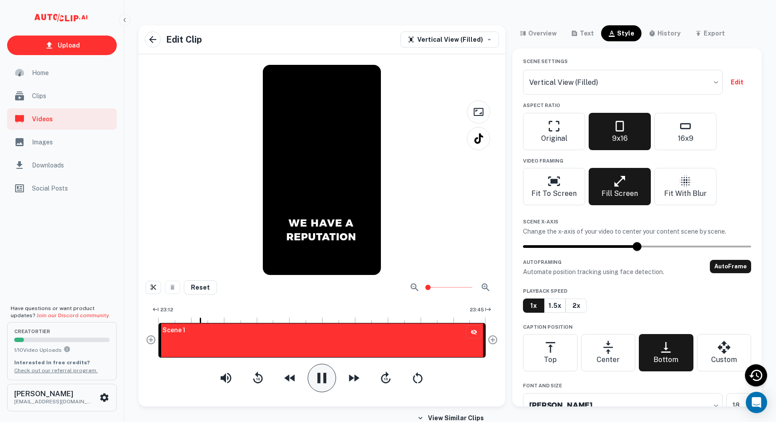
scroll to position [4, 0]
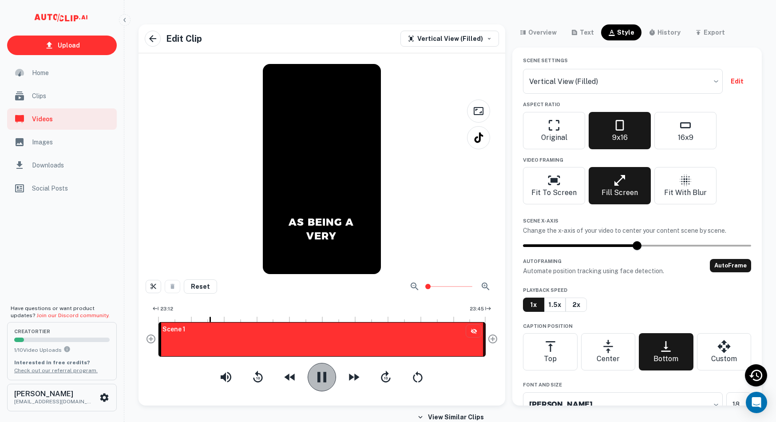
click at [322, 378] on icon "button" at bounding box center [322, 377] width 18 height 18
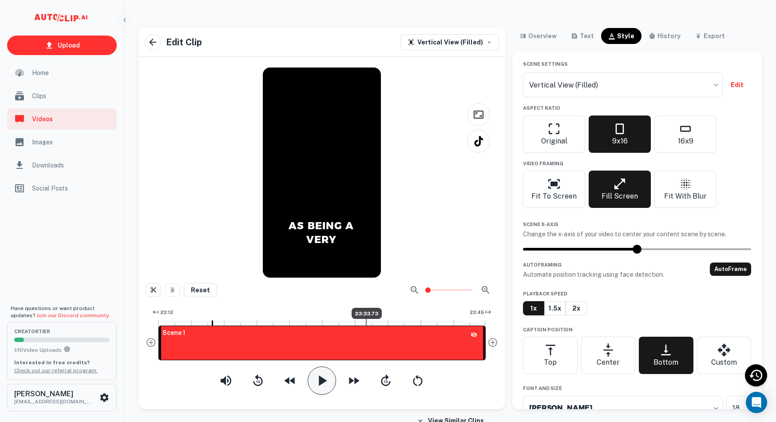
scroll to position [0, 0]
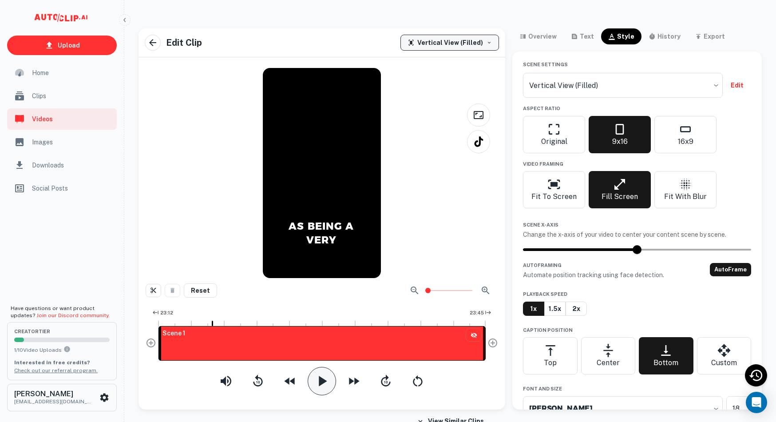
click at [481, 43] on div "Vertical View (Filled)" at bounding box center [444, 42] width 75 height 11
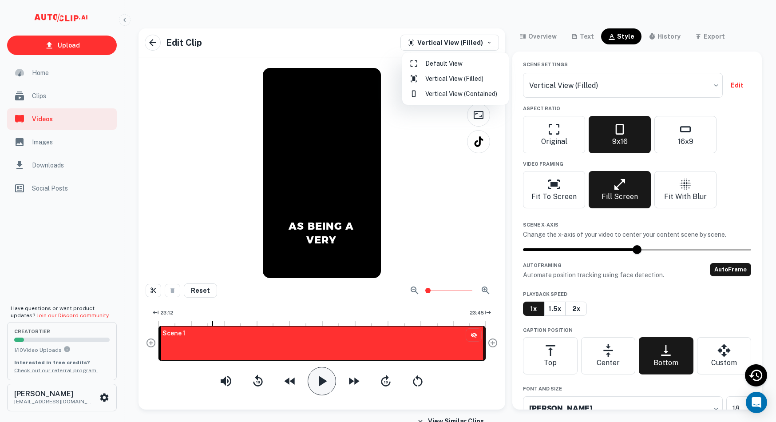
click at [446, 60] on li "Default View" at bounding box center [455, 63] width 99 height 15
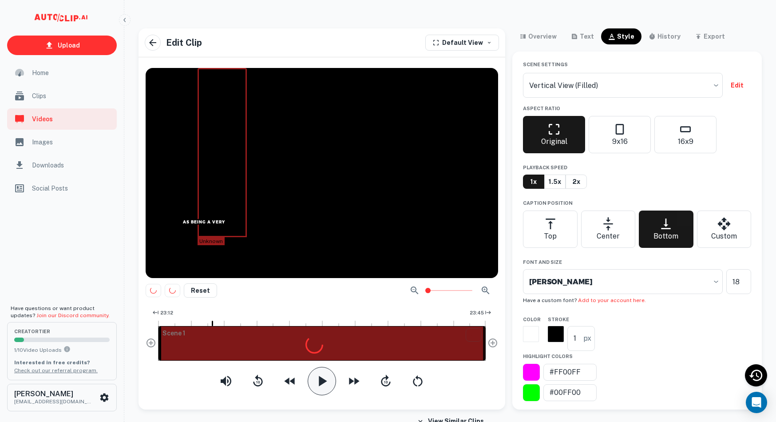
type input "vertical-fillededited"
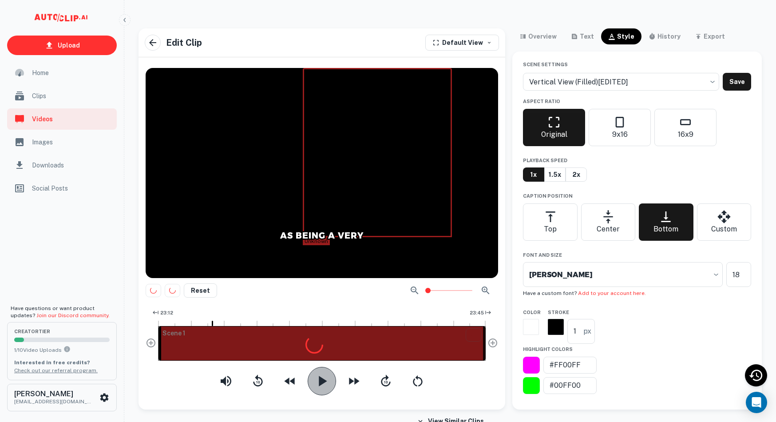
click at [318, 380] on icon "button" at bounding box center [322, 381] width 18 height 18
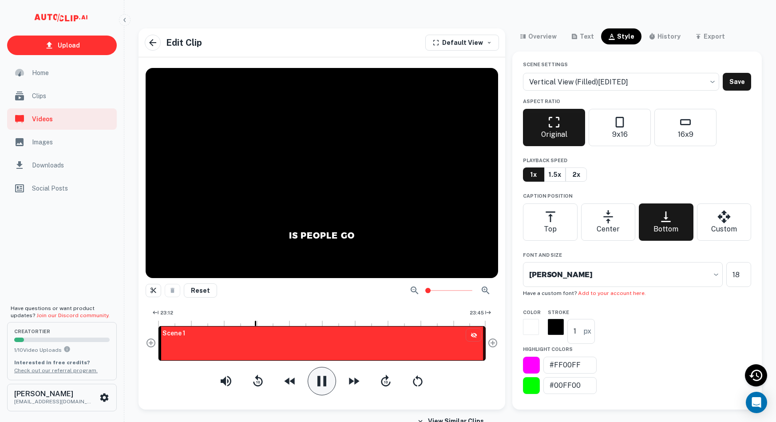
click at [318, 379] on icon "button" at bounding box center [321, 380] width 9 height 10
drag, startPoint x: 744, startPoint y: 285, endPoint x: 708, endPoint y: 285, distance: 36.0
click at [708, 285] on div "Montserrat ExtraBold Montserrat ExtraBold ​ 18 ​" at bounding box center [637, 274] width 228 height 25
type input "2"
type input "32"
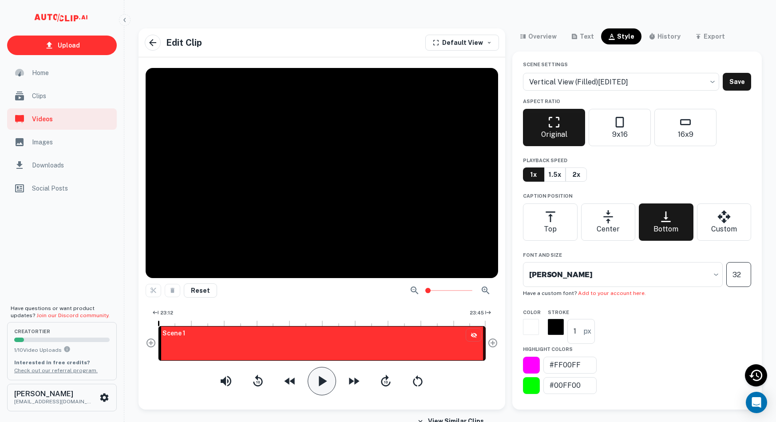
click at [315, 374] on icon "button" at bounding box center [322, 381] width 18 height 18
click at [286, 377] on icon "button" at bounding box center [290, 381] width 14 height 14
click at [331, 379] on icon "button" at bounding box center [322, 381] width 18 height 18
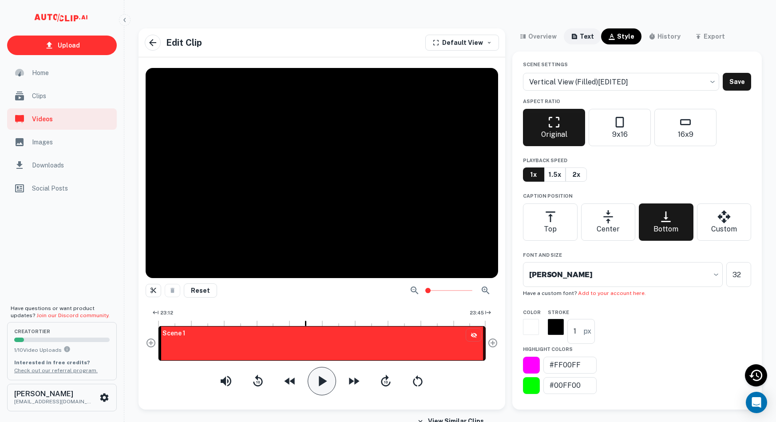
click at [581, 35] on div "text" at bounding box center [587, 36] width 14 height 11
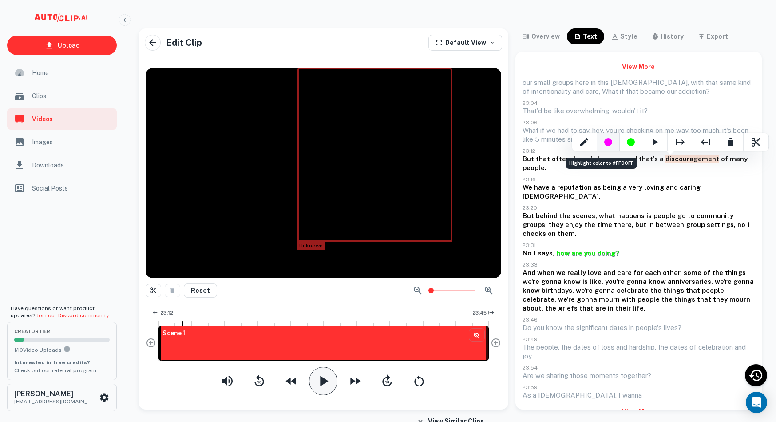
click at [610, 142] on div "Highlight color to #FF00FF" at bounding box center [608, 142] width 8 height 8
click at [609, 143] on div "Highlight color to #FF00FF" at bounding box center [608, 142] width 8 height 8
click at [605, 142] on div "Highlight color to #FF00FF" at bounding box center [608, 142] width 8 height 8
drag, startPoint x: 661, startPoint y: 158, endPoint x: 709, endPoint y: 159, distance: 48.4
click at [628, 142] on div "Highlight color to #00FF00" at bounding box center [631, 142] width 8 height 8
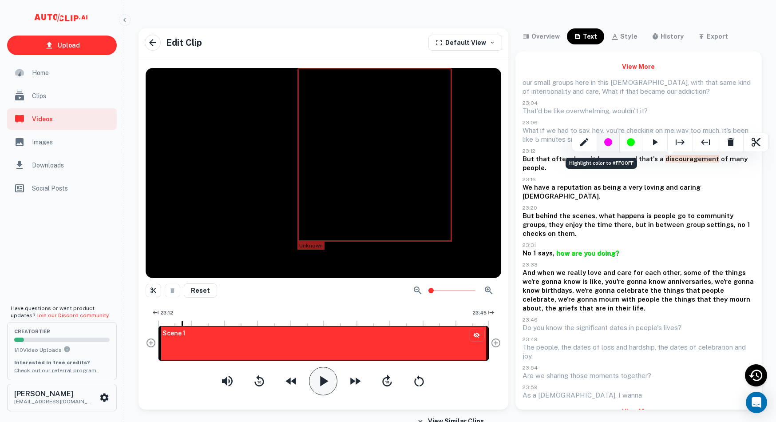
click at [602, 141] on div "Highlight color to #FF00FF" at bounding box center [608, 142] width 23 height 19
click at [622, 185] on div "our small groups here in this [DEMOGRAPHIC_DATA], with that same kind of intent…" at bounding box center [638, 238] width 232 height 321
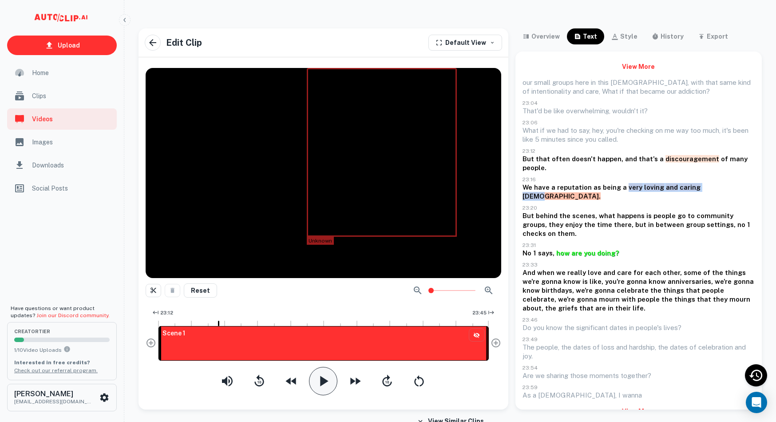
drag, startPoint x: 624, startPoint y: 189, endPoint x: 711, endPoint y: 190, distance: 87.0
click at [689, 167] on div "Highlight color to #00FF00" at bounding box center [692, 170] width 8 height 8
click at [715, 216] on div "our small groups here in this [DEMOGRAPHIC_DATA], with that same kind of intent…" at bounding box center [638, 238] width 232 height 321
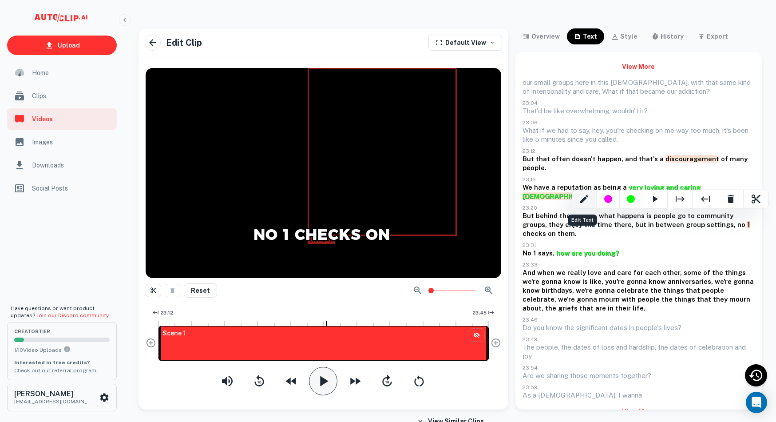
click at [582, 199] on icon "Edit Text" at bounding box center [584, 199] width 8 height 8
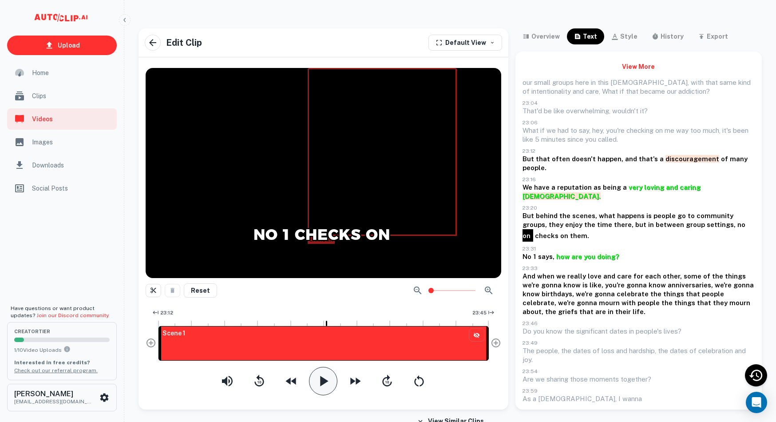
type input "one"
click at [645, 245] on div "our small groups here in this [DEMOGRAPHIC_DATA], with that same kind of intent…" at bounding box center [638, 240] width 232 height 325
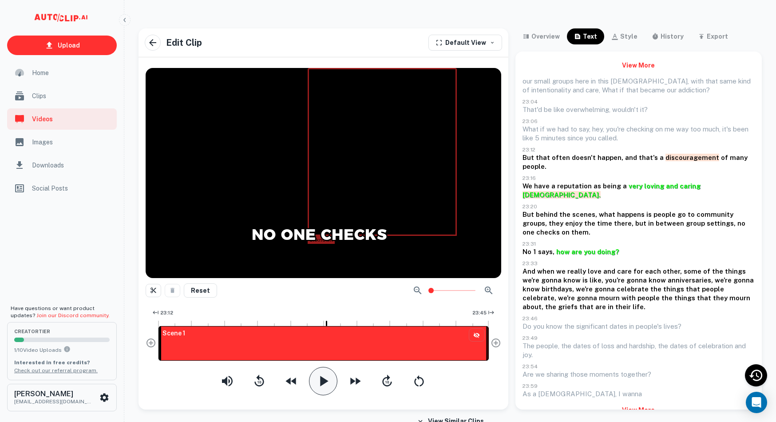
scroll to position [0, 0]
drag, startPoint x: 702, startPoint y: 213, endPoint x: 723, endPoint y: 217, distance: 21.3
click at [702, 198] on div "Highlight color to #00FF00" at bounding box center [703, 198] width 8 height 8
click at [687, 240] on p "23:31" at bounding box center [638, 243] width 232 height 7
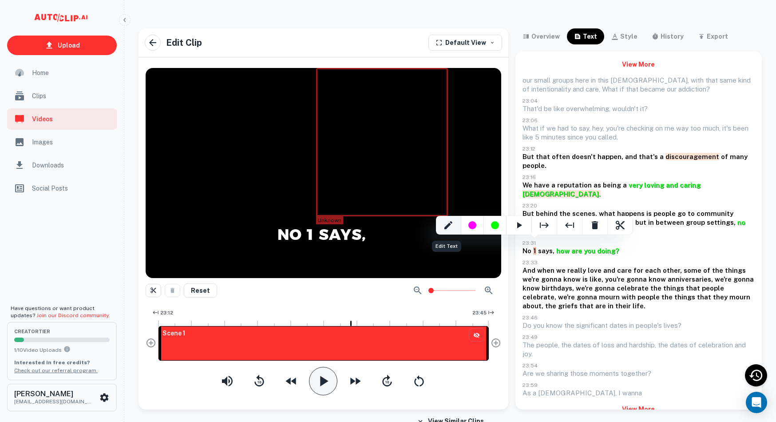
click at [450, 221] on icon "Edit Text" at bounding box center [448, 225] width 11 height 11
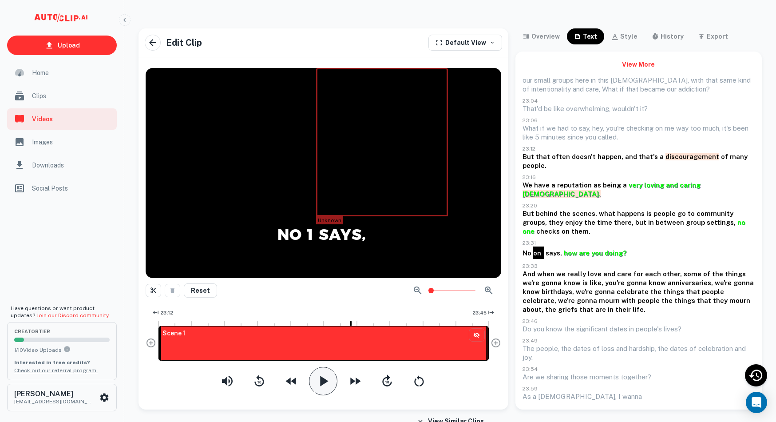
type input "one"
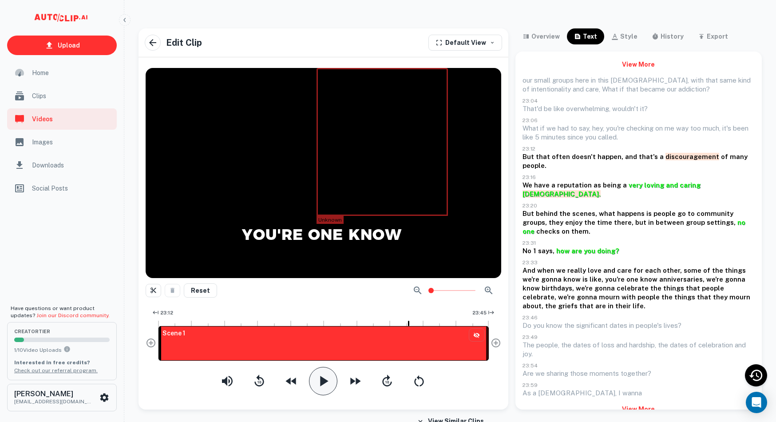
scroll to position [5, 0]
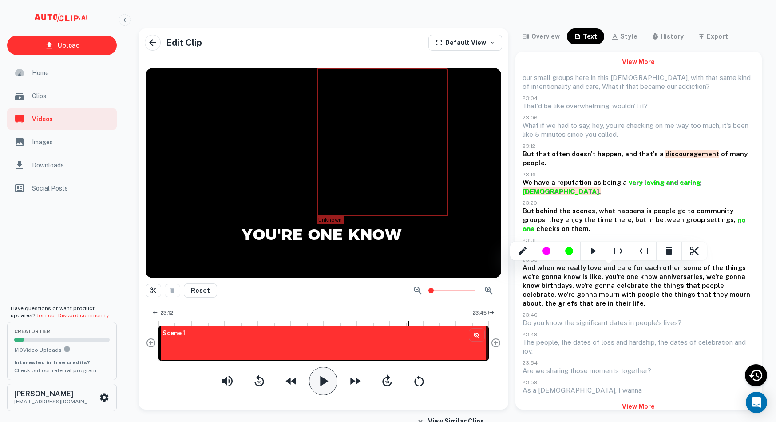
click at [620, 194] on div at bounding box center [388, 211] width 776 height 422
click at [529, 235] on div "our small groups here in this [DEMOGRAPHIC_DATA], with that same kind of intent…" at bounding box center [638, 233] width 232 height 321
click at [534, 238] on div "our small groups here in this [DEMOGRAPHIC_DATA], with that same kind of intent…" at bounding box center [638, 233] width 232 height 321
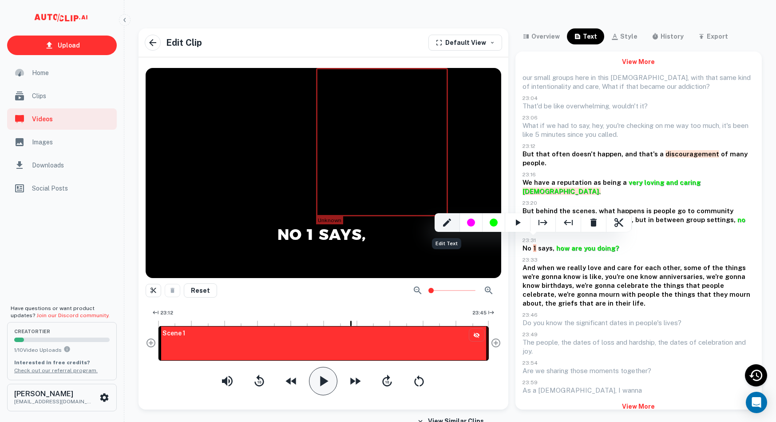
click at [437, 223] on div "Edit Text" at bounding box center [447, 222] width 25 height 19
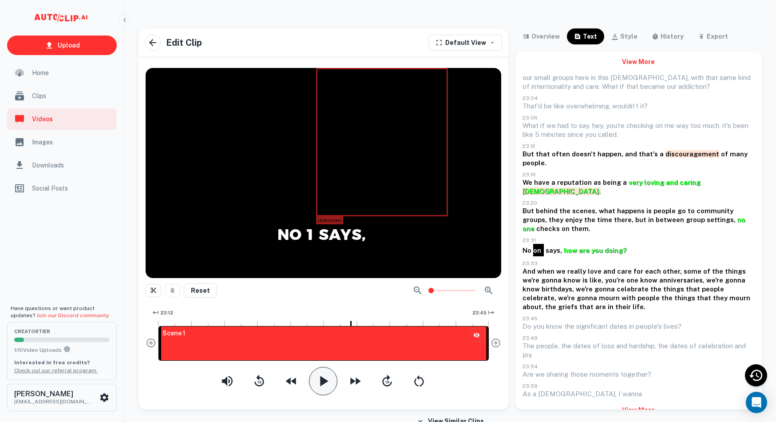
type input "one"
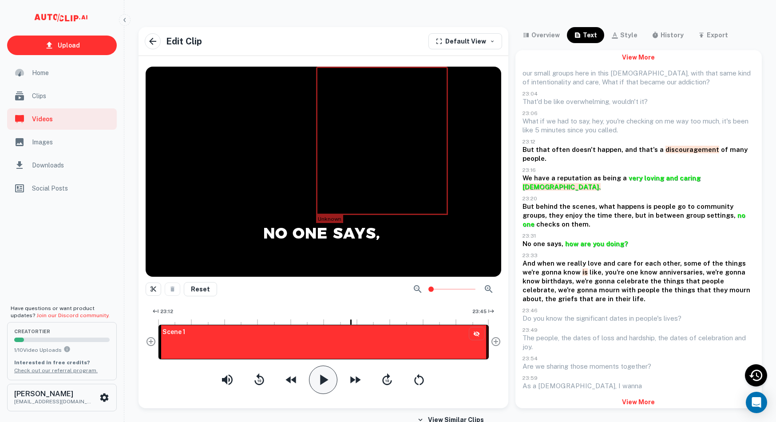
scroll to position [5, 0]
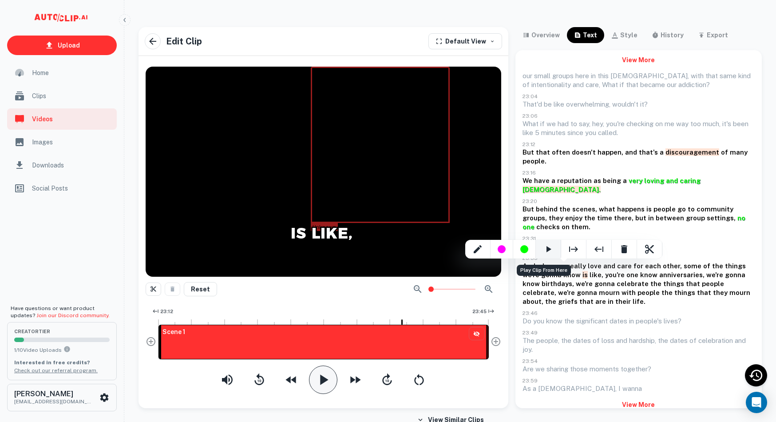
click at [546, 249] on icon "Play Clip From Here" at bounding box center [548, 249] width 11 height 11
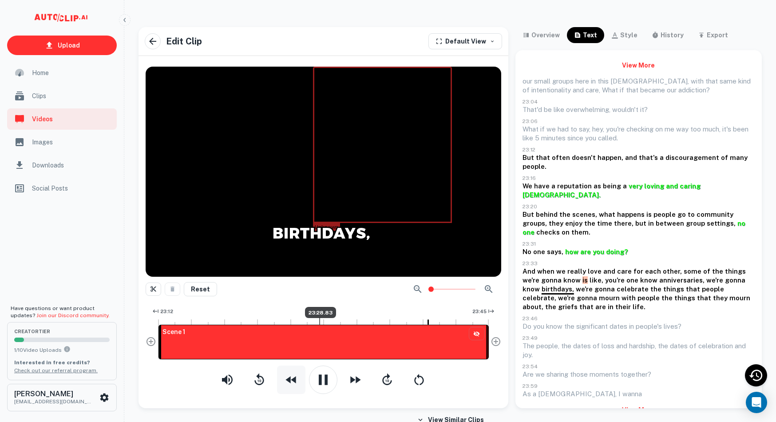
scroll to position [5, 0]
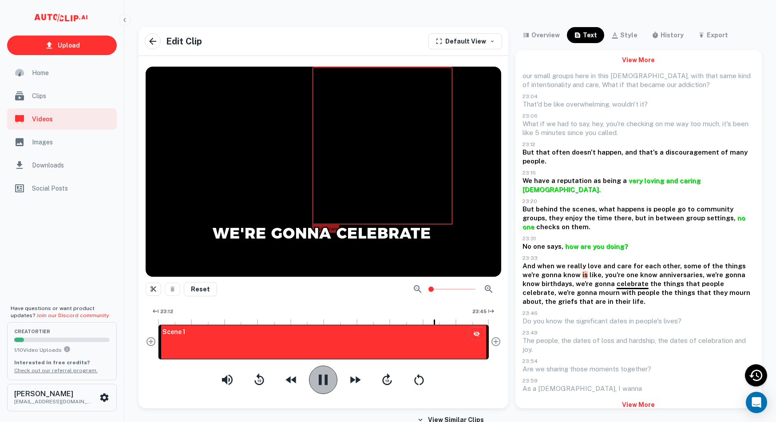
click at [319, 374] on icon "button" at bounding box center [323, 380] width 18 height 18
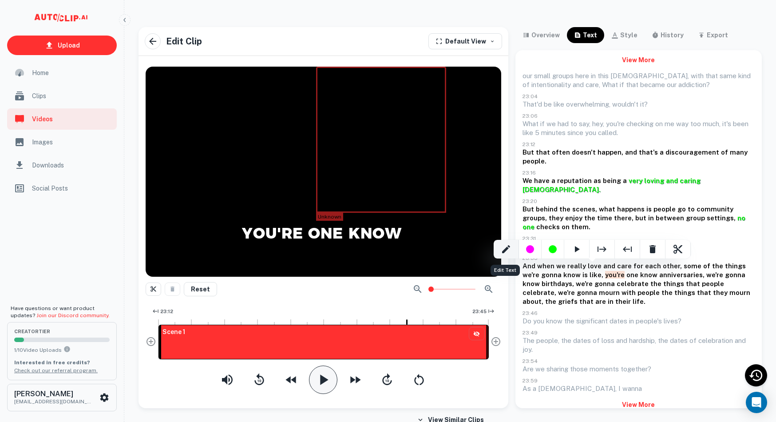
click at [505, 247] on icon "Edit Text" at bounding box center [506, 249] width 11 height 11
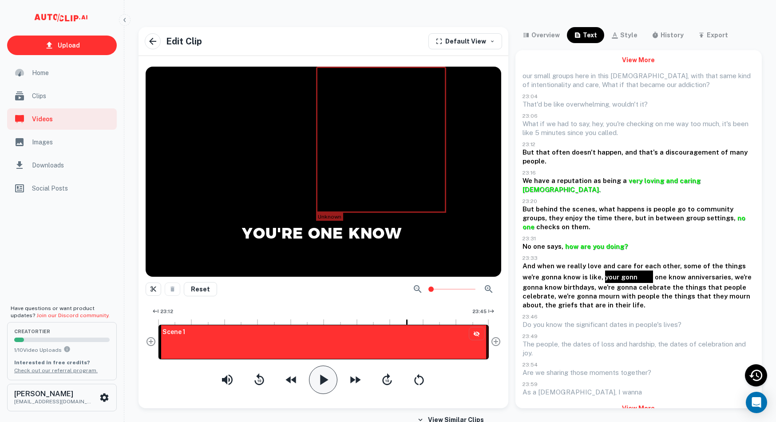
type input "your gonna"
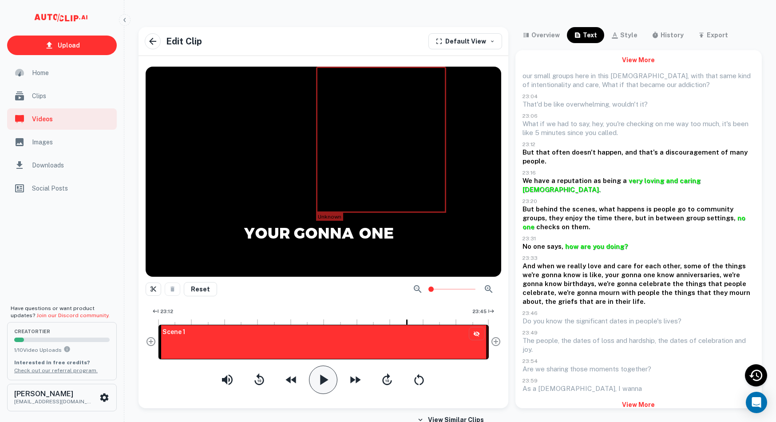
scroll to position [0, 1]
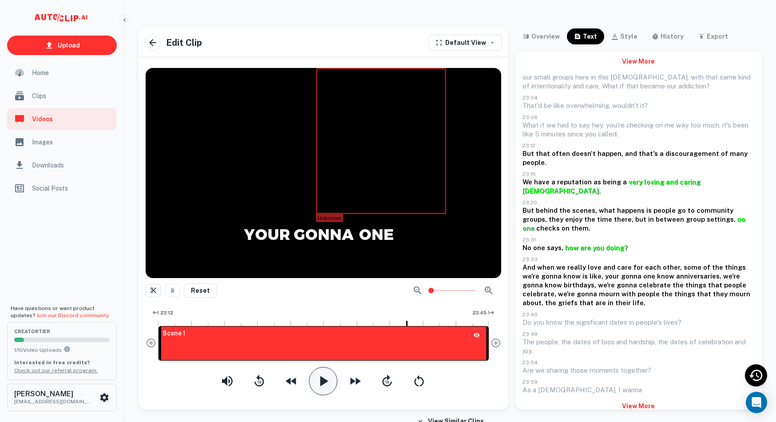
click at [650, 265] on div "our small groups here in this church, with that same kind of intentionality and…" at bounding box center [638, 233] width 232 height 321
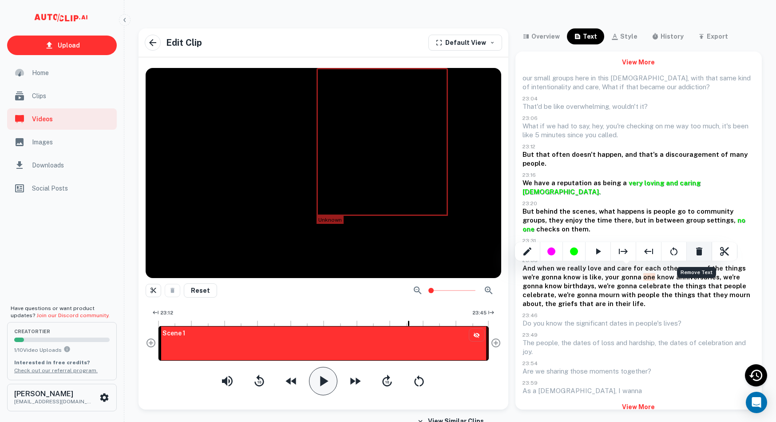
click at [700, 251] on icon "Remove Text" at bounding box center [699, 251] width 6 height 8
click at [698, 252] on icon "Remove Text" at bounding box center [699, 251] width 6 height 8
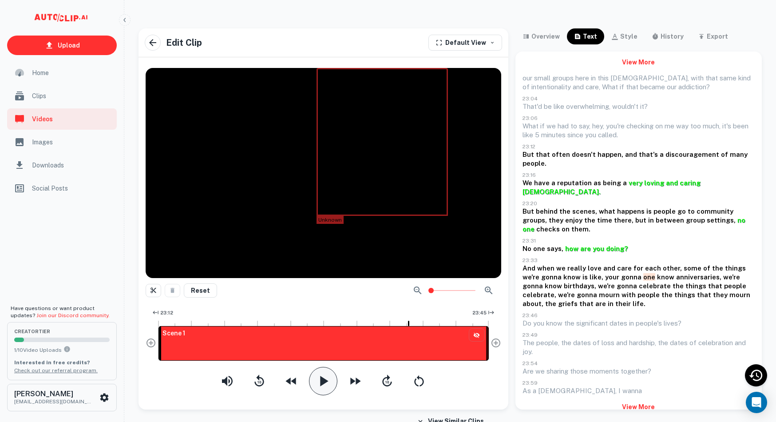
scroll to position [3, 0]
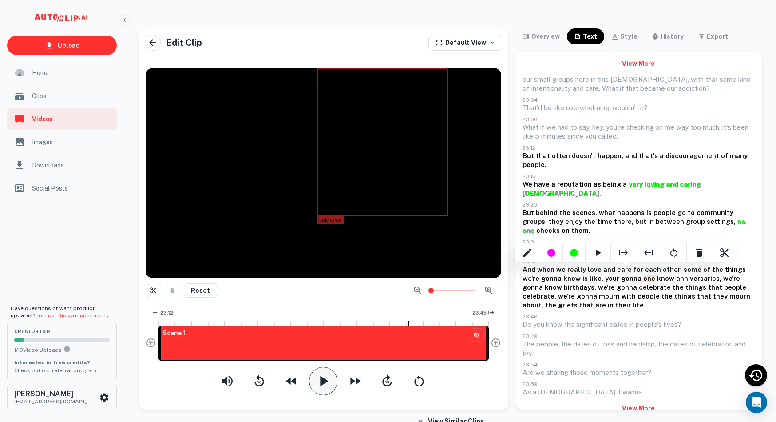
click at [625, 270] on div at bounding box center [388, 211] width 776 height 422
click at [644, 282] on div "our small groups here in this church, with that same kind of intentionality and…" at bounding box center [638, 235] width 232 height 321
drag, startPoint x: 619, startPoint y: 269, endPoint x: 651, endPoint y: 271, distance: 31.6
click at [651, 271] on div "our small groups here in this church, with that same kind of intentionality and…" at bounding box center [638, 235] width 232 height 321
click at [530, 253] on icon "Edit Text" at bounding box center [527, 252] width 11 height 11
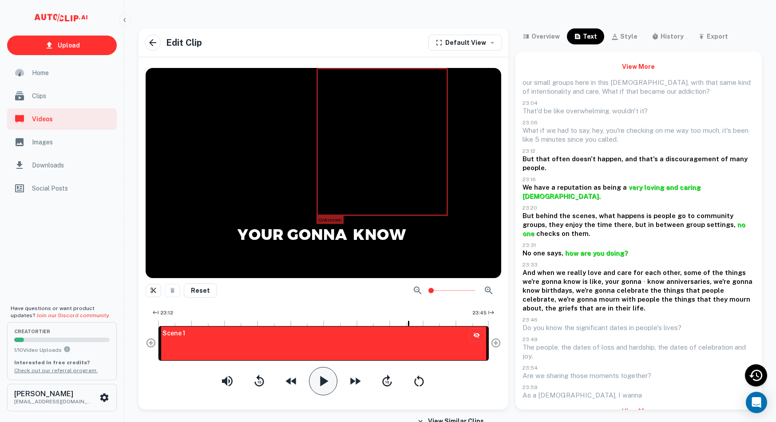
scroll to position [0, 0]
click at [623, 275] on div "our small groups here in this church, with that same kind of intentionality and…" at bounding box center [638, 238] width 232 height 321
click at [530, 262] on div "Edit Text" at bounding box center [524, 262] width 25 height 19
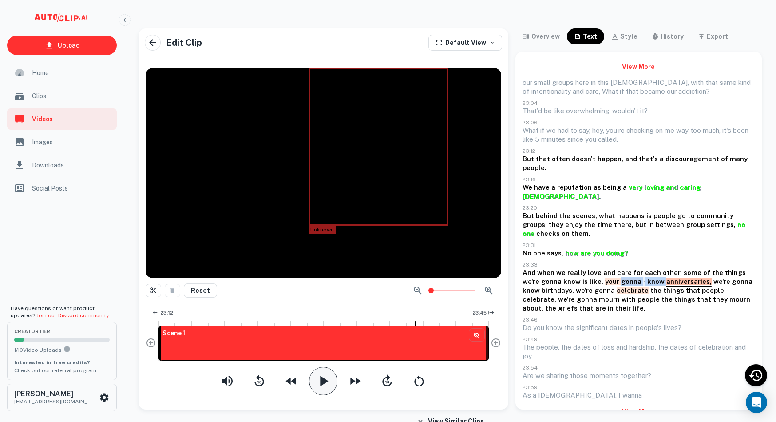
drag, startPoint x: 642, startPoint y: 273, endPoint x: 599, endPoint y: 269, distance: 43.2
drag, startPoint x: 649, startPoint y: 274, endPoint x: 639, endPoint y: 274, distance: 9.8
click at [648, 274] on div at bounding box center [388, 211] width 776 height 422
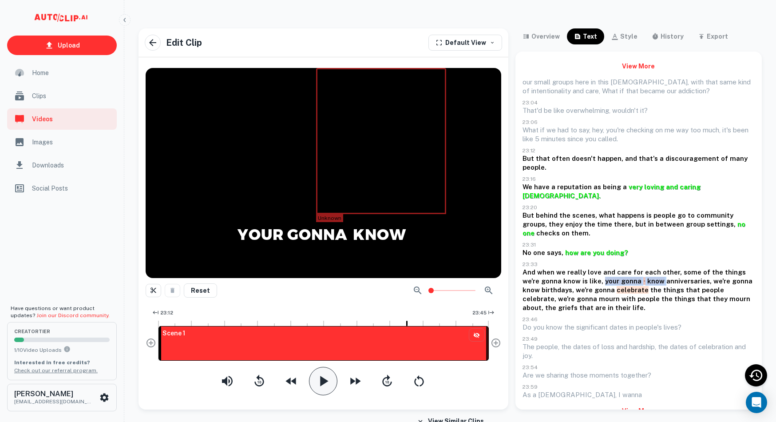
drag, startPoint x: 588, startPoint y: 272, endPoint x: 642, endPoint y: 273, distance: 53.7
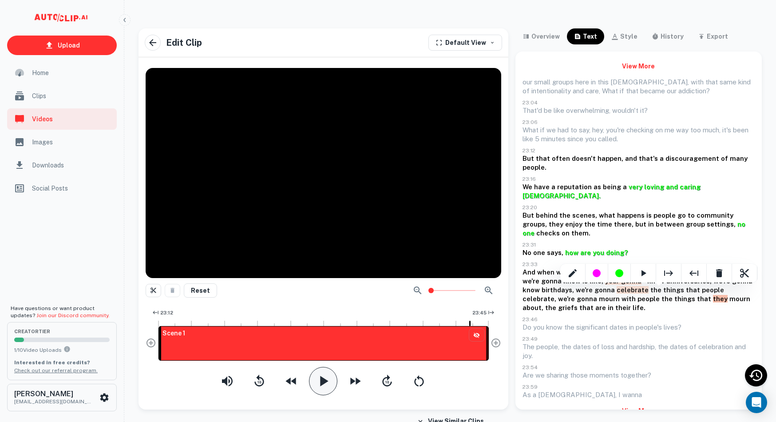
click at [681, 245] on div at bounding box center [388, 211] width 776 height 422
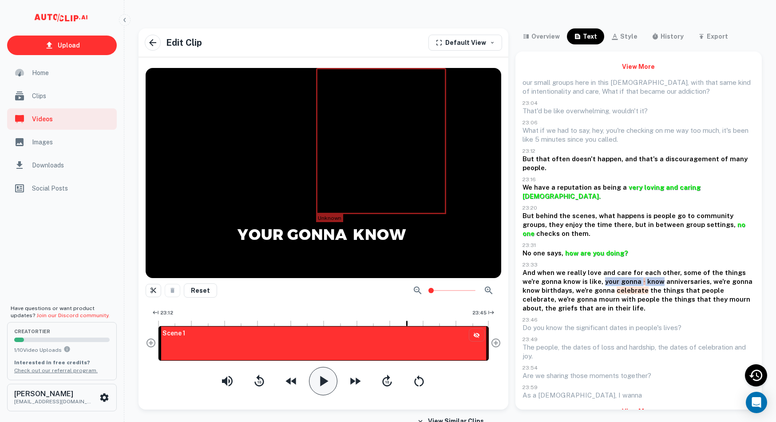
drag, startPoint x: 607, startPoint y: 273, endPoint x: 640, endPoint y: 274, distance: 33.7
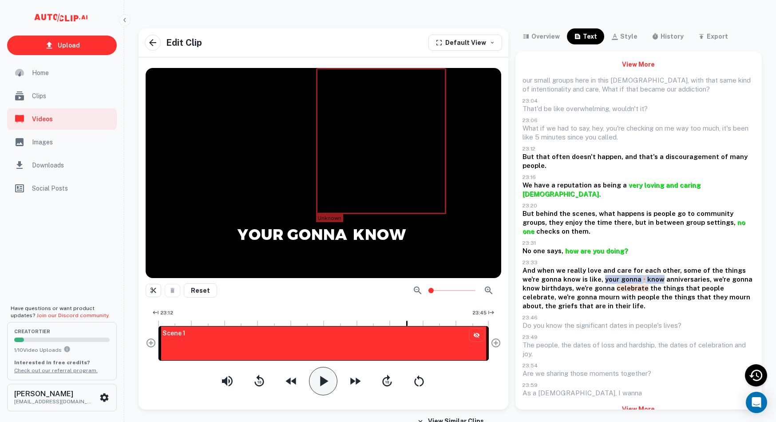
scroll to position [0, 0]
click at [640, 270] on div "our small groups here in this church, with that same kind of intentionality and…" at bounding box center [638, 236] width 232 height 321
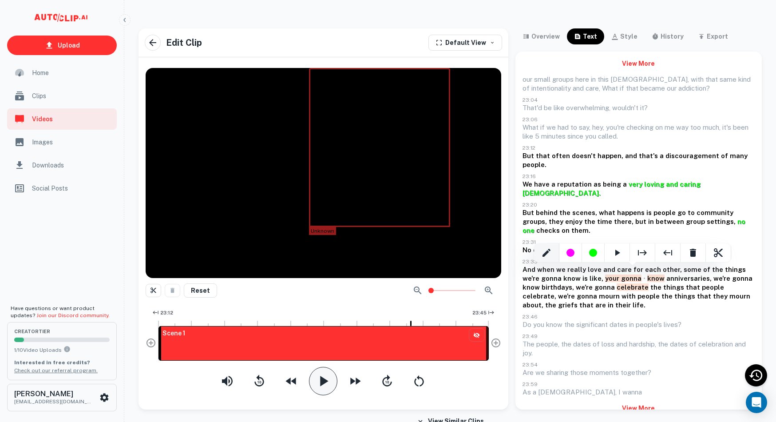
click at [549, 254] on icon "Edit Text" at bounding box center [546, 252] width 11 height 11
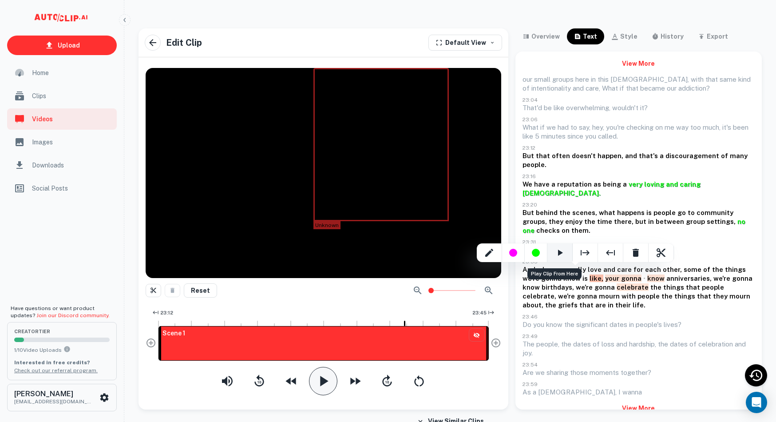
click at [555, 252] on icon "Play Clip From Here" at bounding box center [559, 252] width 11 height 11
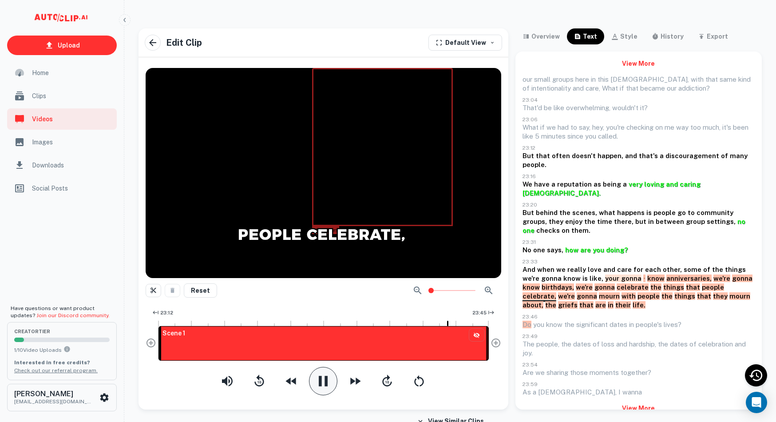
click at [319, 374] on icon "button" at bounding box center [323, 381] width 18 height 18
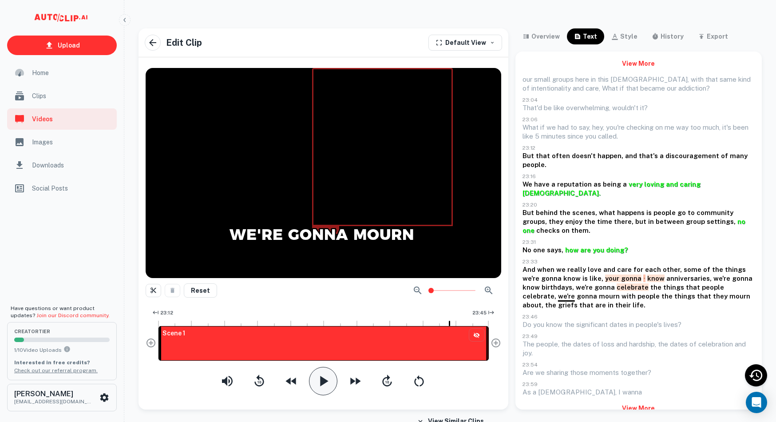
click at [653, 247] on div "our small groups here in this church, with that same kind of intentionality and…" at bounding box center [638, 235] width 232 height 321
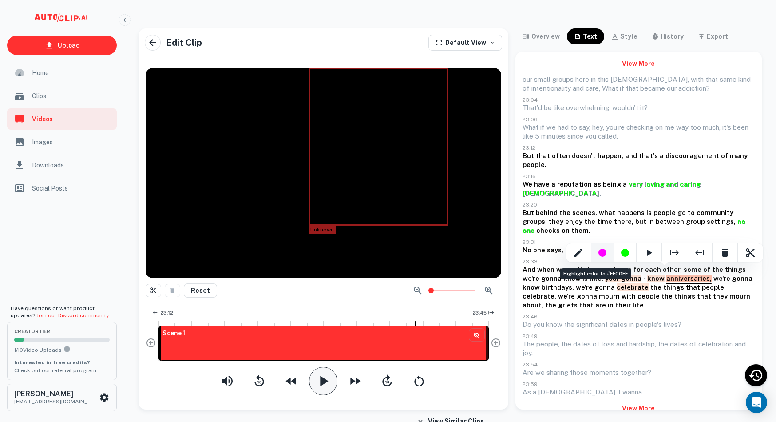
click at [602, 253] on div "Highlight color to #FF00FF" at bounding box center [602, 253] width 8 height 8
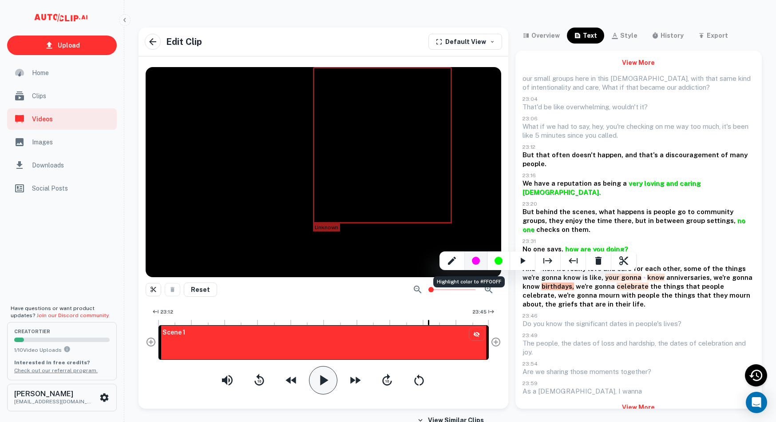
click at [482, 261] on div "Highlight color to #FF00FF" at bounding box center [476, 260] width 23 height 19
click at [474, 259] on div "Highlight color to #FF00FF" at bounding box center [476, 261] width 8 height 8
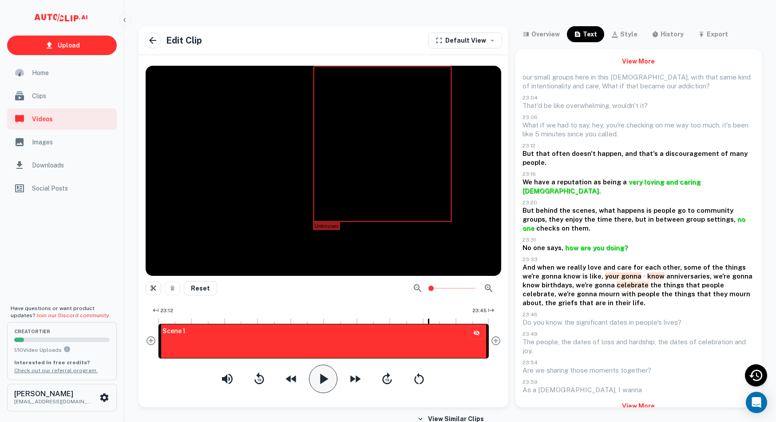
scroll to position [2, 0]
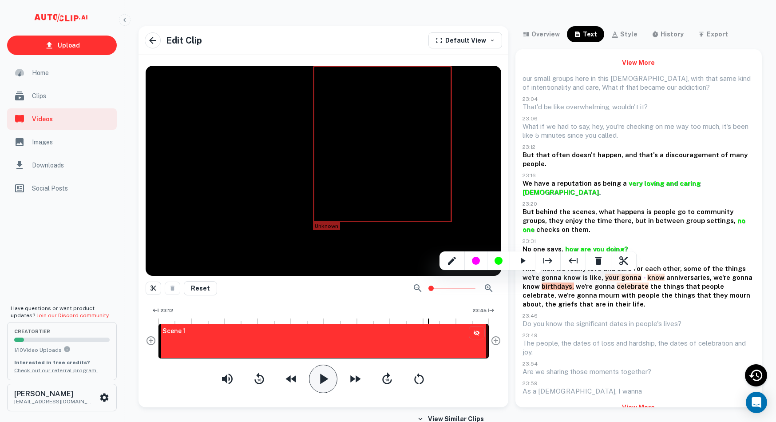
click at [533, 276] on div at bounding box center [388, 211] width 776 height 422
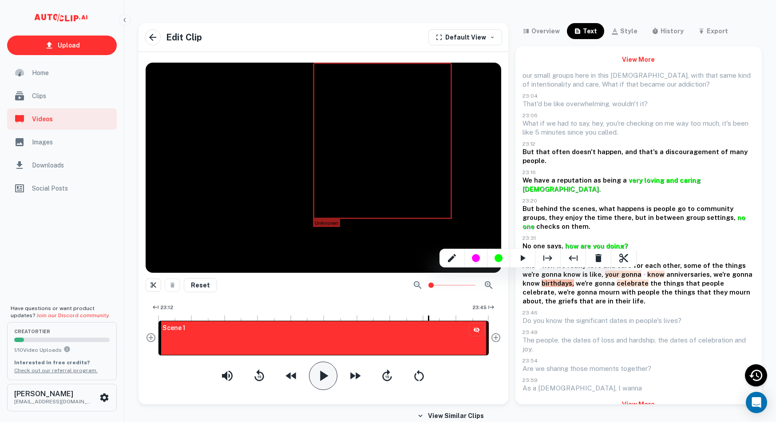
scroll to position [1, 0]
click at [478, 260] on div "Highlight color to #FF00FF" at bounding box center [476, 258] width 8 height 8
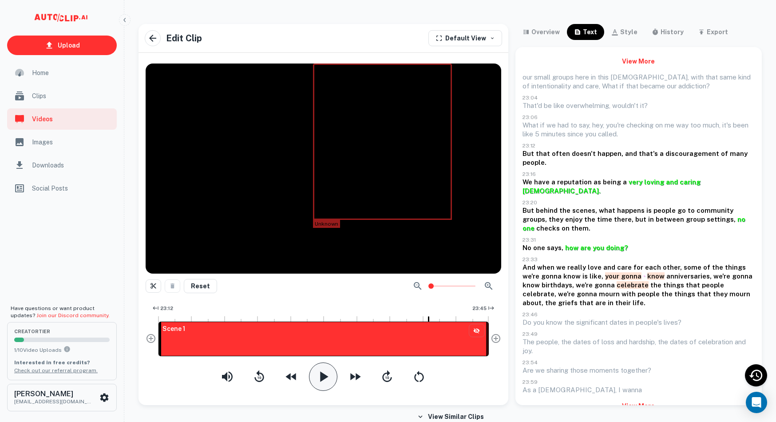
scroll to position [4, 0]
drag, startPoint x: 598, startPoint y: 276, endPoint x: 728, endPoint y: 277, distance: 129.6
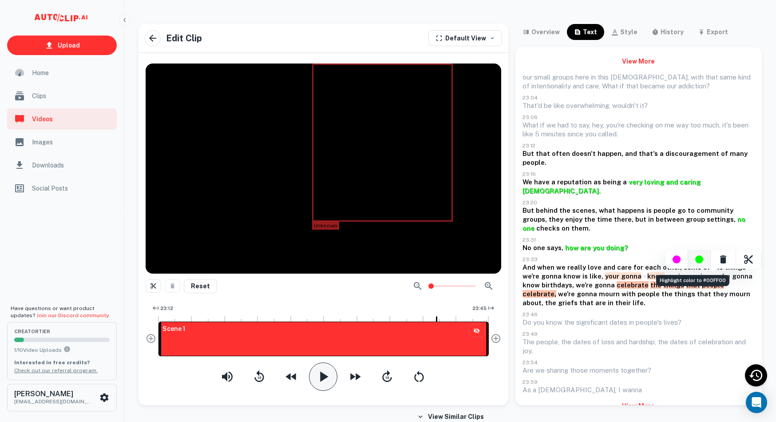
click at [703, 262] on div "Highlight color to #00FF00" at bounding box center [699, 259] width 23 height 19
drag, startPoint x: 602, startPoint y: 276, endPoint x: 715, endPoint y: 276, distance: 112.3
click at [696, 262] on div "Highlight color to #00FF00" at bounding box center [699, 259] width 8 height 8
click at [653, 295] on div "our small groups here in this church, with that same kind of intentionality and…" at bounding box center [638, 233] width 232 height 321
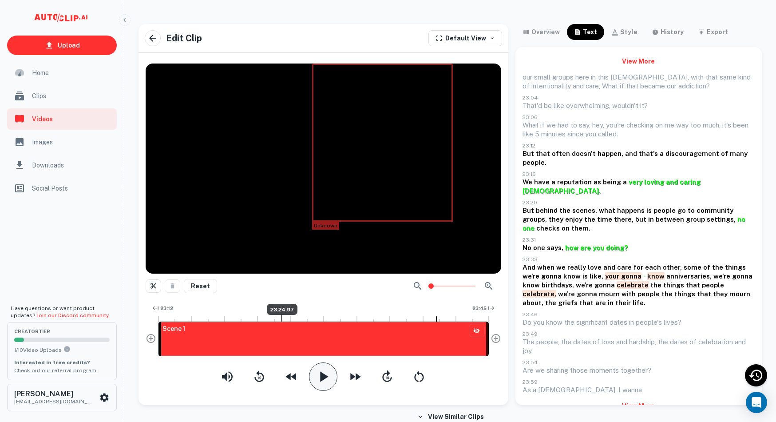
click at [281, 316] on div at bounding box center [281, 317] width 1 height 7
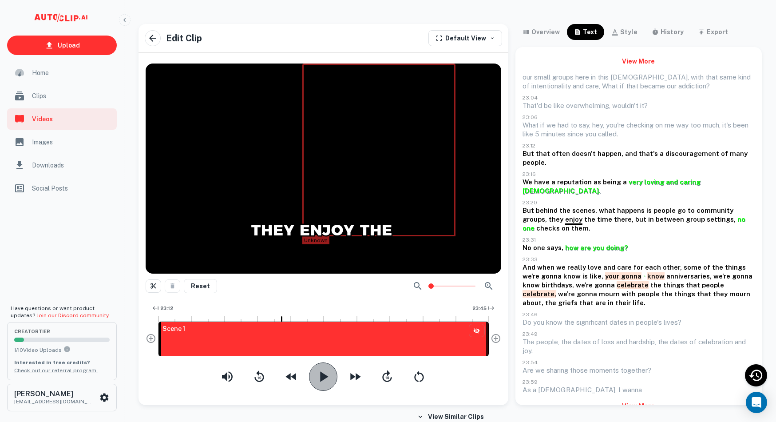
click at [323, 378] on icon "button" at bounding box center [324, 376] width 8 height 10
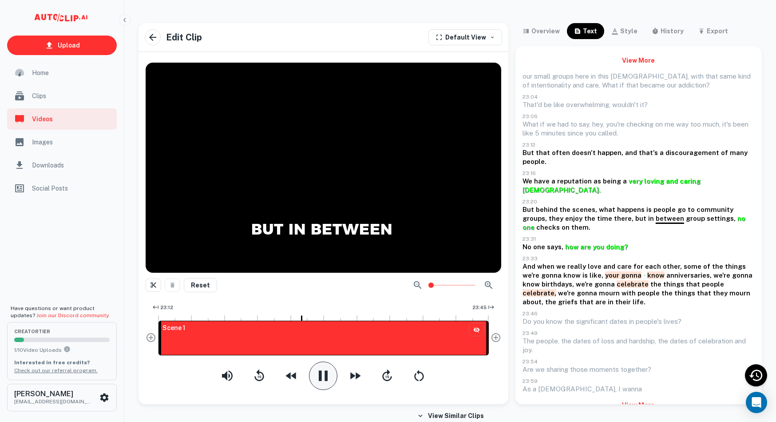
scroll to position [4, 0]
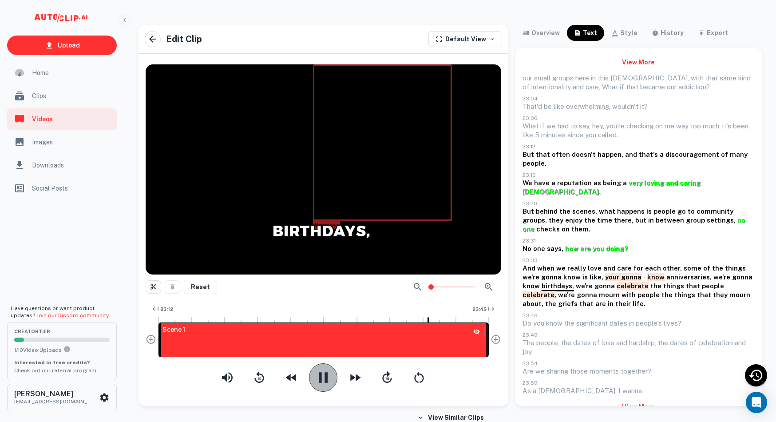
click at [324, 380] on icon "button" at bounding box center [323, 377] width 18 height 18
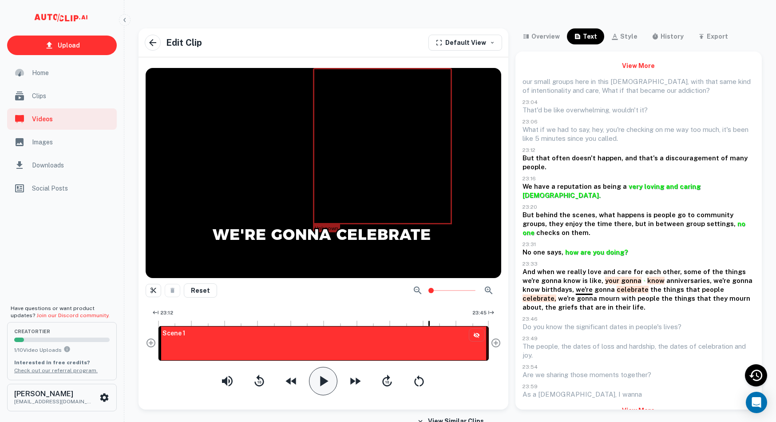
scroll to position [0, 0]
click at [150, 45] on icon "button" at bounding box center [152, 42] width 11 height 11
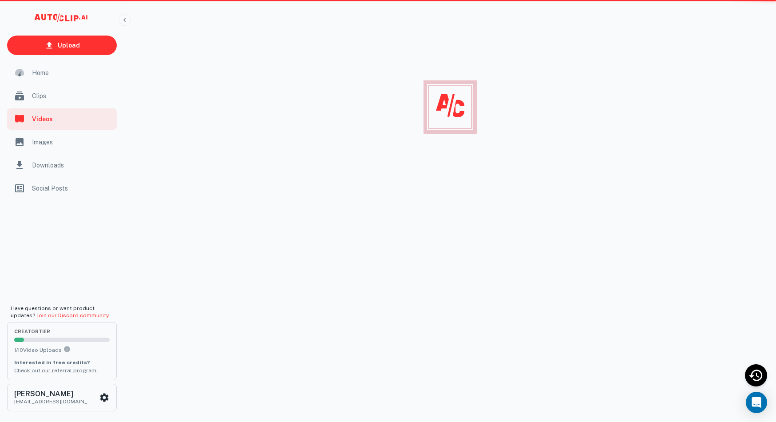
scroll to position [0, 0]
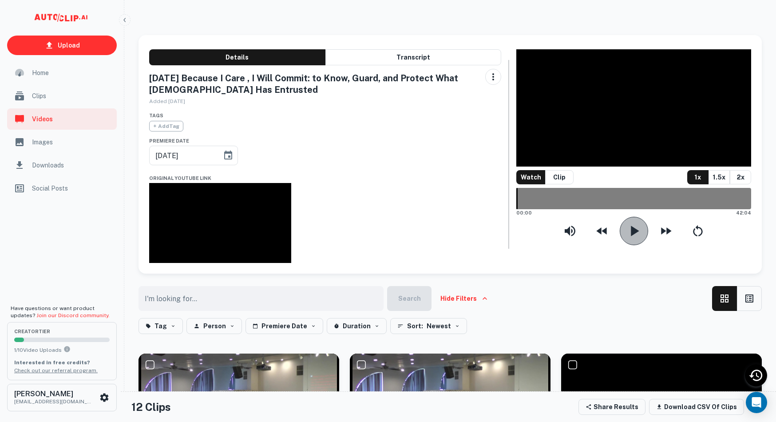
click at [640, 234] on button "button" at bounding box center [634, 231] width 28 height 28
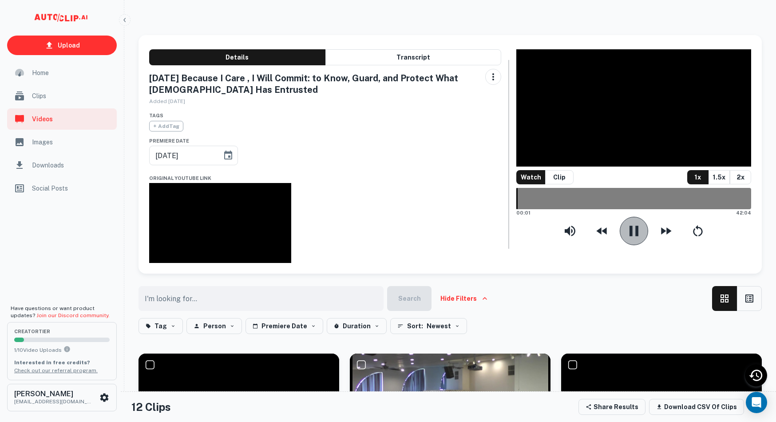
click at [634, 240] on icon "button" at bounding box center [634, 231] width 18 height 18
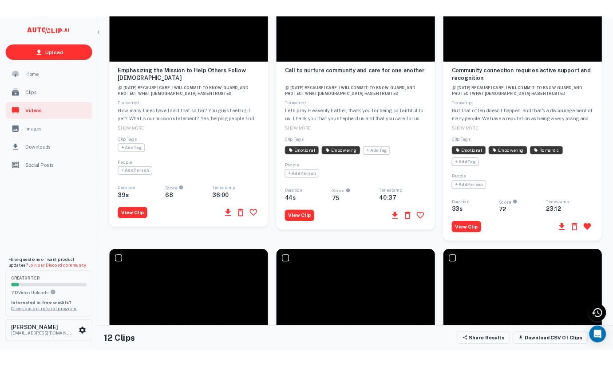
scroll to position [408, 0]
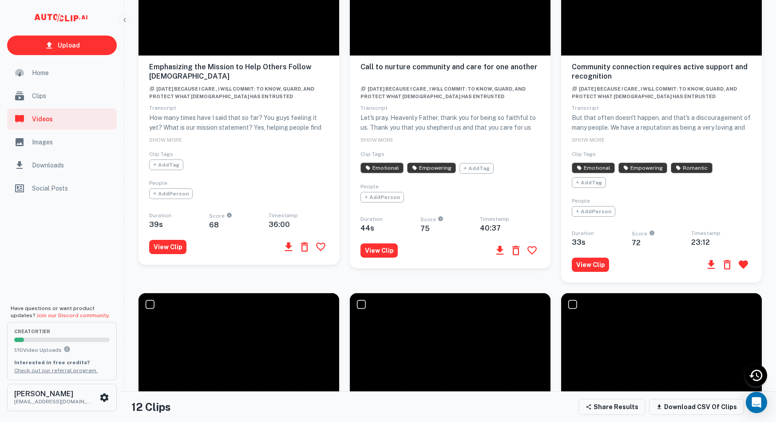
click at [714, 269] on icon "button" at bounding box center [710, 264] width 7 height 9
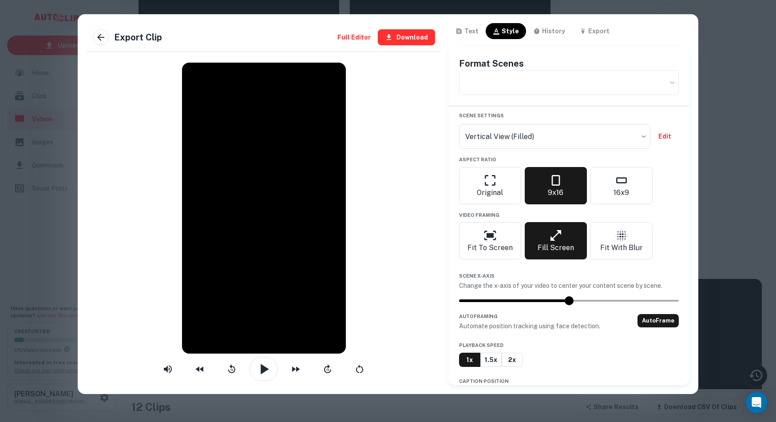
type input "vertical-fillededited"
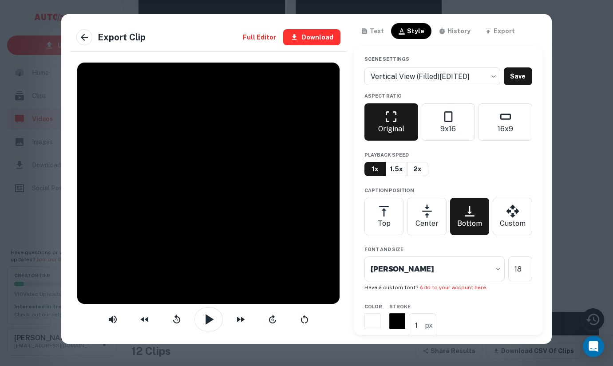
click at [577, 28] on div at bounding box center [306, 183] width 613 height 366
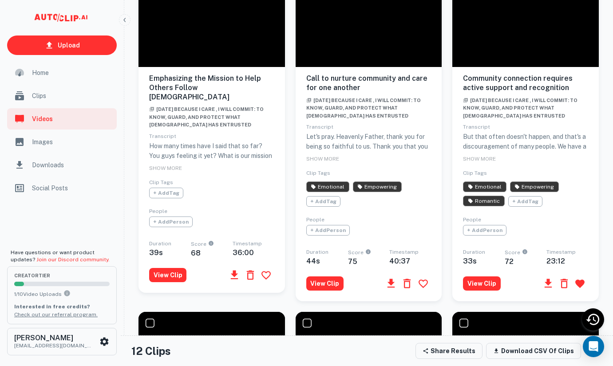
click at [577, 28] on div at bounding box center [525, 12] width 146 height 110
click at [549, 279] on icon "button" at bounding box center [548, 283] width 7 height 9
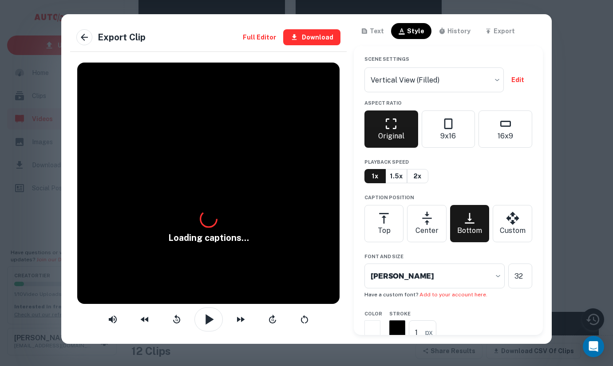
type input "vertical-fillededited"
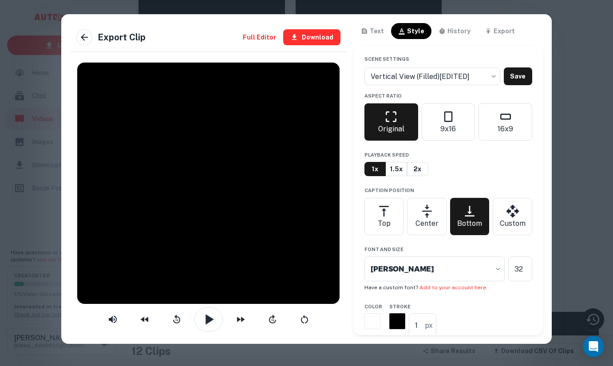
click at [475, 162] on div at bounding box center [306, 183] width 613 height 366
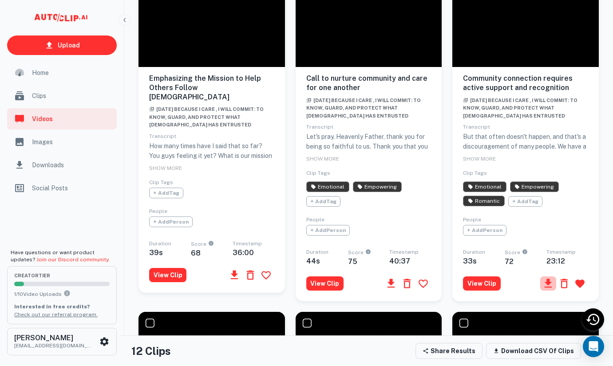
click at [550, 277] on icon "button" at bounding box center [548, 283] width 12 height 12
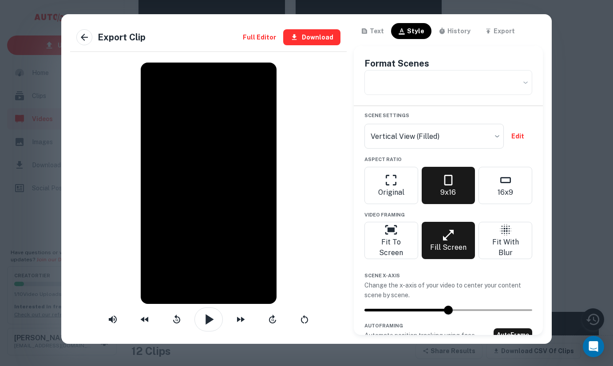
type input "32"
type input "vertical-fillededited"
